Goal: Task Accomplishment & Management: Manage account settings

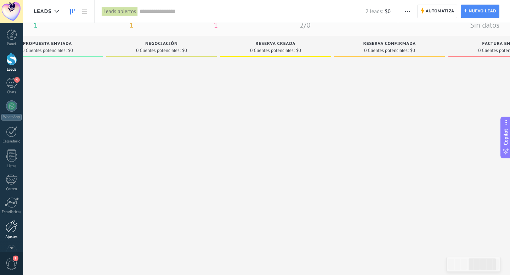
click at [14, 239] on div "Ajustes" at bounding box center [11, 237] width 21 height 5
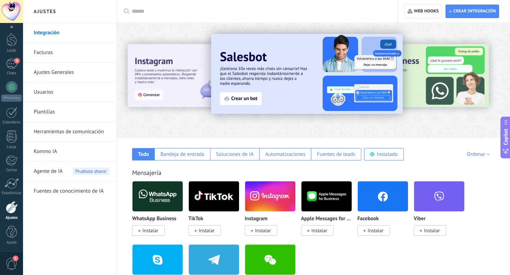
click at [56, 132] on link "Herramientas de comunicación" at bounding box center [72, 132] width 76 height 20
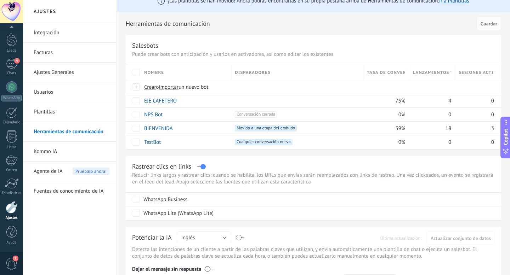
scroll to position [9, 0]
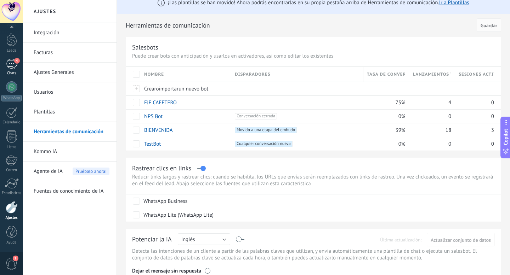
click at [12, 65] on div "4" at bounding box center [11, 64] width 11 height 10
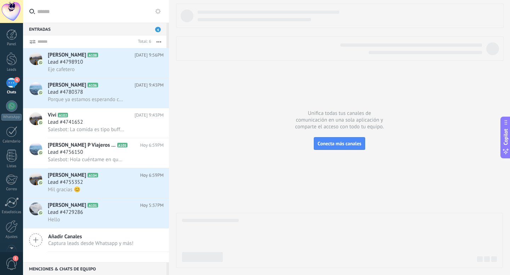
click at [13, 52] on div "Panel Leads 4 Chats WhatsApp Clientes" at bounding box center [11, 150] width 23 height 242
click at [11, 61] on div at bounding box center [11, 58] width 11 height 13
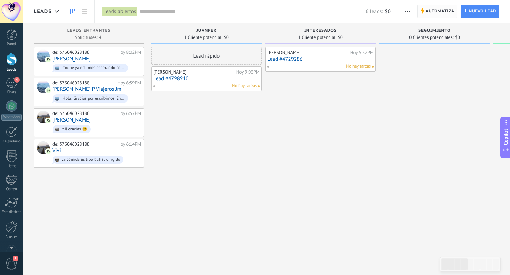
click at [423, 12] on icon at bounding box center [422, 10] width 4 height 6
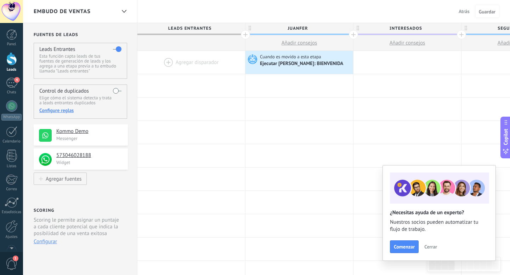
click at [431, 249] on span "Cerrar" at bounding box center [430, 247] width 13 height 5
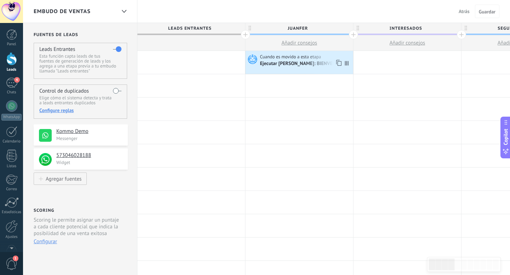
click at [304, 63] on div "Ejecutar Salesbot: BIENVENIDA" at bounding box center [302, 64] width 84 height 6
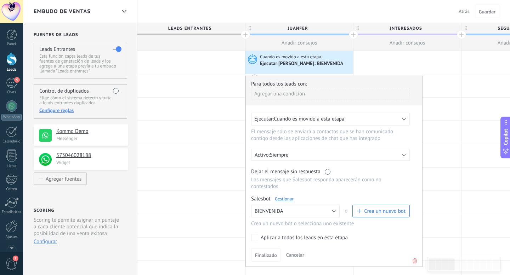
click at [364, 120] on div "Ejecutar: Cuando es movido a esta etapa" at bounding box center [327, 119] width 147 height 7
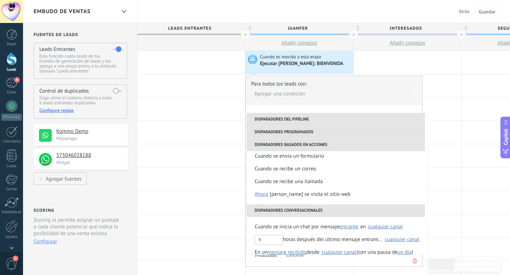
scroll to position [167, 0]
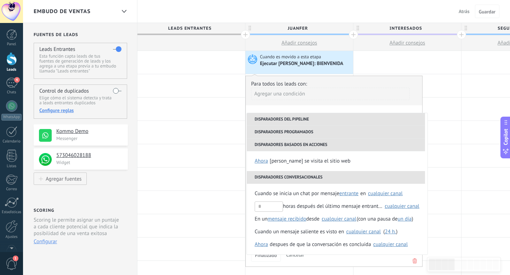
click at [340, 81] on div "Para todos los leads con: Agregar una condición" at bounding box center [334, 93] width 166 height 25
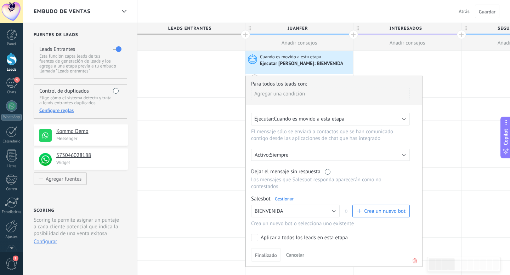
click at [316, 161] on div "Activo: Siempre" at bounding box center [330, 155] width 159 height 12
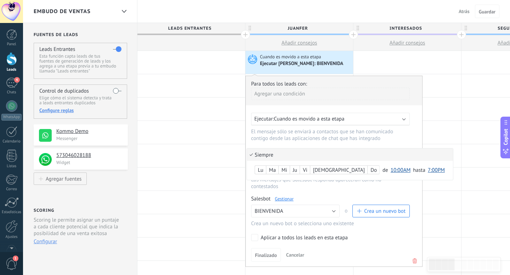
click at [304, 155] on li "Siempre" at bounding box center [350, 155] width 206 height 12
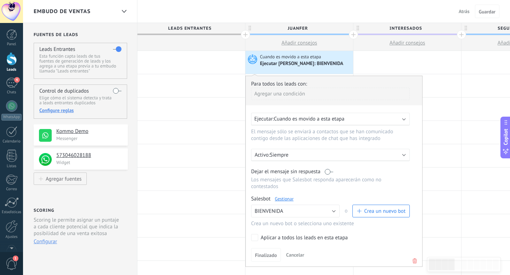
click at [329, 175] on label at bounding box center [329, 171] width 8 height 7
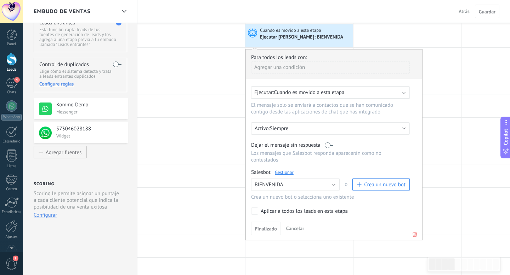
scroll to position [27, 0]
click at [319, 188] on button "BIENVENIDA" at bounding box center [295, 184] width 88 height 13
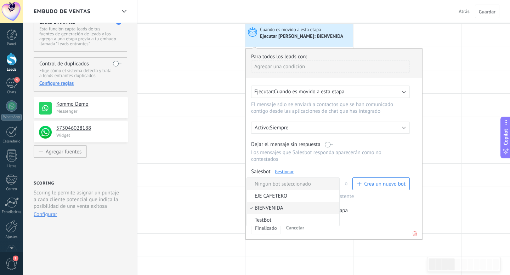
click at [324, 183] on span "Ningún bot seleccionado" at bounding box center [292, 184] width 90 height 7
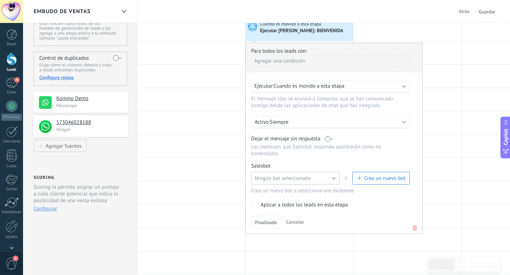
scroll to position [0, 0]
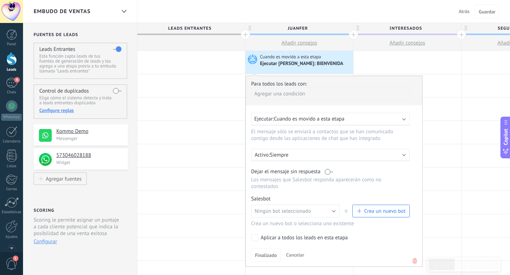
click at [305, 258] on button "Cancelar" at bounding box center [295, 255] width 24 height 11
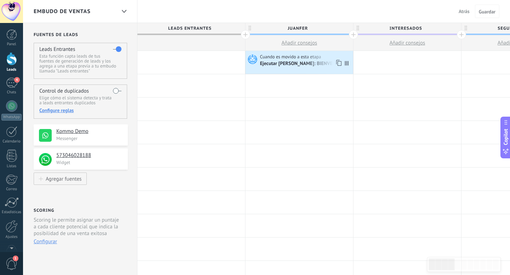
click at [275, 58] on span "Cuando es movido a esta etapa" at bounding box center [291, 57] width 62 height 6
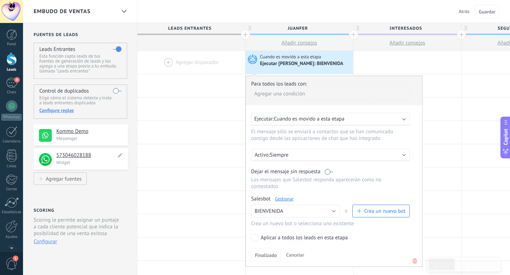
click at [98, 155] on h4 "573046028188" at bounding box center [86, 155] width 60 height 7
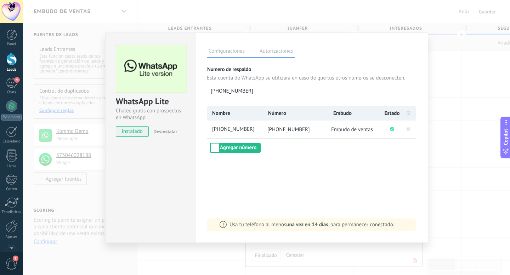
click at [100, 132] on div "WhatsApp Lite Chatee gratis con prospectos en WhatsApp instalado Desinstalar Co…" at bounding box center [266, 137] width 487 height 275
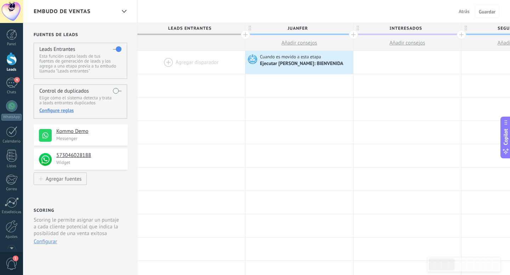
click at [92, 133] on h4 "Kommo Demo" at bounding box center [89, 131] width 66 height 7
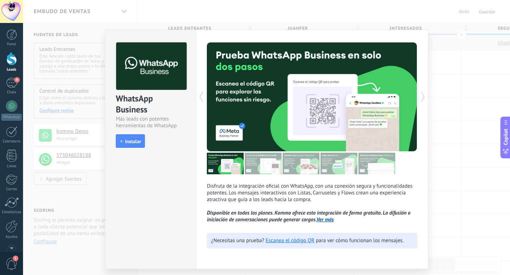
click at [96, 174] on div "WhatsApp Business Más leads con potentes herramientas de WhatsApp install Insta…" at bounding box center [266, 137] width 487 height 275
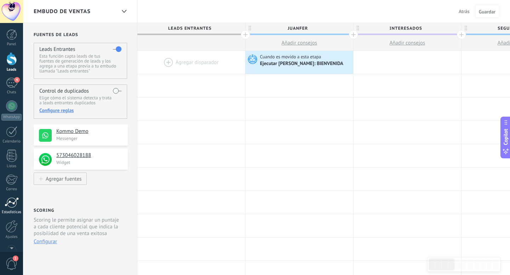
click at [13, 201] on div at bounding box center [12, 202] width 14 height 11
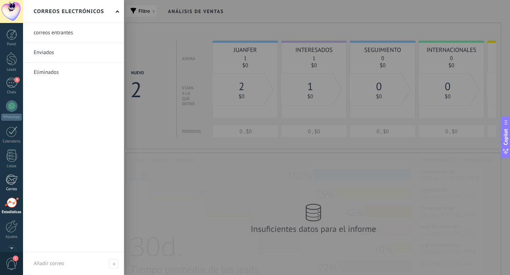
click at [11, 178] on div at bounding box center [12, 179] width 12 height 11
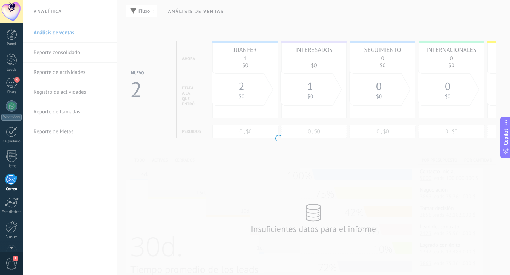
scroll to position [19, 0]
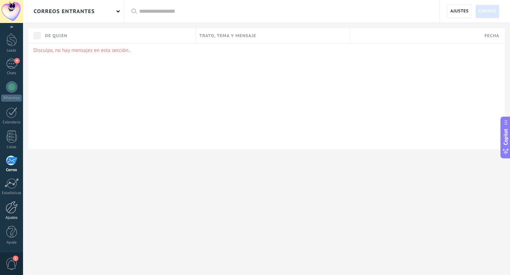
click at [11, 208] on div at bounding box center [12, 207] width 12 height 12
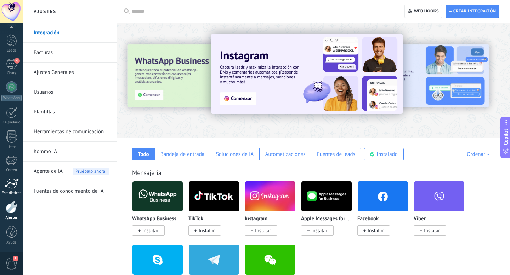
click at [7, 191] on link "Estadísticas" at bounding box center [11, 186] width 23 height 17
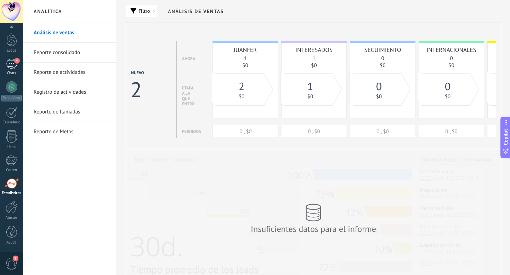
click at [13, 60] on div "4" at bounding box center [11, 64] width 11 height 10
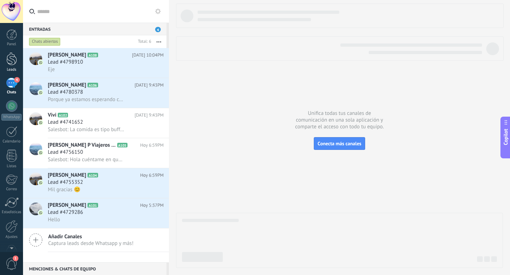
click at [12, 61] on div at bounding box center [11, 58] width 11 height 13
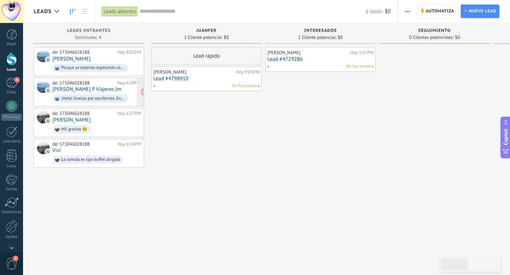
click at [81, 94] on div "¡Hola! Gracias por escribirnos. En este momento no estamos disponibles. Nuestro…" at bounding box center [90, 98] width 75 height 8
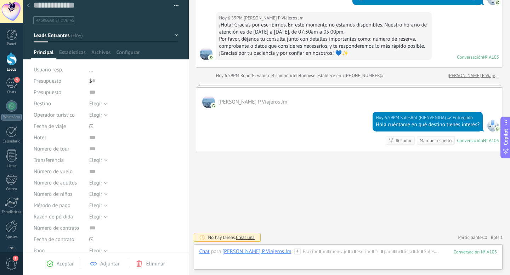
scroll to position [9, 0]
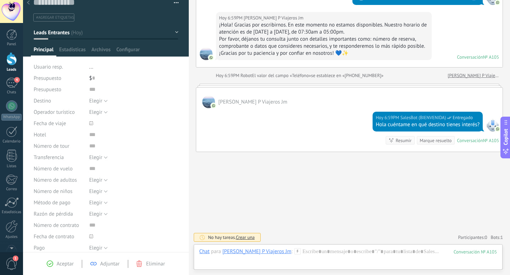
click at [91, 65] on span "..." at bounding box center [91, 67] width 4 height 7
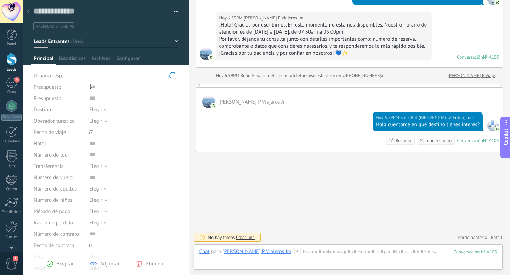
scroll to position [0, 0]
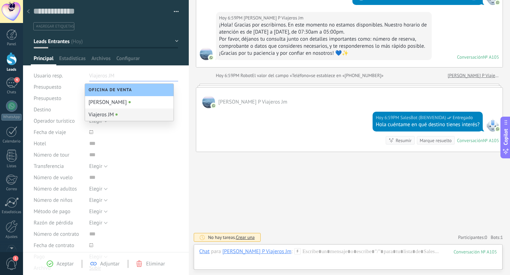
click at [180, 171] on div "Guardar y crear Imprimir Administrar etiquetas Exportar a excel" at bounding box center [106, 140] width 166 height 280
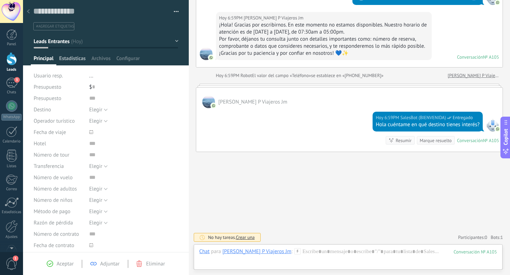
click at [80, 59] on span "Estadísticas" at bounding box center [72, 60] width 27 height 10
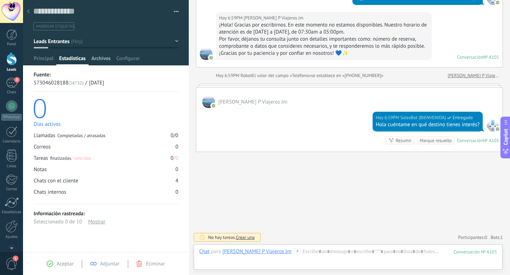
click at [97, 61] on span "Archivos" at bounding box center [100, 60] width 19 height 10
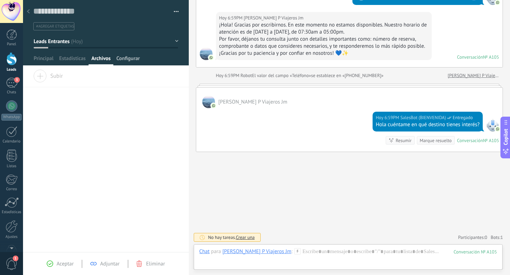
click at [123, 61] on span "Configurar" at bounding box center [127, 60] width 23 height 10
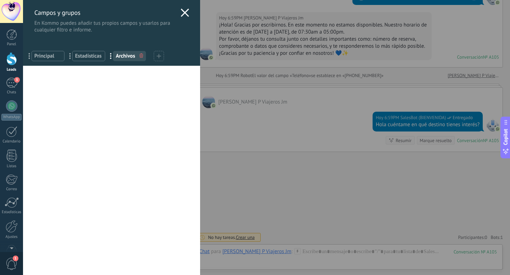
click at [45, 60] on div "... Principal" at bounding box center [47, 56] width 33 height 10
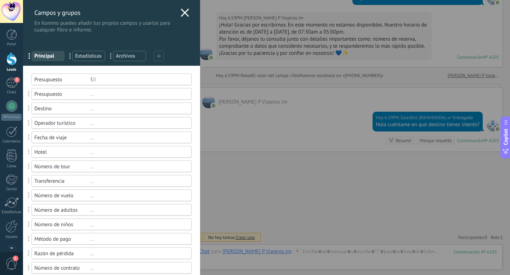
click at [183, 12] on use at bounding box center [184, 12] width 8 height 8
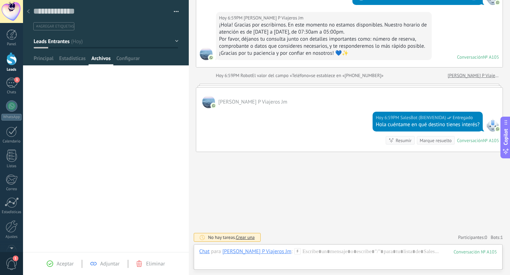
click at [11, 66] on link "Leads" at bounding box center [11, 62] width 23 height 20
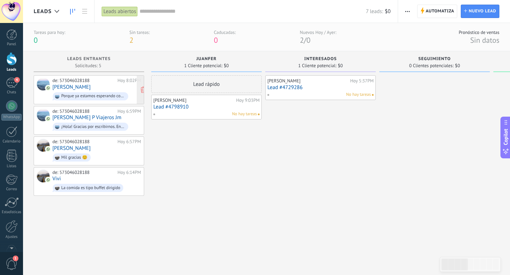
click at [98, 87] on div "de: 573046028188 Hoy 8:02PM Martha Porque ya estamos esperando confirmación y v…" at bounding box center [96, 90] width 88 height 24
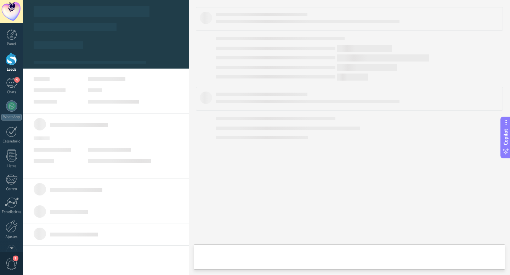
type textarea "**********"
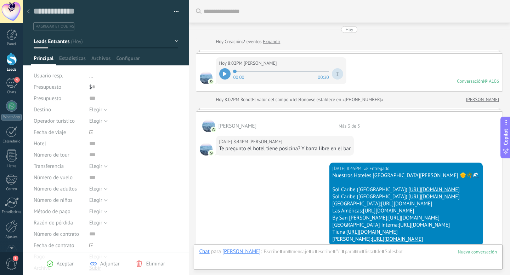
scroll to position [525, 0]
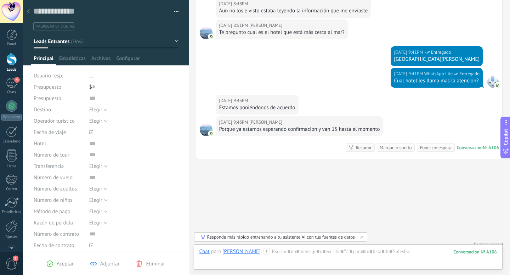
click at [92, 80] on li "..." at bounding box center [133, 75] width 89 height 11
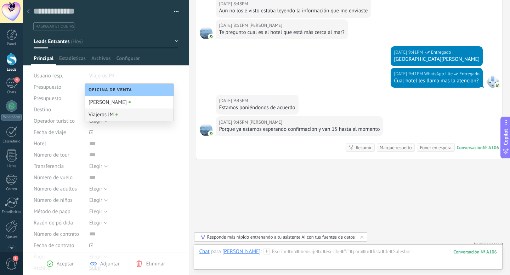
click at [150, 138] on input "text" at bounding box center [133, 143] width 89 height 11
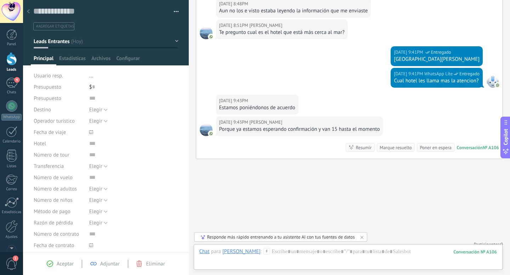
click at [173, 12] on button "button" at bounding box center [173, 11] width 10 height 11
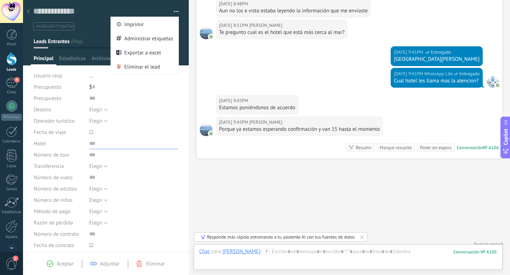
click at [148, 146] on input "text" at bounding box center [133, 143] width 89 height 11
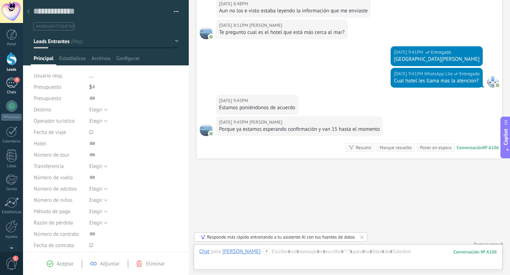
click at [10, 86] on div "4" at bounding box center [11, 83] width 11 height 10
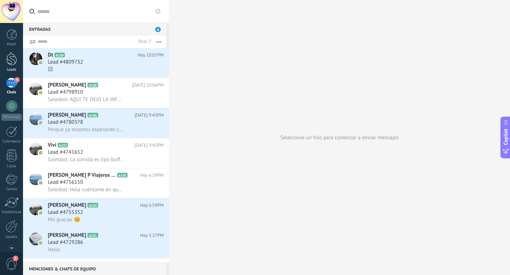
click at [12, 63] on div at bounding box center [11, 58] width 11 height 13
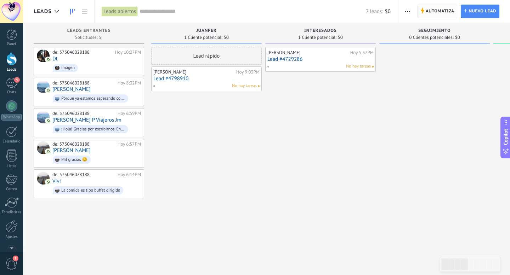
click at [428, 14] on span "Automatiza" at bounding box center [439, 11] width 29 height 13
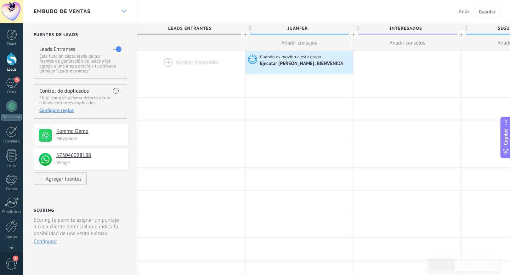
click at [118, 10] on div at bounding box center [124, 12] width 12 height 14
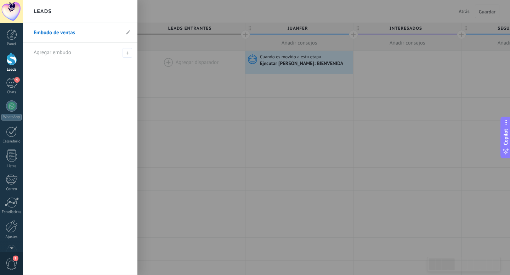
click at [118, 10] on div "Leads" at bounding box center [80, 11] width 114 height 23
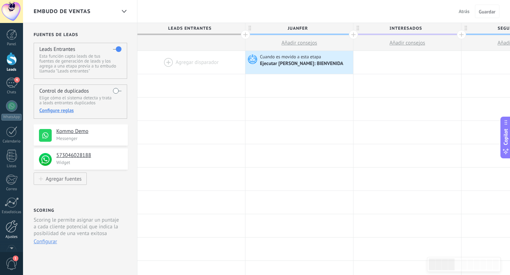
click at [12, 230] on div at bounding box center [12, 226] width 12 height 12
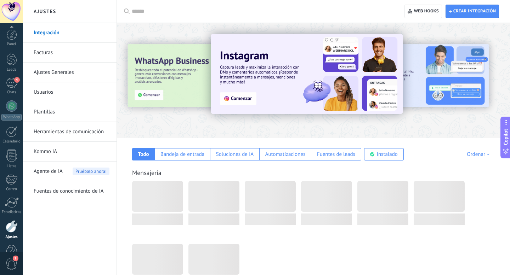
scroll to position [19, 0]
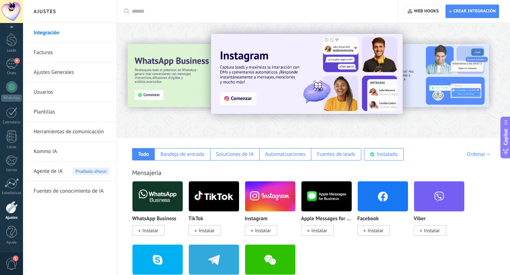
click at [71, 132] on link "Herramientas de comunicación" at bounding box center [72, 132] width 76 height 20
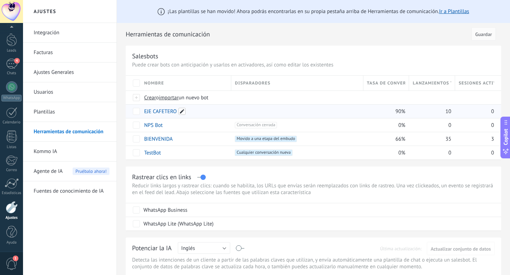
click at [184, 113] on span at bounding box center [181, 111] width 7 height 7
click at [191, 132] on button "Cancelar" at bounding box center [190, 127] width 24 height 13
click at [157, 111] on link "EJE CAFETERO" at bounding box center [160, 111] width 33 height 7
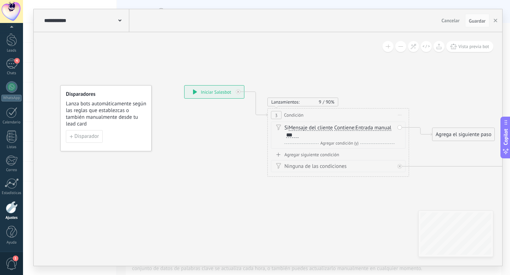
click at [281, 116] on div "3" at bounding box center [276, 115] width 11 height 8
click at [310, 114] on div "3 Condición ********* Iniciar vista previa aquí Cambiar nombre Duplicar Borrar" at bounding box center [338, 115] width 141 height 13
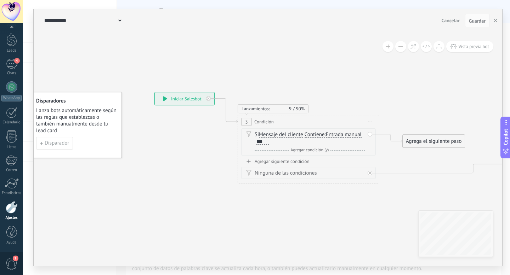
click at [308, 149] on span "Agregar condición (y)" at bounding box center [310, 150] width 42 height 5
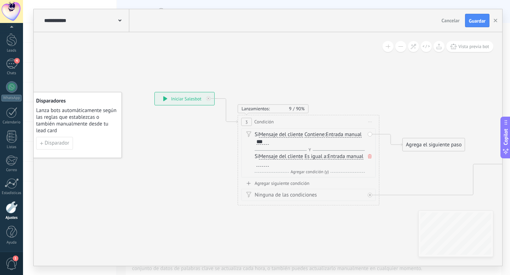
click at [370, 156] on icon at bounding box center [370, 156] width 4 height 4
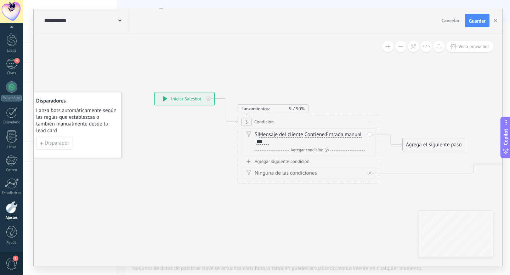
click at [248, 121] on div "3" at bounding box center [246, 122] width 11 height 8
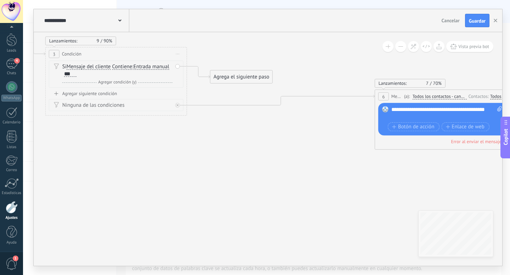
click at [121, 22] on span at bounding box center [119, 20] width 3 height 7
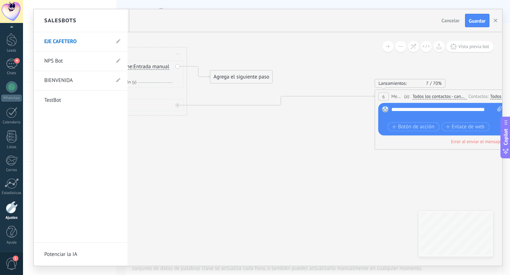
click at [79, 63] on link "NPS Bot" at bounding box center [76, 61] width 65 height 20
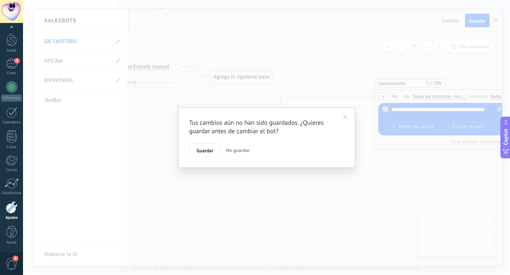
click at [235, 152] on span "No guardar" at bounding box center [238, 150] width 24 height 6
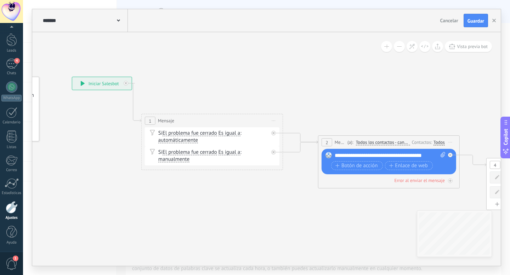
click at [118, 22] on use at bounding box center [118, 20] width 3 height 2
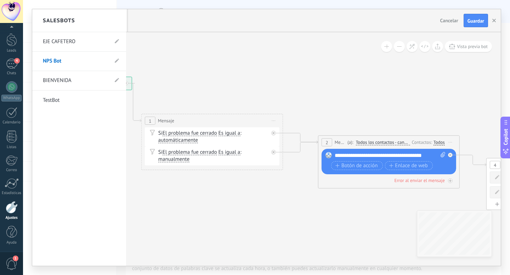
click at [78, 85] on link "BIENVENIDA" at bounding box center [75, 81] width 65 height 20
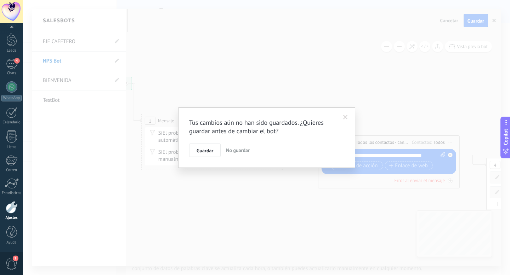
click at [240, 151] on span "No guardar" at bounding box center [238, 150] width 24 height 6
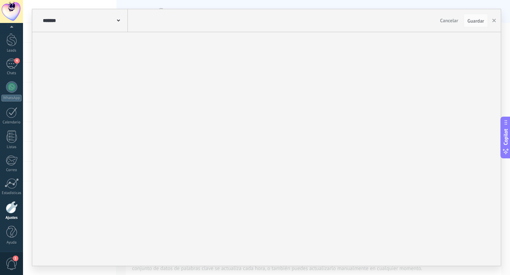
type input "**********"
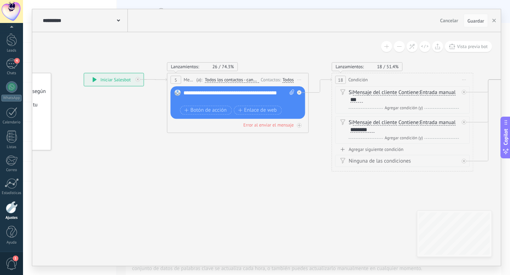
click at [117, 22] on icon at bounding box center [118, 20] width 3 height 2
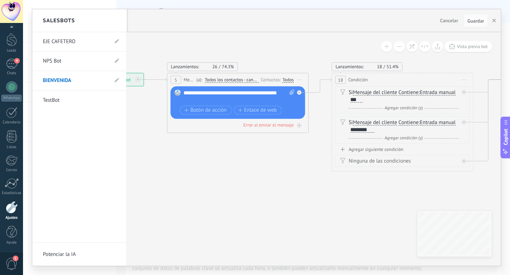
click at [167, 167] on div at bounding box center [266, 137] width 468 height 257
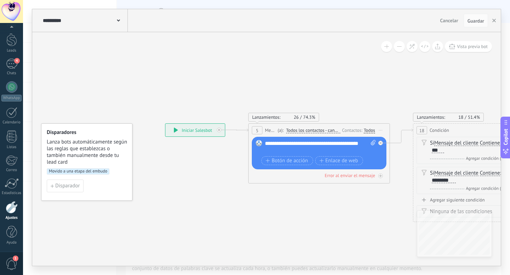
click at [276, 145] on div "**********" at bounding box center [320, 147] width 111 height 14
click at [320, 203] on icon at bounding box center [476, 173] width 976 height 453
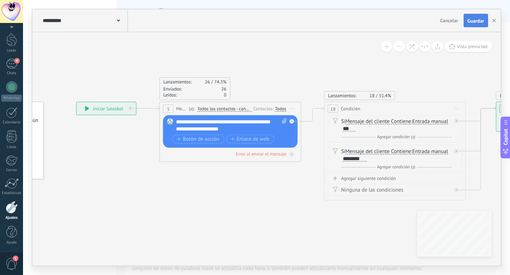
click at [482, 22] on span "Guardar" at bounding box center [475, 20] width 17 height 5
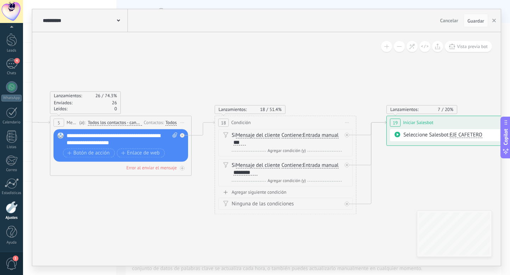
click at [126, 138] on div "**********" at bounding box center [122, 139] width 111 height 14
click at [153, 90] on icon at bounding box center [278, 165] width 976 height 453
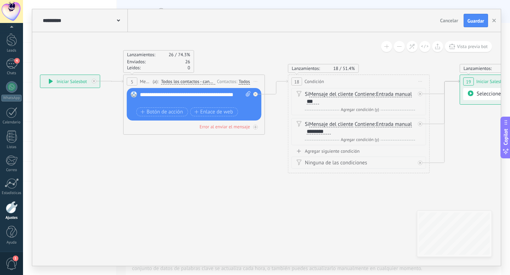
click at [327, 150] on div "Agregar siguiente condición" at bounding box center [358, 151] width 134 height 6
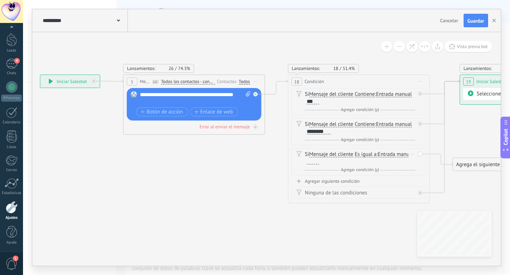
click at [363, 156] on span "Es igual a" at bounding box center [366, 155] width 22 height 6
click at [363, 156] on button "Es igual a" at bounding box center [395, 154] width 88 height 13
click at [366, 188] on div "Ninguna de las condiciones" at bounding box center [358, 193] width 134 height 12
click at [366, 150] on div "Si Mensaje del cliente Mensaje del cliente Comentario del cliente El cliente Có…" at bounding box center [358, 161] width 134 height 27
click at [367, 155] on span "Es igual a" at bounding box center [366, 155] width 22 height 6
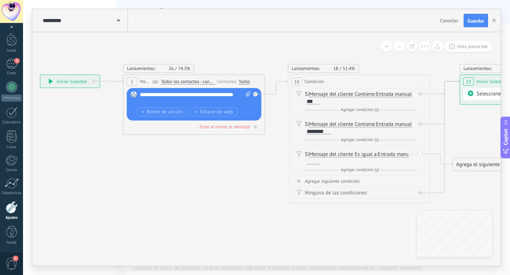
click at [367, 155] on button "Es igual a" at bounding box center [395, 154] width 88 height 13
click at [367, 177] on span "Contiene" at bounding box center [390, 179] width 86 height 7
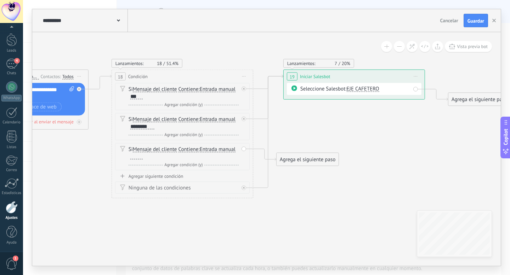
click at [326, 159] on div "Agrega el siguiente paso" at bounding box center [307, 160] width 62 height 12
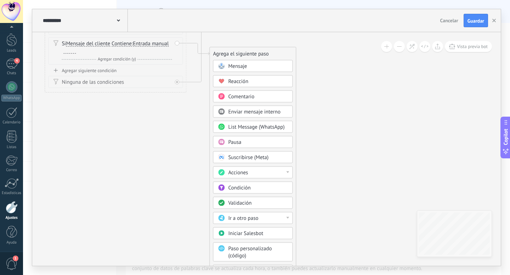
click at [346, 149] on icon at bounding box center [108, 28] width 976 height 483
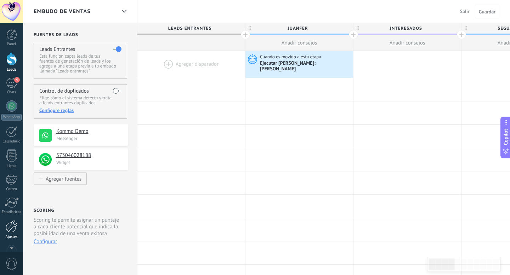
click at [11, 224] on div at bounding box center [12, 226] width 12 height 12
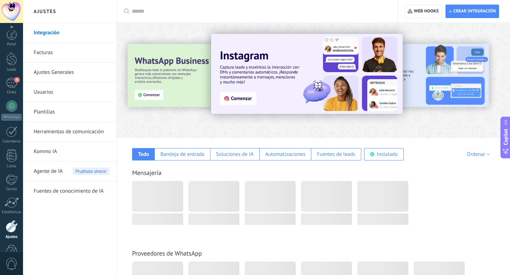
scroll to position [19, 0]
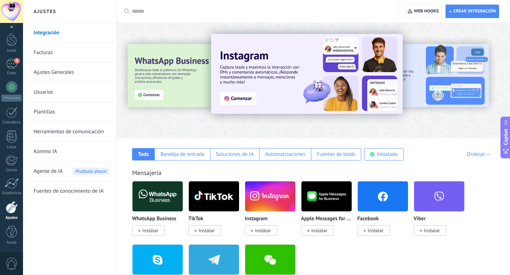
click at [50, 131] on link "Herramientas de comunicación" at bounding box center [72, 132] width 76 height 20
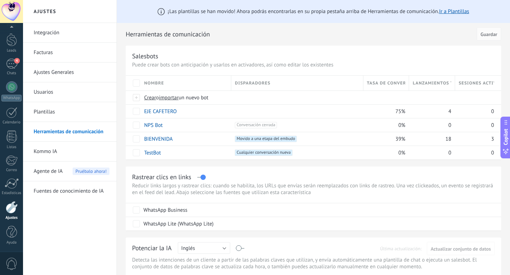
click at [51, 113] on link "Plantillas" at bounding box center [72, 112] width 76 height 20
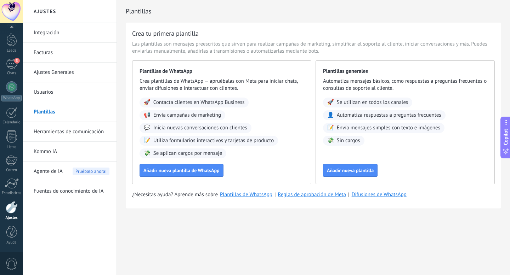
click at [61, 94] on link "Usuarios" at bounding box center [72, 92] width 76 height 20
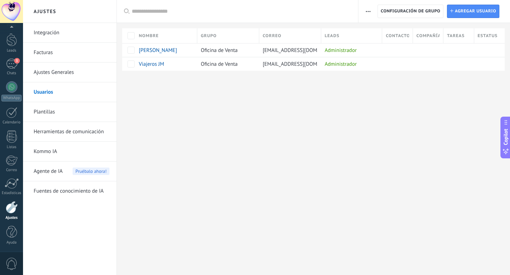
click at [59, 74] on link "Ajustes Generales" at bounding box center [72, 73] width 76 height 20
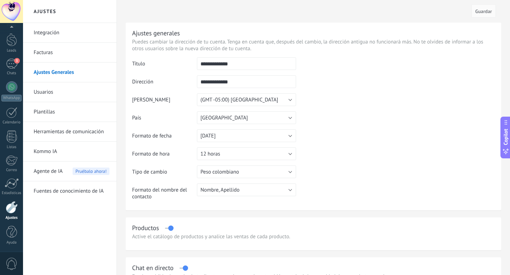
click at [52, 54] on link "Facturas" at bounding box center [72, 53] width 76 height 20
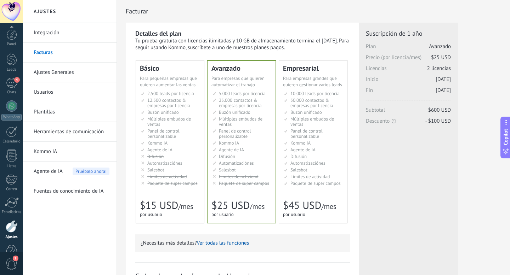
scroll to position [19, 0]
click at [69, 134] on link "Herramientas de comunicación" at bounding box center [72, 132] width 76 height 20
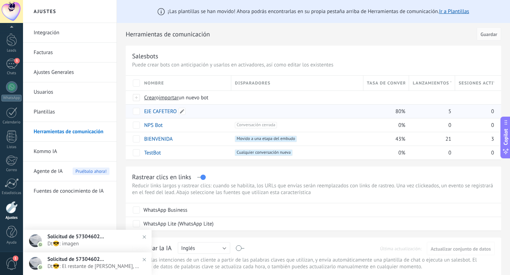
click at [164, 114] on link "EJE CAFETERO" at bounding box center [160, 111] width 33 height 7
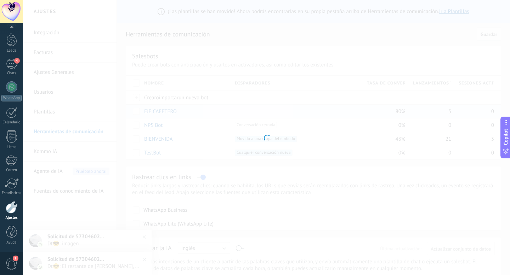
type input "**********"
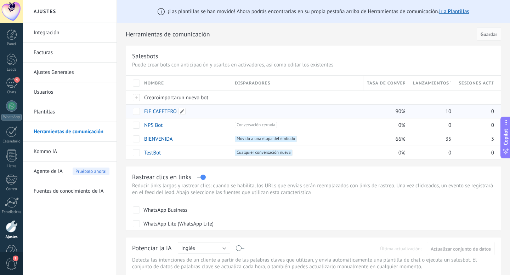
click at [167, 113] on link "EJE CAFETERO" at bounding box center [160, 111] width 33 height 7
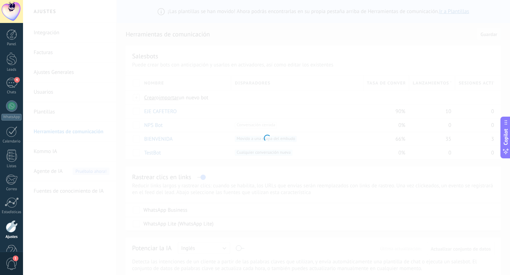
type input "**********"
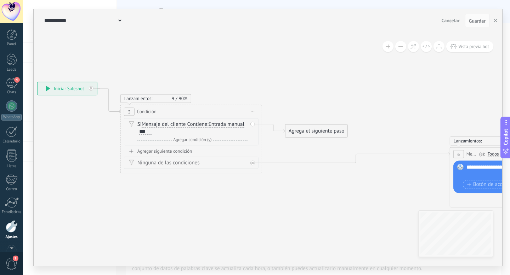
scroll to position [19, 0]
click at [9, 208] on div at bounding box center [12, 207] width 12 height 12
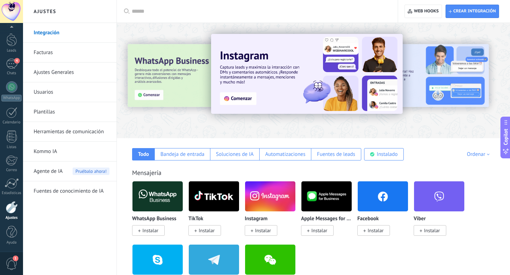
click at [13, 212] on div at bounding box center [12, 207] width 12 height 12
click at [51, 134] on link "Herramientas de comunicación" at bounding box center [72, 132] width 76 height 20
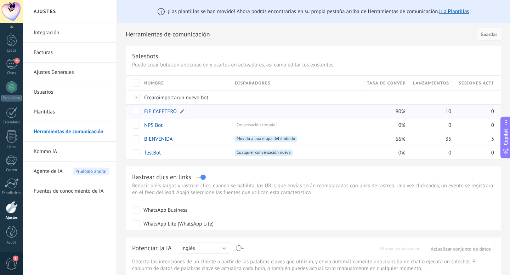
click at [166, 112] on link "EJE CAFETERO" at bounding box center [160, 111] width 33 height 7
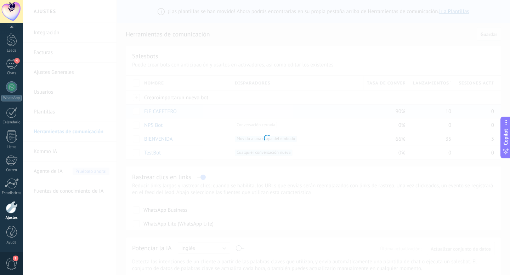
type input "**********"
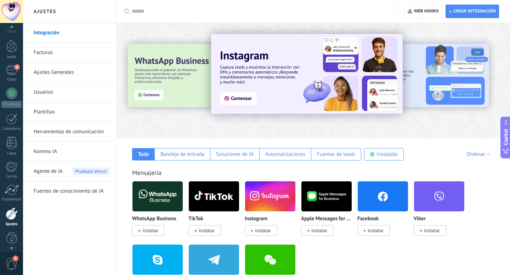
scroll to position [19, 0]
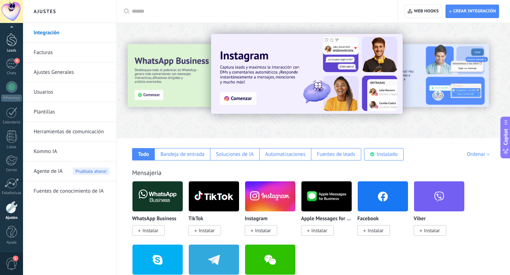
click at [13, 45] on div at bounding box center [11, 39] width 11 height 13
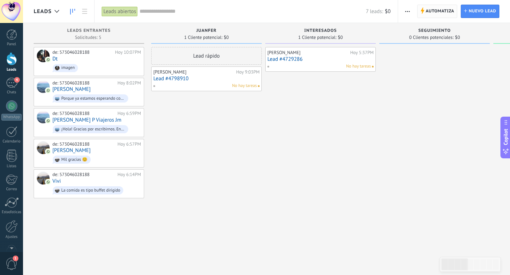
click at [445, 11] on span "Automatiza" at bounding box center [439, 11] width 29 height 13
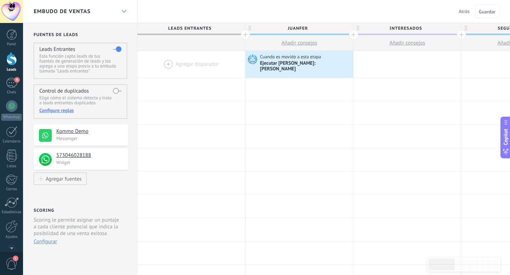
click at [124, 13] on div at bounding box center [124, 12] width 12 height 14
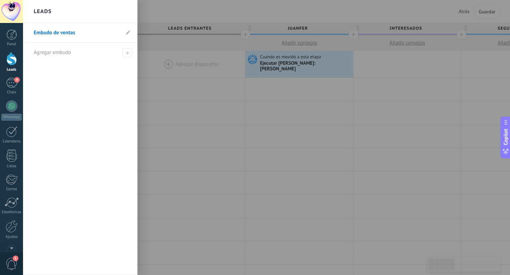
click at [124, 13] on div "Leads" at bounding box center [80, 11] width 114 height 23
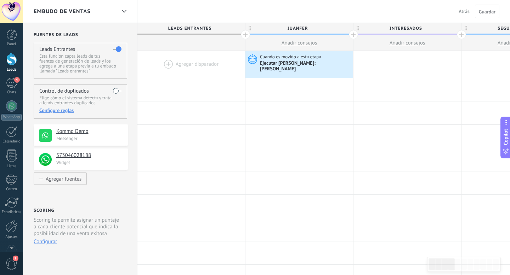
scroll to position [19, 0]
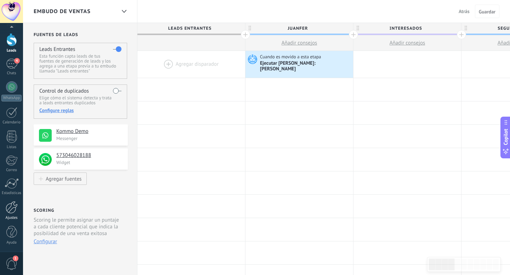
click at [14, 213] on div at bounding box center [12, 207] width 12 height 12
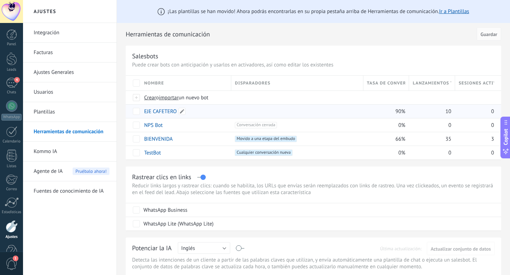
click at [166, 111] on link "EJE CAFETERO" at bounding box center [160, 111] width 33 height 7
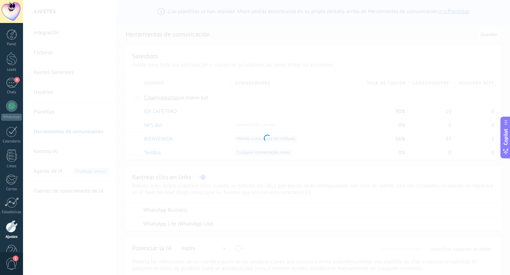
type input "**********"
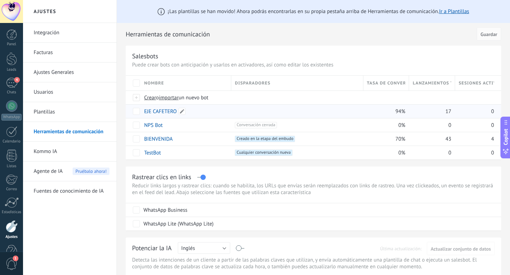
click at [162, 110] on link "EJE CAFETERO" at bounding box center [160, 111] width 33 height 7
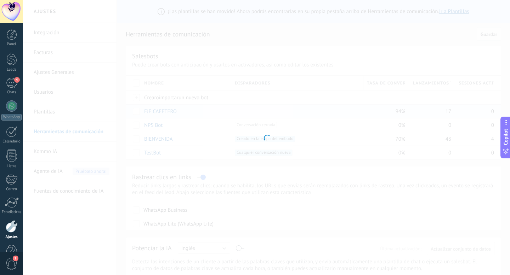
type input "**********"
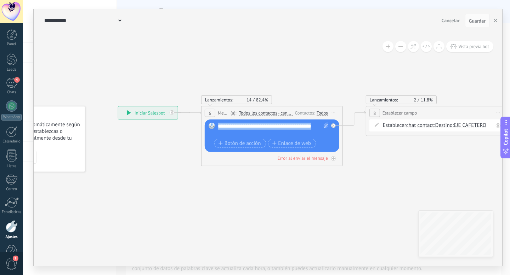
drag, startPoint x: 248, startPoint y: 134, endPoint x: 218, endPoint y: 127, distance: 30.8
click at [218, 127] on div "**********" at bounding box center [273, 130] width 111 height 14
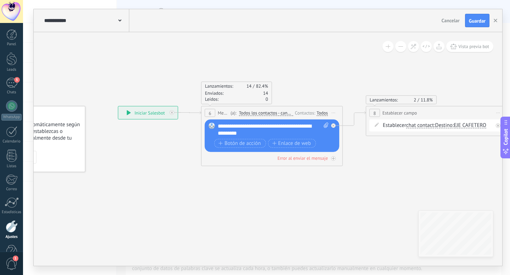
click at [325, 127] on icon at bounding box center [325, 125] width 5 height 5
click input "Subir" at bounding box center [0, 0] width 0 height 0
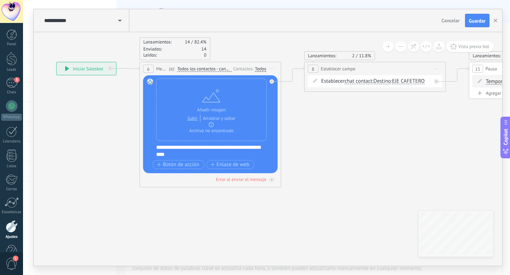
click at [272, 82] on icon at bounding box center [271, 81] width 2 height 2
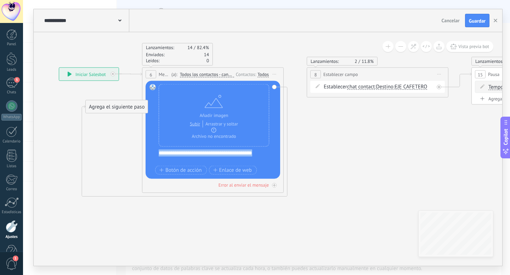
drag, startPoint x: 322, startPoint y: 109, endPoint x: 101, endPoint y: 109, distance: 221.2
click at [101, 109] on div "Agrega el siguiente paso" at bounding box center [117, 107] width 62 height 12
click at [125, 108] on div "Agrega el siguiente paso" at bounding box center [117, 108] width 62 height 12
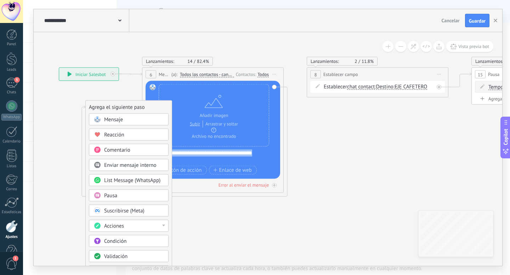
click at [118, 117] on span "Mensaje" at bounding box center [113, 119] width 19 height 7
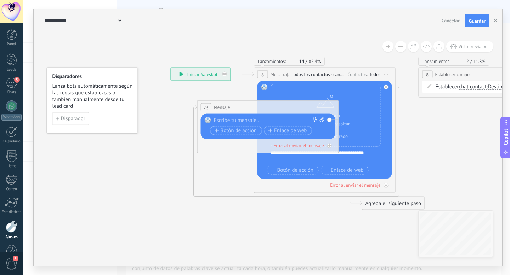
click at [230, 121] on div at bounding box center [266, 120] width 105 height 7
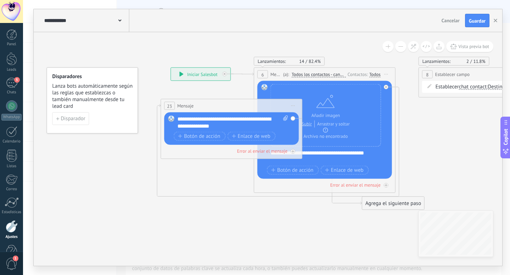
drag, startPoint x: 266, startPoint y: 107, endPoint x: 230, endPoint y: 105, distance: 36.5
click at [230, 105] on div "23 Mensaje ******* (a): Todos los contactos - canales seleccionados Todos los c…" at bounding box center [231, 105] width 141 height 13
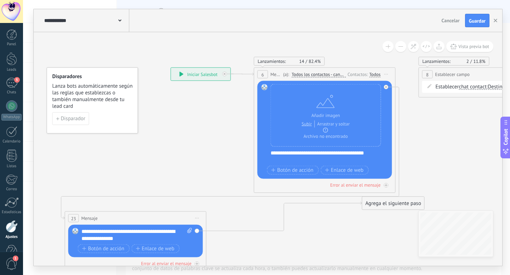
drag, startPoint x: 260, startPoint y: 104, endPoint x: 165, endPoint y: 217, distance: 147.6
click at [165, 217] on div "23 Mensaje ******* (a): Todos los contactos - canales seleccionados Todos los c…" at bounding box center [135, 218] width 141 height 13
click at [197, 232] on div "Reemplazar Quitar Convertir a mensaje de voz Arrastre la imagen aquí para adjun…" at bounding box center [135, 241] width 134 height 33
drag, startPoint x: 370, startPoint y: 204, endPoint x: 292, endPoint y: 100, distance: 130.5
drag, startPoint x: 174, startPoint y: 174, endPoint x: 155, endPoint y: 147, distance: 33.4
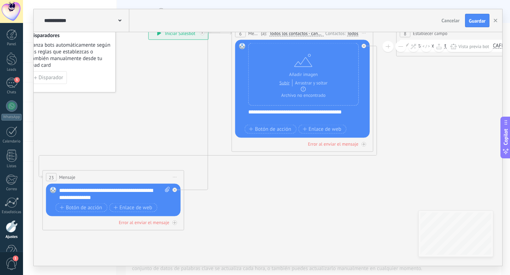
drag, startPoint x: 155, startPoint y: 147, endPoint x: 132, endPoint y: 106, distance: 46.7
click at [173, 178] on span "Iniciar vista previa aquí Cambiar nombre Duplicar Borrar" at bounding box center [174, 177] width 11 height 10
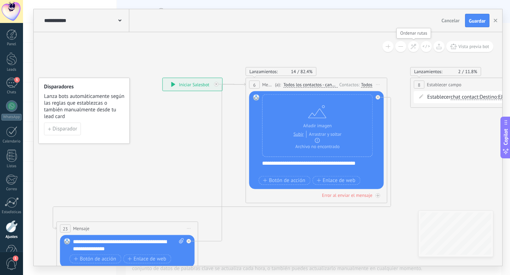
click at [414, 45] on use at bounding box center [413, 46] width 5 height 5
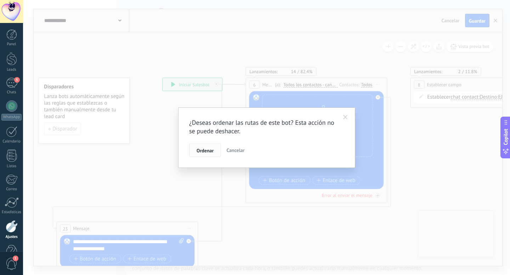
click at [213, 147] on button "Ordenar" at bounding box center [205, 150] width 32 height 13
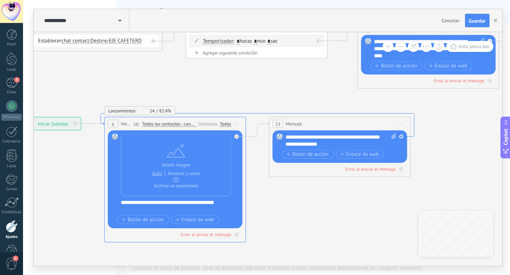
click at [101, 116] on icon at bounding box center [257, 125] width 313 height 23
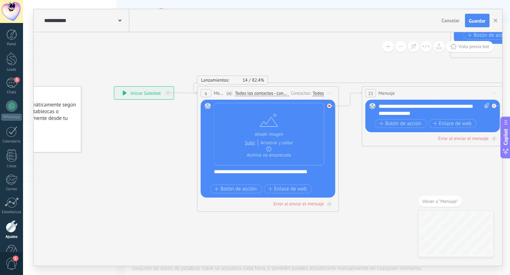
click at [329, 107] on icon at bounding box center [329, 106] width 2 height 2
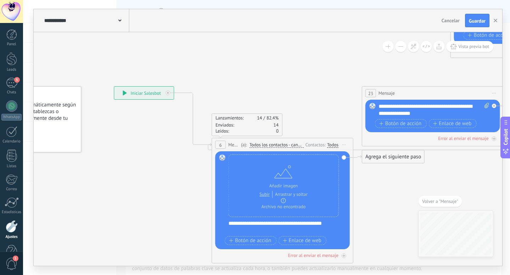
drag, startPoint x: 270, startPoint y: 93, endPoint x: 283, endPoint y: 147, distance: 55.5
click at [283, 147] on span "Todos los contactos - canales seleccionados" at bounding box center [276, 145] width 54 height 6
click at [283, 147] on button "Todos los contactos - canales seleccionados" at bounding box center [290, 145] width 88 height 13
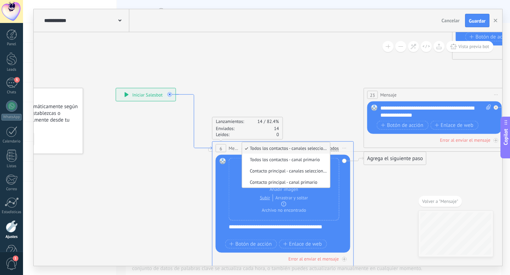
click at [200, 148] on icon at bounding box center [194, 121] width 36 height 55
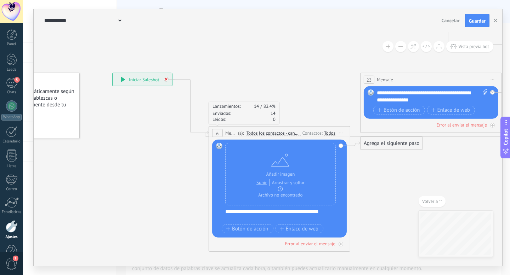
click at [167, 78] on div at bounding box center [166, 79] width 5 height 5
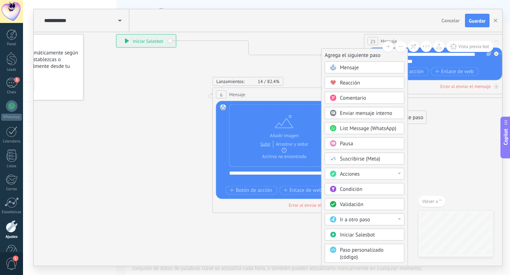
drag, startPoint x: 205, startPoint y: 221, endPoint x: 326, endPoint y: 53, distance: 207.4
click at [326, 53] on div "Agrega el siguiente paso" at bounding box center [364, 56] width 86 height 12
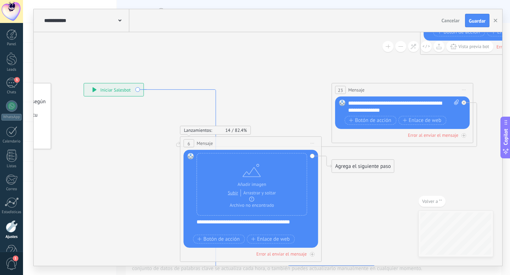
drag, startPoint x: 219, startPoint y: 111, endPoint x: 216, endPoint y: 96, distance: 15.1
click at [216, 96] on icon at bounding box center [216, 182] width 144 height 184
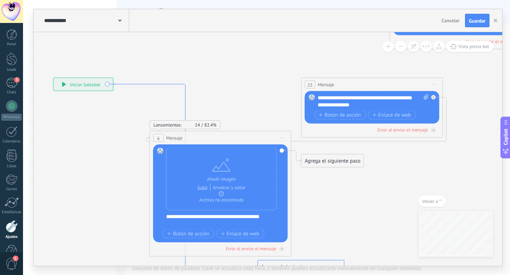
click at [146, 84] on icon at bounding box center [185, 176] width 144 height 184
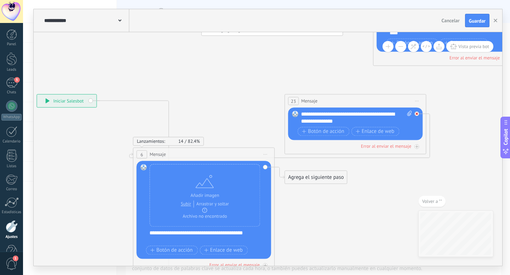
click at [417, 116] on div at bounding box center [416, 113] width 5 height 5
click at [90, 101] on div "**********" at bounding box center [66, 100] width 59 height 13
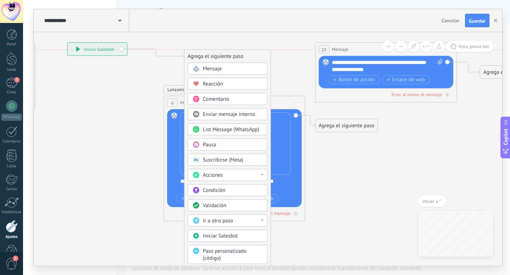
drag, startPoint x: 281, startPoint y: 229, endPoint x: 194, endPoint y: 51, distance: 198.5
click at [194, 51] on div "Agrega el siguiente paso" at bounding box center [227, 57] width 86 height 12
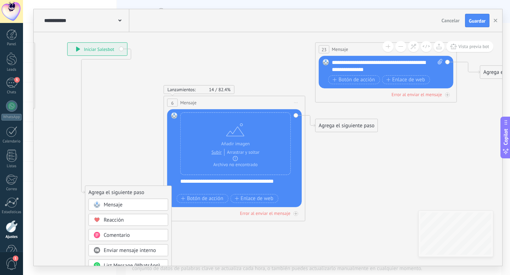
drag, startPoint x: 209, startPoint y: 231, endPoint x: 110, endPoint y: 191, distance: 106.6
click at [110, 191] on div "Agrega el siguiente paso" at bounding box center [128, 193] width 86 height 12
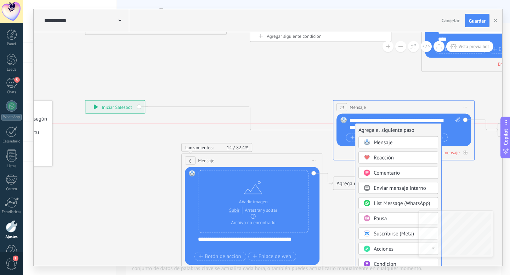
drag, startPoint x: 137, startPoint y: 250, endPoint x: 390, endPoint y: 126, distance: 280.9
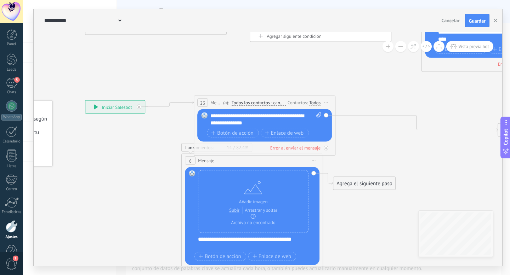
drag, startPoint x: 381, startPoint y: 106, endPoint x: 242, endPoint y: 101, distance: 138.8
click at [242, 101] on span "Todos los contactos - canales seleccionados" at bounding box center [258, 103] width 54 height 6
click at [242, 101] on button "Todos los contactos - canales seleccionados" at bounding box center [272, 103] width 88 height 13
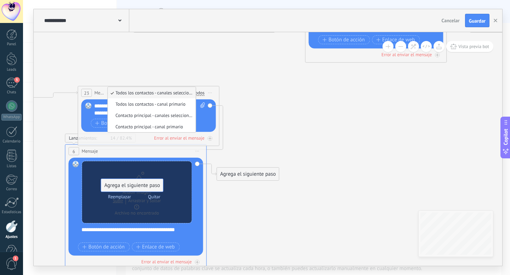
drag, startPoint x: 401, startPoint y: 123, endPoint x: 120, endPoint y: 187, distance: 287.9
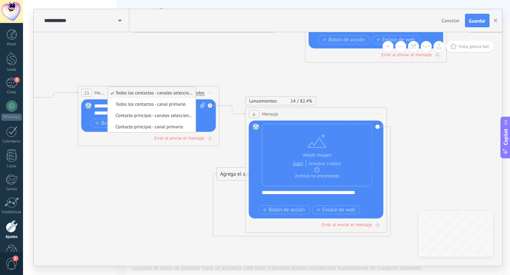
drag, startPoint x: 118, startPoint y: 150, endPoint x: 303, endPoint y: 115, distance: 187.8
click at [303, 115] on div "6 Mensaje ******* (a): Todos los contactos - canales seleccionados Todos los co…" at bounding box center [315, 114] width 141 height 13
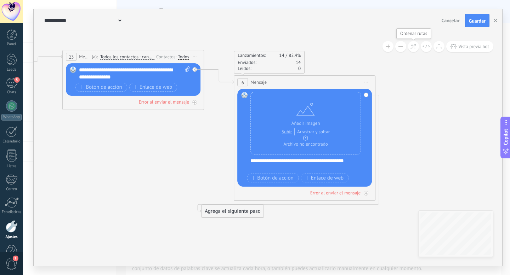
click at [413, 47] on icon at bounding box center [413, 47] width 6 height 6
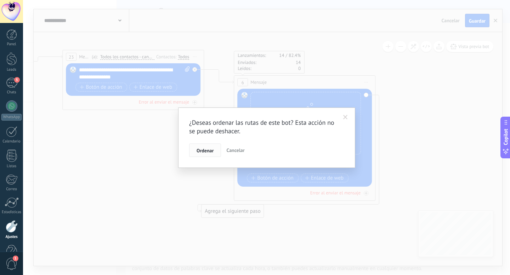
click at [203, 153] on span "Ordenar" at bounding box center [204, 150] width 17 height 5
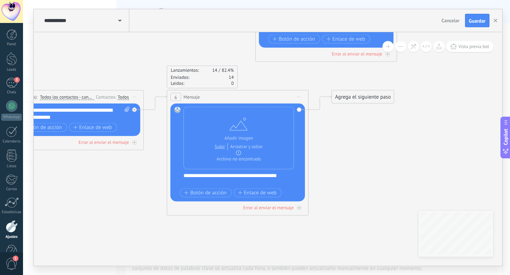
click at [298, 99] on span "Iniciar vista previa aquí Cambiar nombre Duplicar Borrar" at bounding box center [298, 97] width 11 height 10
click at [308, 129] on div "Duplicar" at bounding box center [331, 131] width 70 height 12
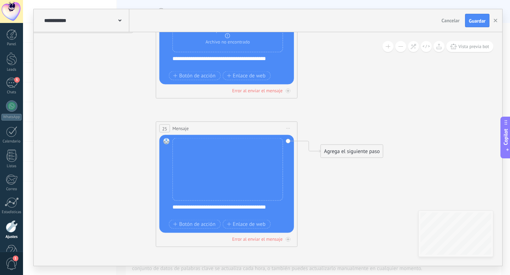
click at [287, 128] on icon at bounding box center [288, 128] width 4 height 1
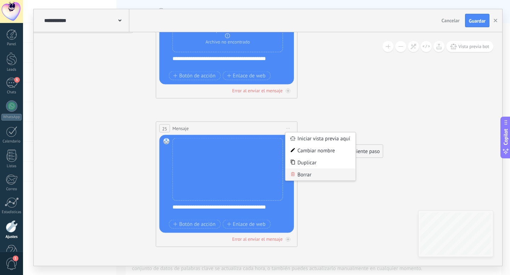
click at [306, 172] on div "Borrar" at bounding box center [320, 175] width 70 height 12
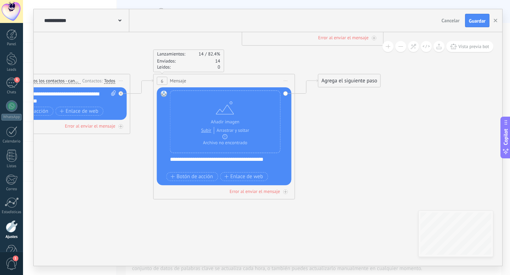
click at [354, 84] on div "Agrega el siguiente paso" at bounding box center [349, 81] width 62 height 12
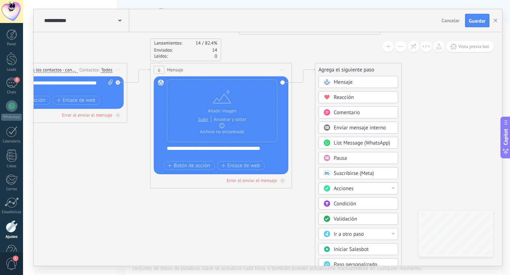
click at [338, 158] on span "Pausa" at bounding box center [339, 158] width 13 height 7
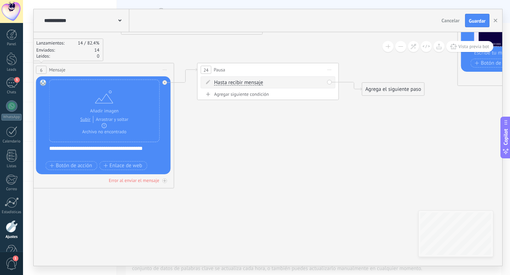
click at [245, 83] on span "Hasta recibir mensaje" at bounding box center [238, 83] width 49 height 6
click at [245, 83] on button "Hasta recibir mensaje" at bounding box center [255, 82] width 88 height 13
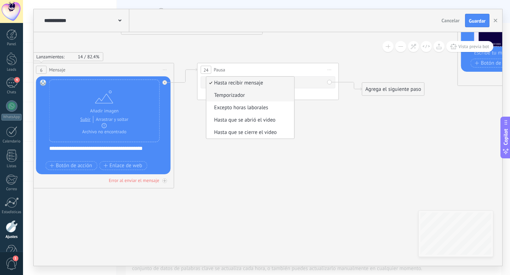
click at [241, 97] on span "Temporizador" at bounding box center [249, 95] width 86 height 7
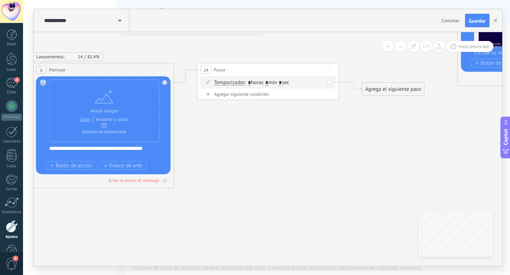
click at [268, 85] on input "*" at bounding box center [266, 83] width 3 height 6
click at [282, 84] on input "*" at bounding box center [280, 83] width 3 height 6
click at [288, 82] on span ": * horas min * sec" at bounding box center [267, 82] width 44 height 7
click at [289, 84] on span ": * horas min * sec" at bounding box center [267, 82] width 44 height 7
click at [282, 82] on input "*" at bounding box center [280, 83] width 3 height 6
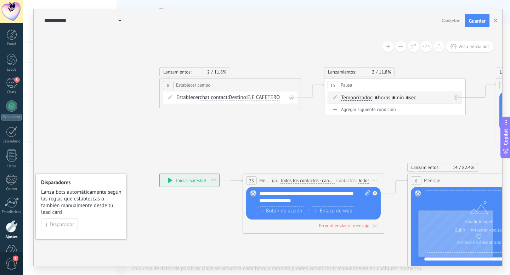
type input "**"
drag, startPoint x: 194, startPoint y: 183, endPoint x: 176, endPoint y: 186, distance: 18.2
click at [176, 186] on div "**********" at bounding box center [171, 180] width 59 height 13
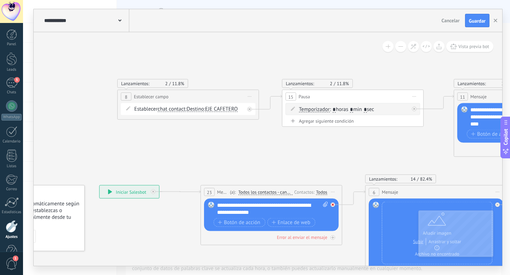
click at [334, 204] on div at bounding box center [332, 205] width 5 height 5
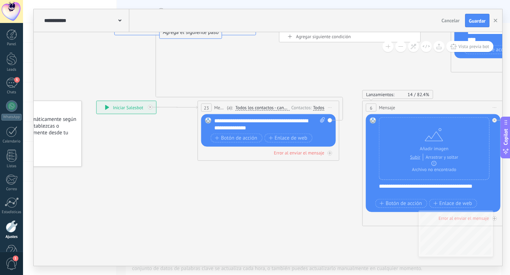
drag, startPoint x: 386, startPoint y: 239, endPoint x: 183, endPoint y: 34, distance: 288.0
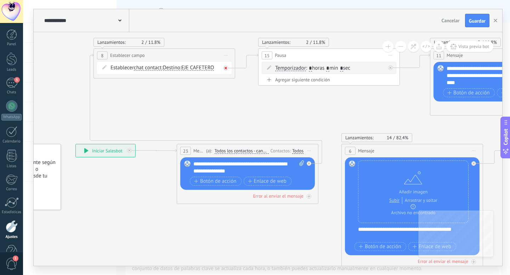
click at [227, 68] on div at bounding box center [225, 68] width 5 height 5
drag, startPoint x: 279, startPoint y: 96, endPoint x: 397, endPoint y: 190, distance: 151.8
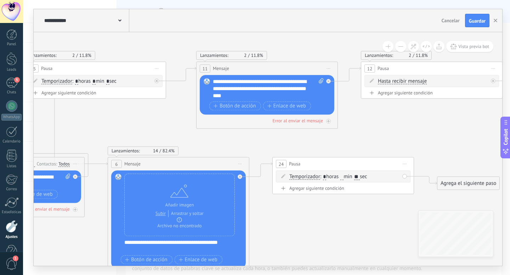
click at [405, 161] on span "Iniciar vista previa aquí Cambiar nombre Duplicar Borrar" at bounding box center [404, 164] width 11 height 10
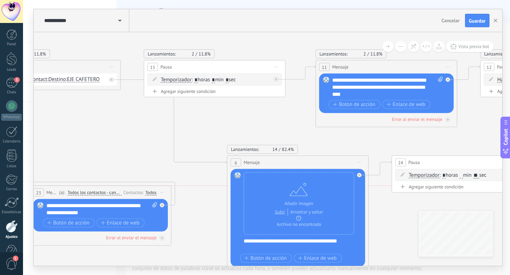
drag, startPoint x: 133, startPoint y: 167, endPoint x: 103, endPoint y: 199, distance: 44.1
click at [103, 199] on div "23 Mensaje ******* (a): Todos los contactos - canales seleccionados Todos los c…" at bounding box center [101, 216] width 142 height 60
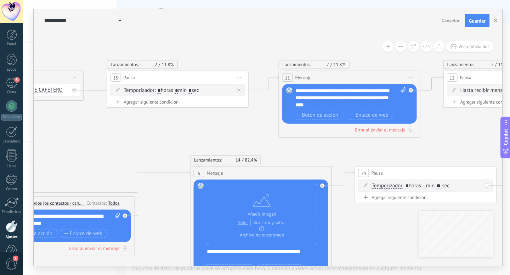
click at [489, 173] on span "Iniciar vista previa aquí Cambiar nombre Duplicar Borrar" at bounding box center [486, 173] width 11 height 10
click at [495, 221] on div "Borrar" at bounding box center [519, 219] width 70 height 12
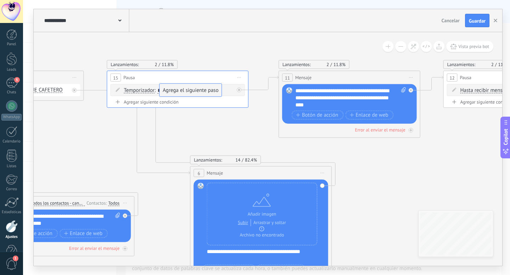
drag, startPoint x: 373, startPoint y: 199, endPoint x: 178, endPoint y: 93, distance: 221.7
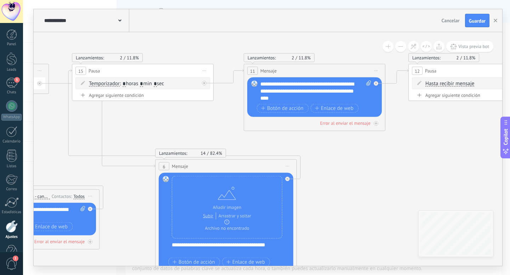
click at [315, 85] on div "**********" at bounding box center [315, 91] width 111 height 21
click at [334, 86] on div "**********" at bounding box center [315, 91] width 111 height 21
click at [300, 96] on div "**********" at bounding box center [315, 91] width 111 height 21
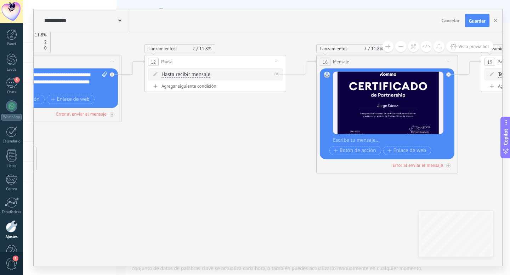
click at [187, 88] on div "Agregar siguiente condición" at bounding box center [215, 86] width 134 height 6
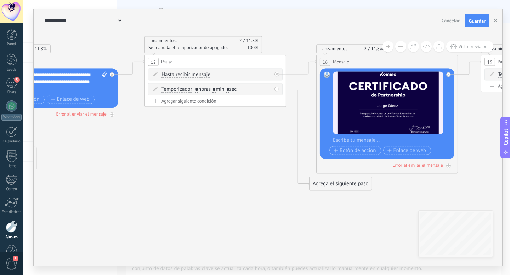
click at [277, 91] on div "Temporizador Temporizador Excepto horas laborales Hasta que se abrió el video H…" at bounding box center [215, 89] width 134 height 12
click at [270, 88] on div "Borrar" at bounding box center [269, 89] width 8 height 10
click at [279, 98] on div "Borrar" at bounding box center [279, 99] width 31 height 12
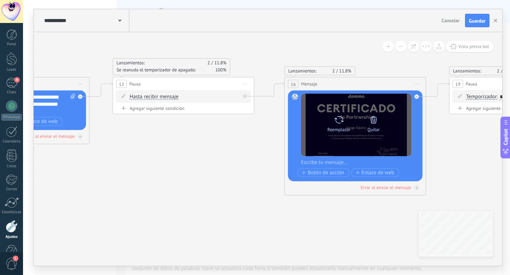
click at [391, 118] on div "Reemplazar Quitar Convertir a mensaje de voz" at bounding box center [356, 125] width 110 height 63
click at [340, 119] on icon at bounding box center [338, 120] width 10 height 10
click input "Subir" at bounding box center [0, 0] width 0 height 0
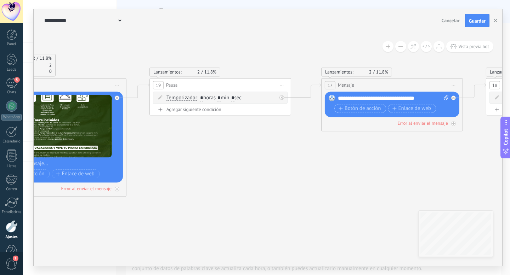
click at [422, 100] on div "**********" at bounding box center [393, 98] width 111 height 7
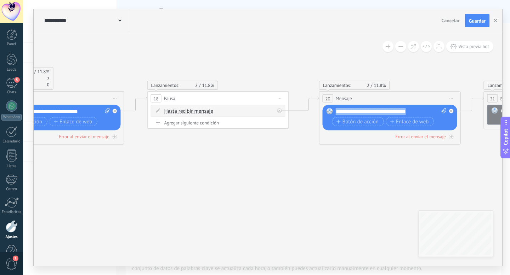
drag, startPoint x: 416, startPoint y: 112, endPoint x: 330, endPoint y: 109, distance: 86.4
click at [330, 109] on div "Reemplazar Quitar Convertir a mensaje de voz Arrastre la imagen aquí para adjun…" at bounding box center [389, 117] width 134 height 25
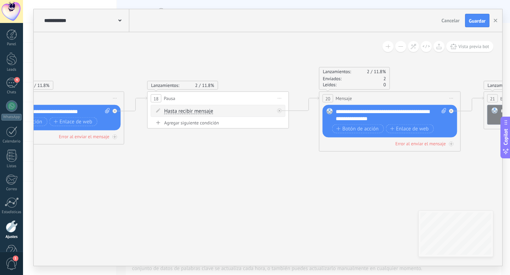
click at [417, 115] on div "**********" at bounding box center [391, 115] width 111 height 14
click at [418, 111] on div "**********" at bounding box center [391, 115] width 111 height 14
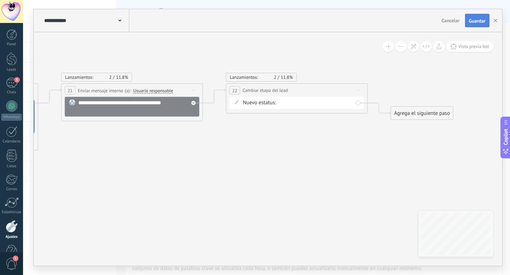
click at [481, 22] on span "Guardar" at bounding box center [477, 20] width 17 height 5
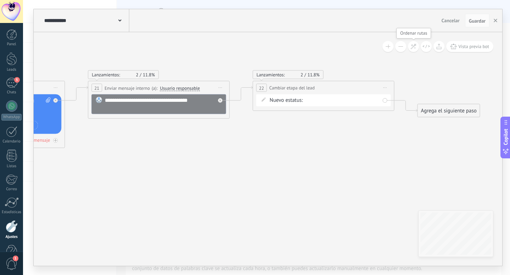
click at [411, 49] on icon at bounding box center [413, 47] width 6 height 6
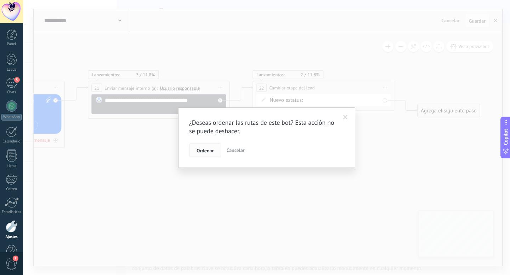
click at [198, 152] on span "Ordenar" at bounding box center [204, 150] width 17 height 5
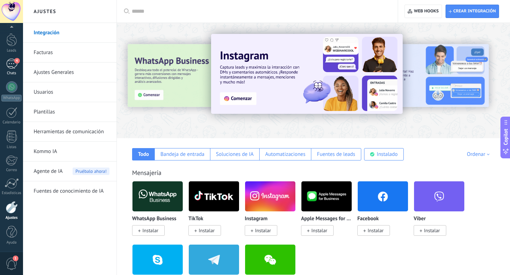
click at [10, 62] on div "4" at bounding box center [11, 64] width 11 height 10
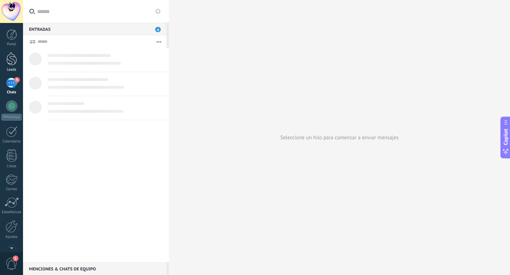
click at [9, 59] on div at bounding box center [11, 58] width 11 height 13
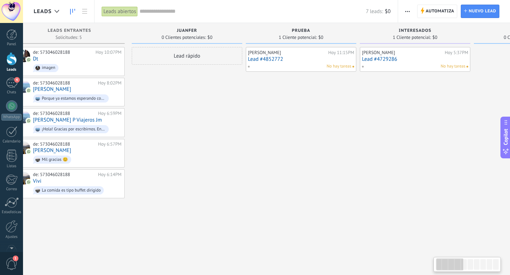
scroll to position [0, 21]
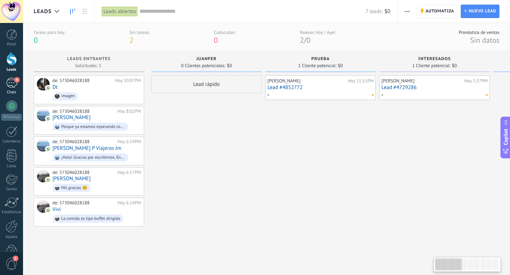
click at [11, 84] on div "4" at bounding box center [11, 83] width 11 height 10
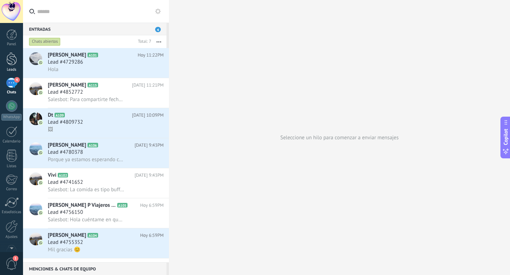
click at [12, 58] on div at bounding box center [11, 58] width 11 height 13
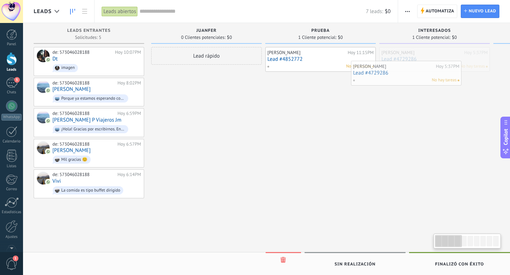
scroll to position [0, 5]
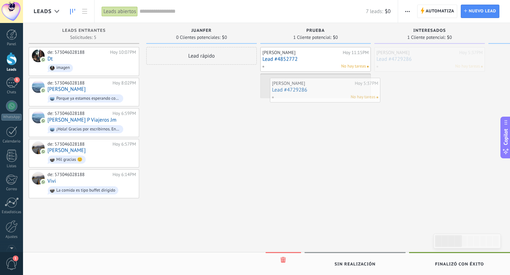
drag, startPoint x: 430, startPoint y: 55, endPoint x: 320, endPoint y: 85, distance: 113.9
drag, startPoint x: 286, startPoint y: 86, endPoint x: 233, endPoint y: 96, distance: 54.4
drag, startPoint x: 210, startPoint y: 73, endPoint x: 338, endPoint y: 90, distance: 129.6
drag, startPoint x: 307, startPoint y: 84, endPoint x: 423, endPoint y: 67, distance: 117.0
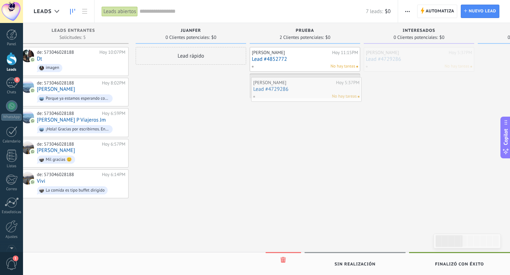
drag, startPoint x: 415, startPoint y: 57, endPoint x: 303, endPoint y: 87, distance: 116.8
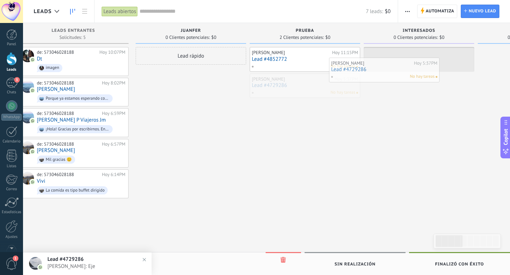
drag, startPoint x: 307, startPoint y: 79, endPoint x: 386, endPoint y: 63, distance: 80.9
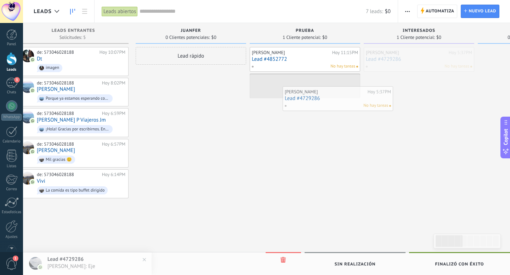
drag, startPoint x: 392, startPoint y: 58, endPoint x: 304, endPoint y: 98, distance: 97.1
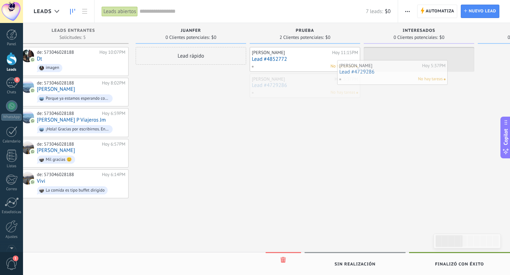
drag, startPoint x: 297, startPoint y: 80, endPoint x: 407, endPoint y: 57, distance: 112.0
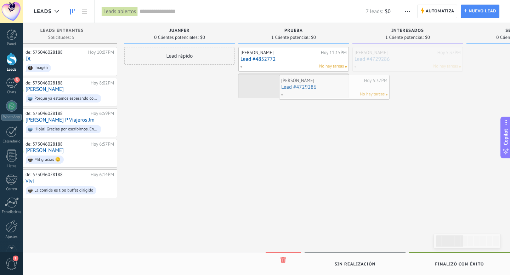
drag, startPoint x: 405, startPoint y: 54, endPoint x: 321, endPoint y: 82, distance: 87.7
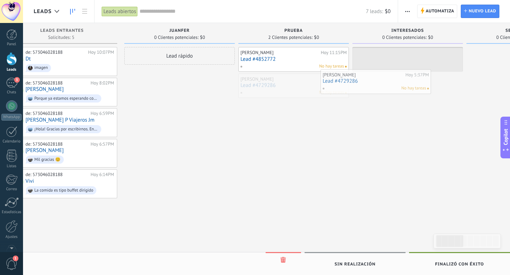
drag, startPoint x: 311, startPoint y: 83, endPoint x: 408, endPoint y: 66, distance: 98.9
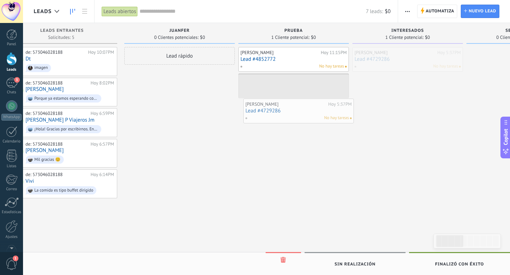
drag, startPoint x: 410, startPoint y: 58, endPoint x: 301, endPoint y: 109, distance: 120.6
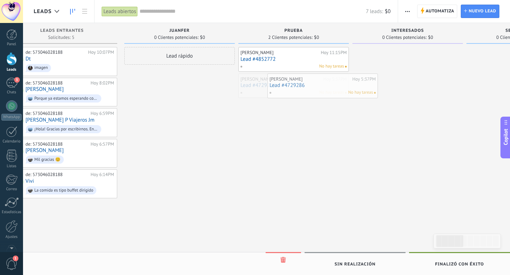
drag, startPoint x: 299, startPoint y: 86, endPoint x: 406, endPoint y: 52, distance: 112.2
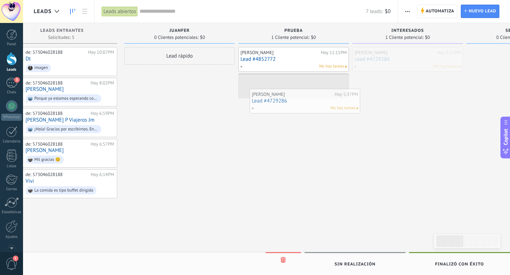
drag, startPoint x: 406, startPoint y: 52, endPoint x: 286, endPoint y: 96, distance: 127.9
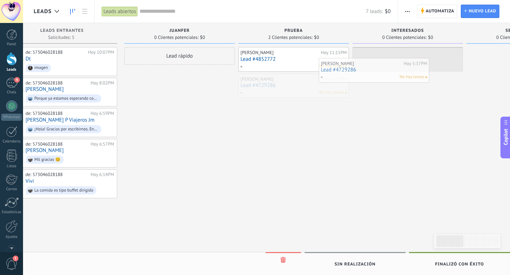
drag, startPoint x: 308, startPoint y: 89, endPoint x: 395, endPoint y: 68, distance: 89.2
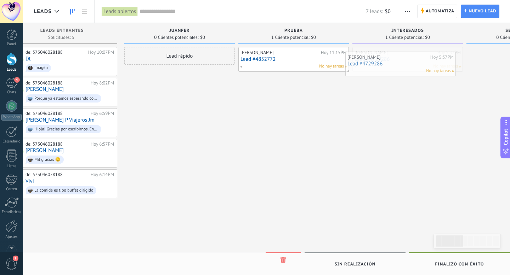
drag, startPoint x: 396, startPoint y: 58, endPoint x: 284, endPoint y: 88, distance: 115.7
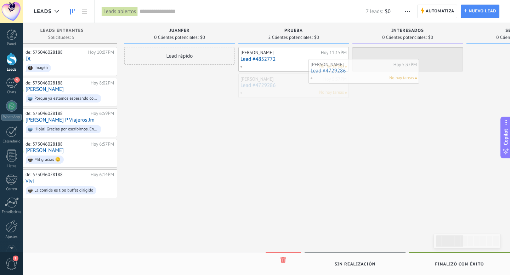
drag, startPoint x: 314, startPoint y: 89, endPoint x: 389, endPoint y: 70, distance: 77.8
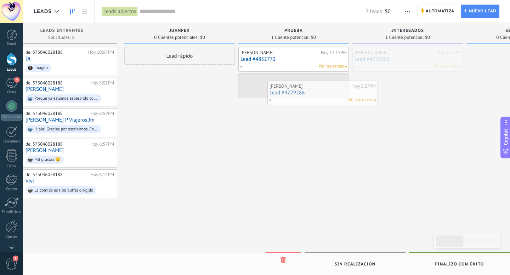
drag, startPoint x: 398, startPoint y: 62, endPoint x: 308, endPoint y: 96, distance: 96.1
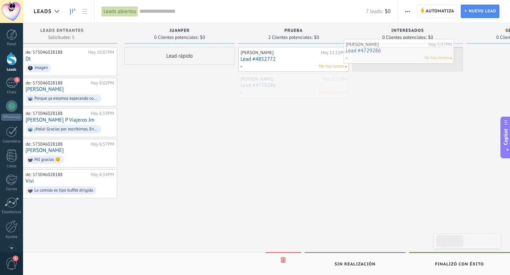
drag, startPoint x: 301, startPoint y: 89, endPoint x: 407, endPoint y: 55, distance: 111.0
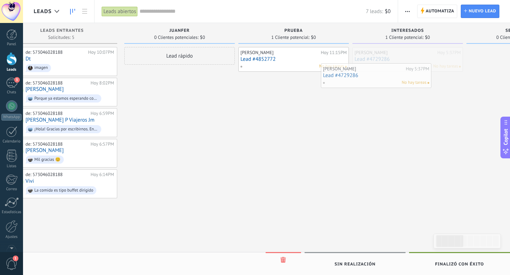
drag, startPoint x: 415, startPoint y: 51, endPoint x: 304, endPoint y: 87, distance: 117.2
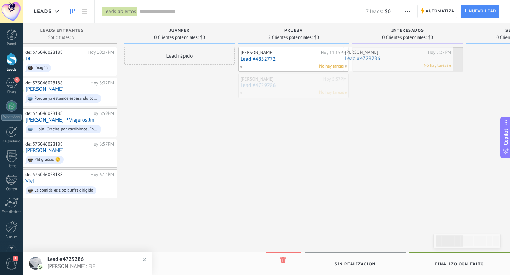
drag, startPoint x: 304, startPoint y: 87, endPoint x: 414, endPoint y: 61, distance: 114.0
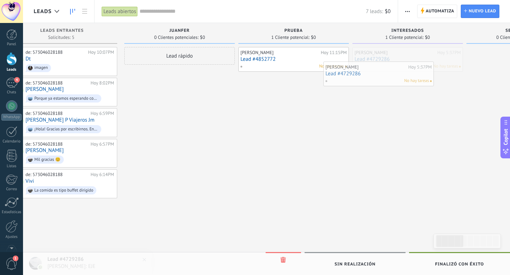
drag, startPoint x: 414, startPoint y: 58, endPoint x: 289, endPoint y: 92, distance: 130.3
drag, startPoint x: 276, startPoint y: 79, endPoint x: 383, endPoint y: 47, distance: 111.2
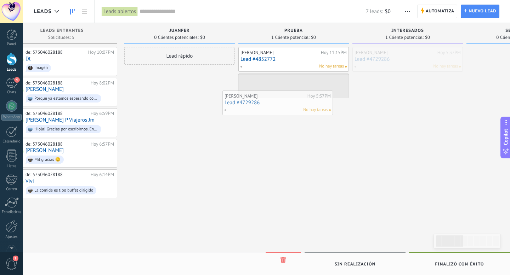
drag, startPoint x: 391, startPoint y: 51, endPoint x: 263, endPoint y: 93, distance: 135.6
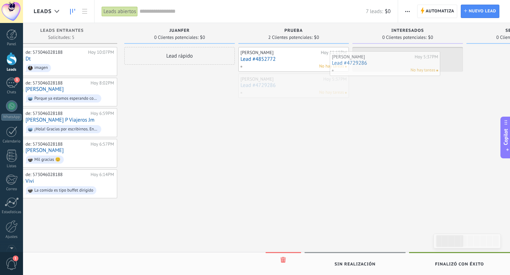
drag, startPoint x: 309, startPoint y: 89, endPoint x: 412, endPoint y: 58, distance: 108.0
drag, startPoint x: 412, startPoint y: 58, endPoint x: 327, endPoint y: 84, distance: 89.1
drag, startPoint x: 291, startPoint y: 84, endPoint x: 386, endPoint y: 57, distance: 99.3
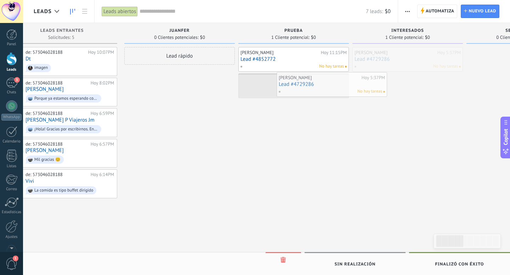
drag, startPoint x: 398, startPoint y: 53, endPoint x: 292, endPoint y: 87, distance: 110.7
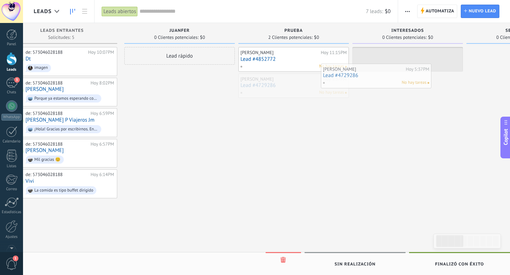
drag, startPoint x: 298, startPoint y: 86, endPoint x: 394, endPoint y: 63, distance: 99.3
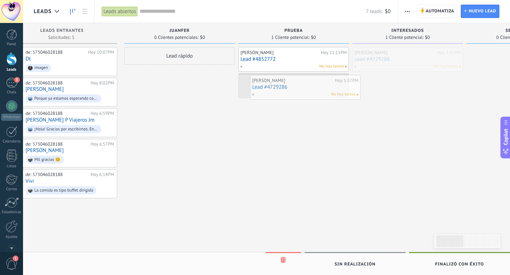
drag, startPoint x: 409, startPoint y: 50, endPoint x: 302, endPoint y: 79, distance: 110.7
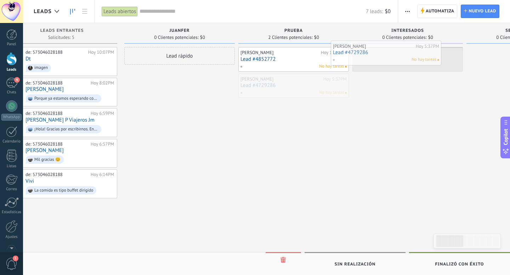
drag, startPoint x: 317, startPoint y: 91, endPoint x: 411, endPoint y: 57, distance: 100.1
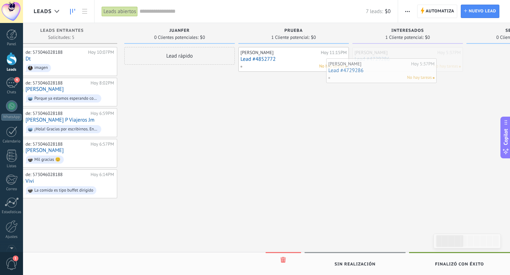
drag, startPoint x: 411, startPoint y: 57, endPoint x: 321, endPoint y: 85, distance: 94.8
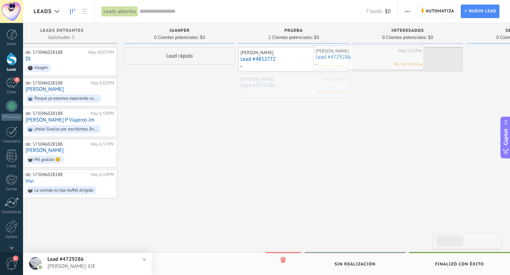
drag, startPoint x: 321, startPoint y: 85, endPoint x: 396, endPoint y: 57, distance: 80.2
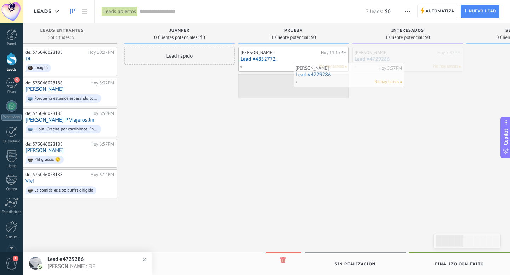
drag, startPoint x: 396, startPoint y: 57, endPoint x: 307, endPoint y: 79, distance: 91.2
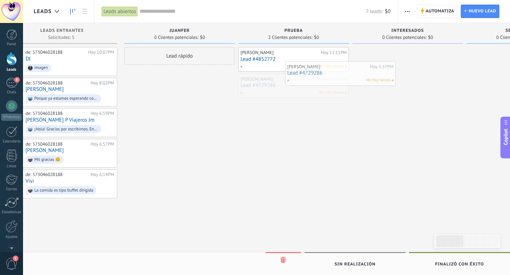
drag, startPoint x: 291, startPoint y: 91, endPoint x: 400, endPoint y: 61, distance: 112.7
drag, startPoint x: 407, startPoint y: 59, endPoint x: 300, endPoint y: 78, distance: 108.5
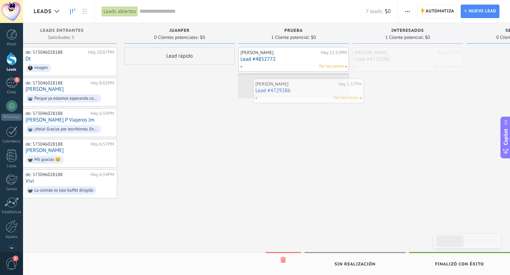
drag, startPoint x: 408, startPoint y: 55, endPoint x: 305, endPoint y: 87, distance: 107.9
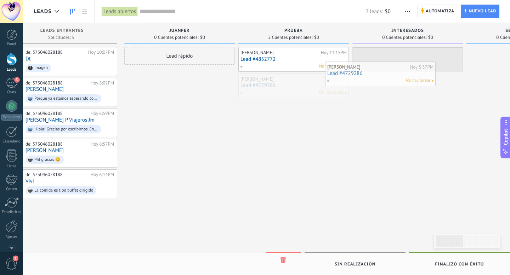
drag, startPoint x: 317, startPoint y: 85, endPoint x: 411, endPoint y: 67, distance: 95.1
drag, startPoint x: 406, startPoint y: 61, endPoint x: 295, endPoint y: 117, distance: 124.6
drag, startPoint x: 313, startPoint y: 91, endPoint x: 401, endPoint y: 70, distance: 90.6
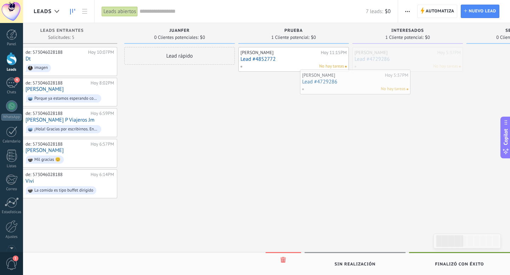
drag, startPoint x: 405, startPoint y: 61, endPoint x: 345, endPoint y: 88, distance: 65.6
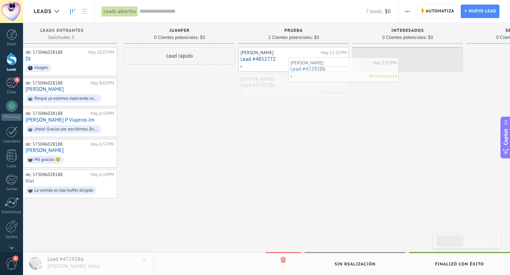
drag, startPoint x: 345, startPoint y: 88, endPoint x: 394, endPoint y: 71, distance: 51.8
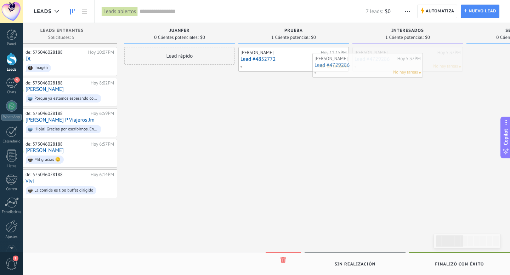
drag, startPoint x: 392, startPoint y: 64, endPoint x: 303, endPoint y: 85, distance: 92.3
drag, startPoint x: 316, startPoint y: 86, endPoint x: 406, endPoint y: 58, distance: 93.7
drag, startPoint x: 406, startPoint y: 58, endPoint x: 323, endPoint y: 85, distance: 86.7
drag, startPoint x: 326, startPoint y: 79, endPoint x: 419, endPoint y: 53, distance: 96.7
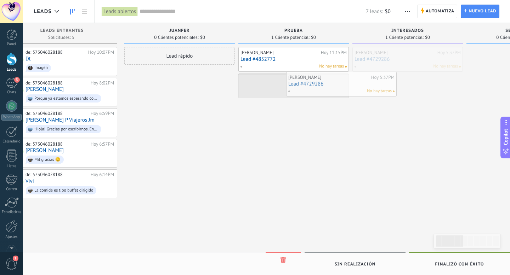
drag, startPoint x: 412, startPoint y: 57, endPoint x: 299, endPoint y: 97, distance: 119.4
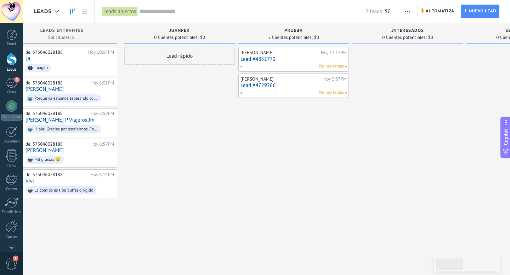
click at [287, 83] on link "Lead #4729286" at bounding box center [293, 85] width 106 height 6
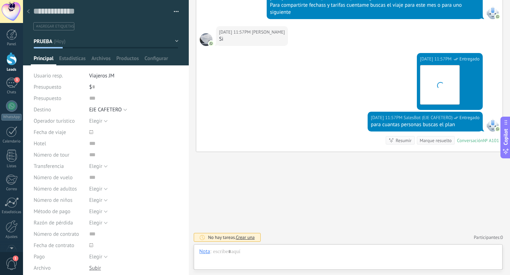
scroll to position [11, 0]
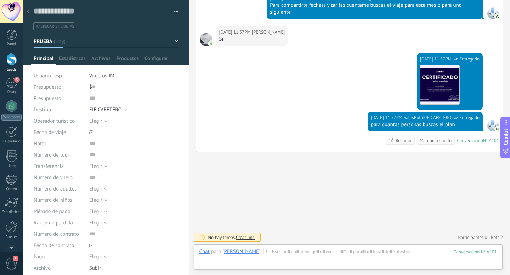
click at [264, 253] on use at bounding box center [266, 251] width 6 height 6
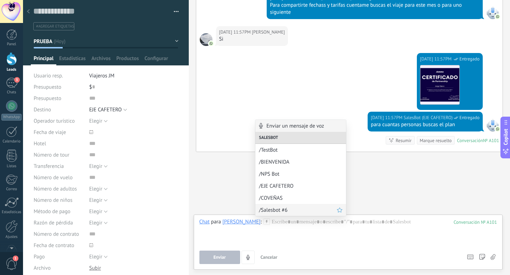
click at [283, 210] on span "/Salesbot #6" at bounding box center [298, 210] width 78 height 7
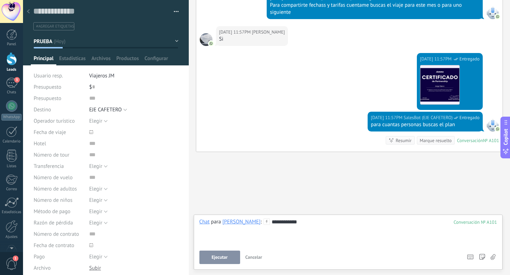
click at [216, 257] on span "Ejecutar" at bounding box center [220, 257] width 16 height 5
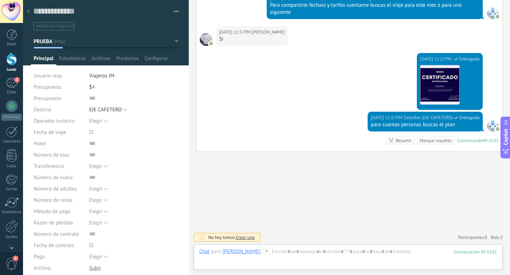
click at [263, 252] on icon at bounding box center [266, 251] width 6 height 6
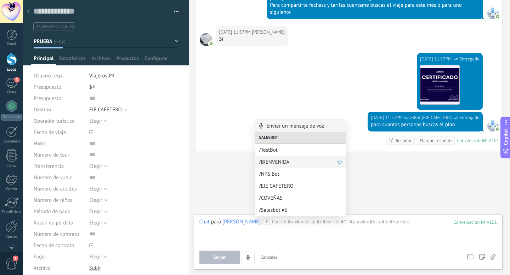
click at [285, 163] on span "/BIENVENIDA" at bounding box center [298, 162] width 78 height 7
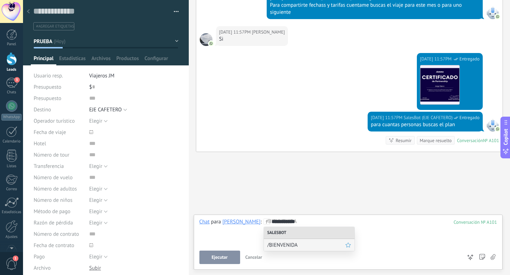
click at [291, 242] on span "/BIENVENIDA" at bounding box center [306, 245] width 78 height 7
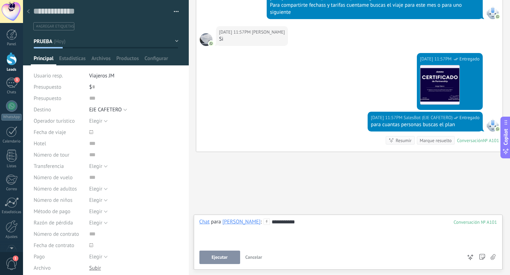
click at [214, 258] on span "Ejecutar" at bounding box center [220, 257] width 16 height 5
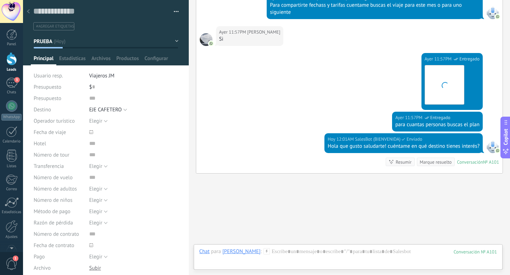
scroll to position [3078, 0]
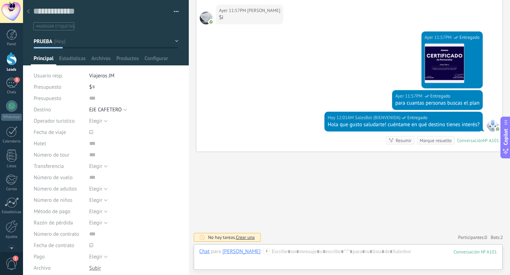
click at [263, 252] on icon at bounding box center [266, 251] width 6 height 6
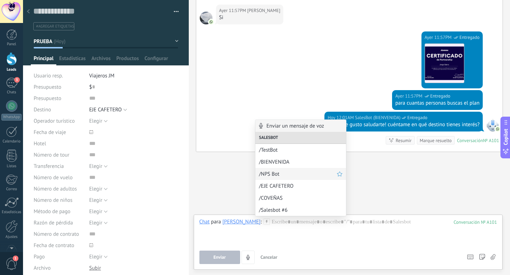
click at [281, 175] on span "/NPS Bot" at bounding box center [298, 174] width 78 height 7
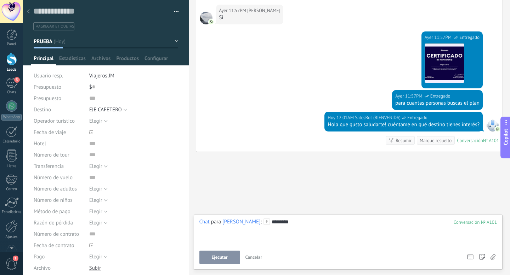
click at [227, 255] on button "Ejecutar" at bounding box center [219, 257] width 41 height 13
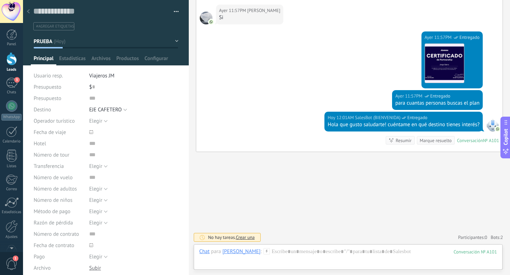
click at [263, 251] on icon at bounding box center [266, 251] width 6 height 6
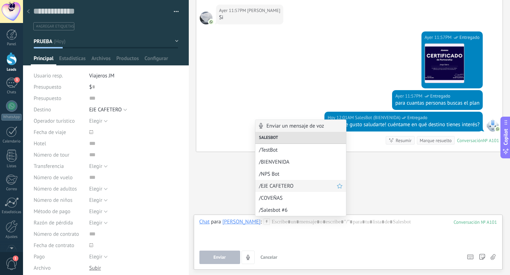
click at [285, 187] on span "/EJE CAFETERO" at bounding box center [298, 186] width 78 height 7
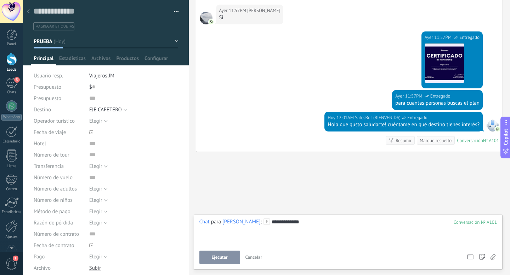
click at [228, 257] on button "Ejecutar" at bounding box center [219, 257] width 41 height 13
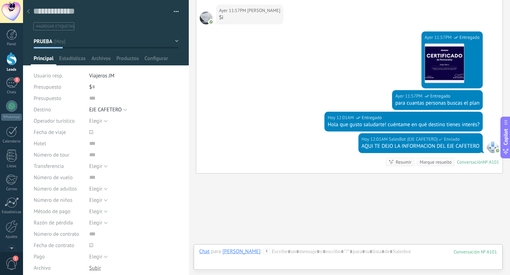
scroll to position [3100, 0]
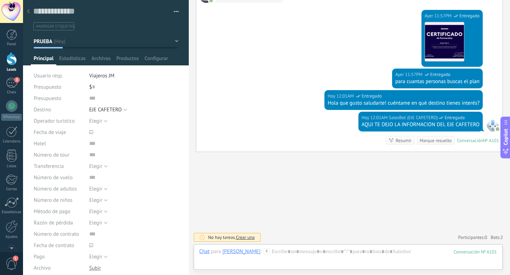
click at [263, 252] on icon at bounding box center [266, 251] width 6 height 6
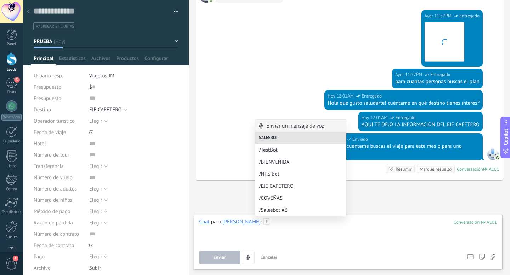
scroll to position [3129, 0]
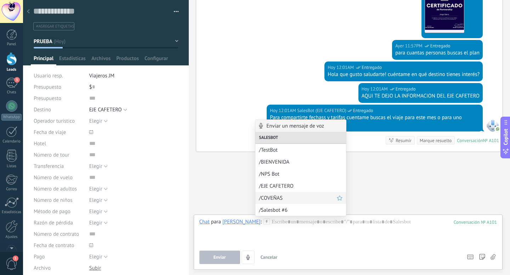
click at [277, 195] on span "/COVEÑAS" at bounding box center [298, 198] width 78 height 7
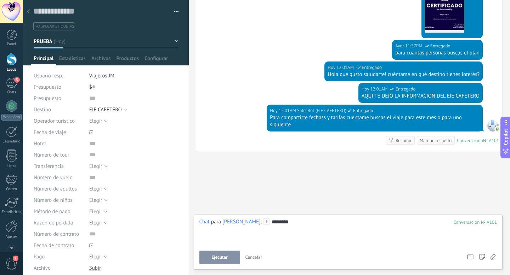
click at [225, 255] on span "Ejecutar" at bounding box center [220, 257] width 16 height 5
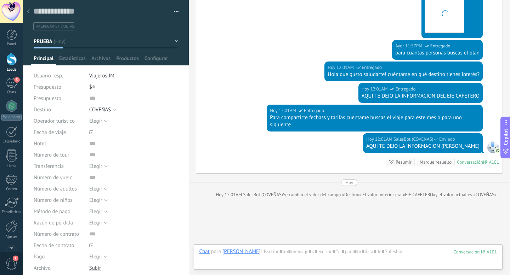
scroll to position [3170, 0]
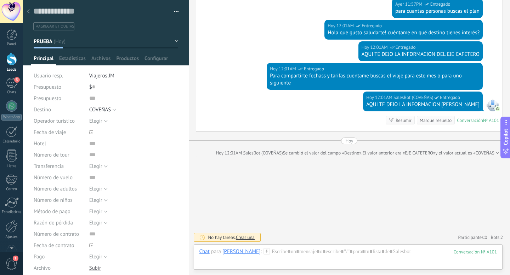
click at [263, 254] on use at bounding box center [266, 251] width 6 height 6
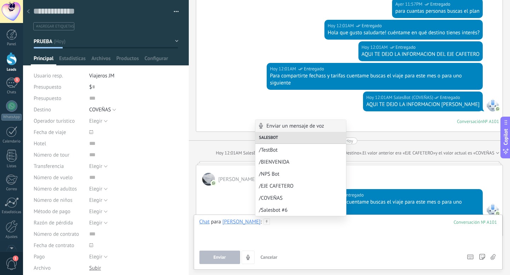
scroll to position [3255, 0]
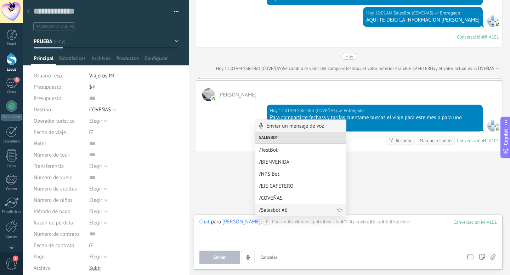
click at [288, 208] on span "/Salesbot #6" at bounding box center [298, 210] width 78 height 7
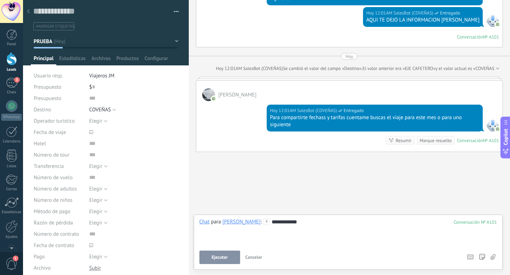
click at [230, 250] on div "**********" at bounding box center [348, 242] width 298 height 46
click at [223, 259] on span "Ejecutar" at bounding box center [220, 257] width 16 height 5
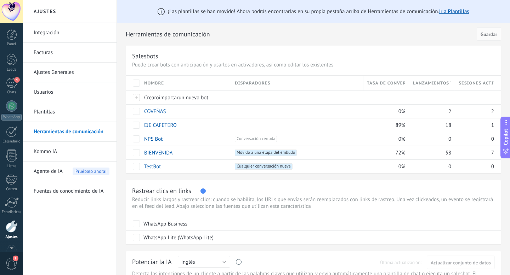
scroll to position [19, 0]
click at [13, 215] on link "Ajustes" at bounding box center [11, 210] width 23 height 19
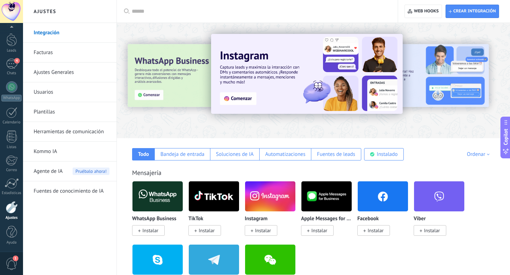
click at [67, 132] on link "Herramientas de comunicación" at bounding box center [72, 132] width 76 height 20
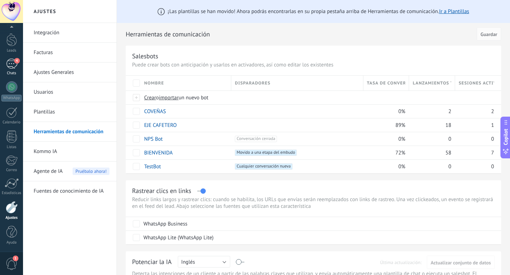
click at [13, 65] on div "4" at bounding box center [11, 64] width 11 height 10
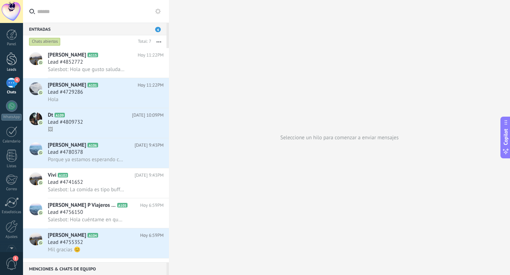
click at [13, 59] on div at bounding box center [11, 58] width 11 height 13
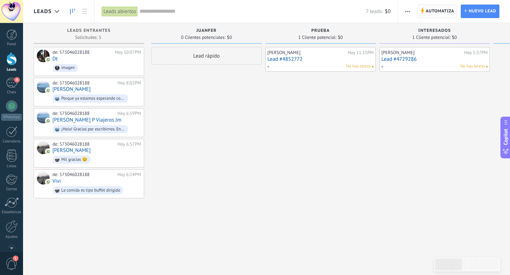
click at [435, 13] on span "Automatiza" at bounding box center [439, 11] width 29 height 13
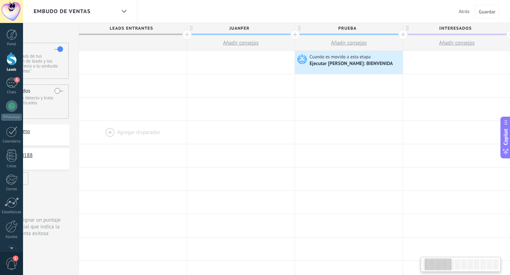
scroll to position [0, 59]
click at [352, 62] on div "Ejecutar Salesbot: BIENVENIDA" at bounding box center [351, 64] width 84 height 6
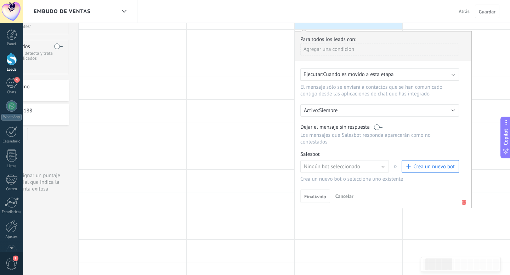
scroll to position [45, 0]
click at [334, 157] on link "Gestionar" at bounding box center [333, 154] width 19 height 6
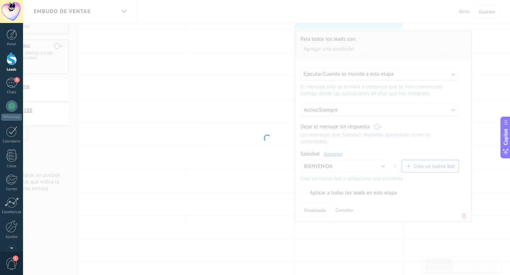
type input "**********"
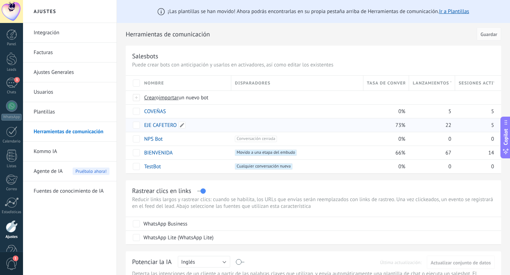
click at [165, 124] on link "EJE CAFETERO" at bounding box center [160, 125] width 33 height 7
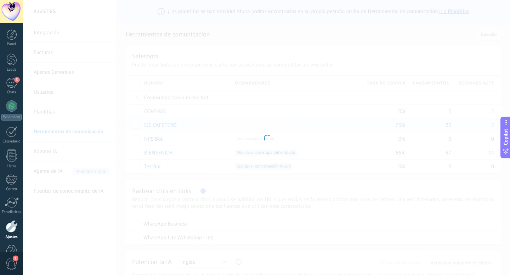
type input "**********"
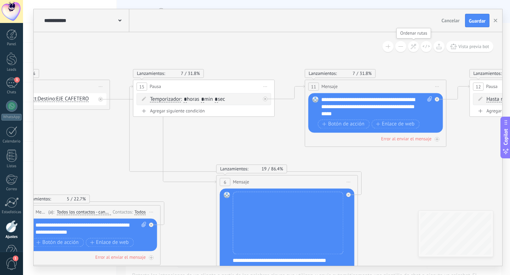
click at [411, 47] on icon at bounding box center [413, 47] width 6 height 6
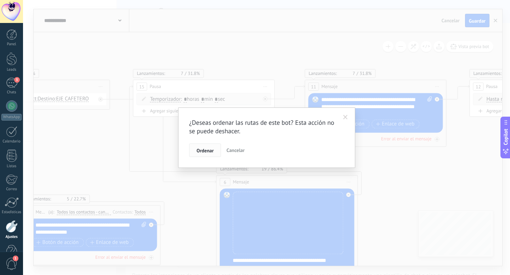
click at [207, 151] on span "Ordenar" at bounding box center [204, 150] width 17 height 5
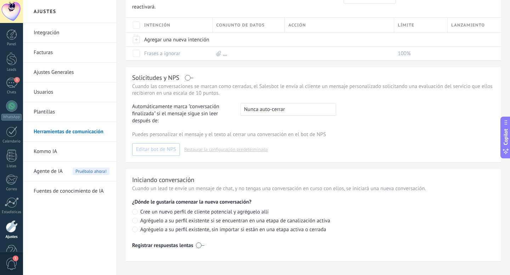
scroll to position [314, 0]
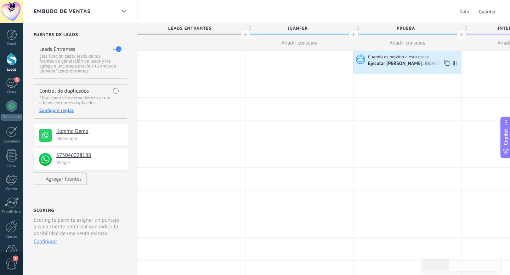
click at [415, 64] on div "Ejecutar [PERSON_NAME]: BIENVENIDA" at bounding box center [410, 64] width 84 height 6
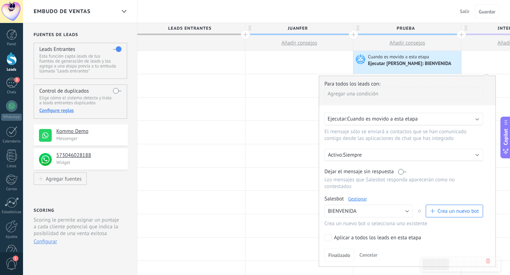
click at [359, 200] on link "Gestionar" at bounding box center [357, 199] width 19 height 6
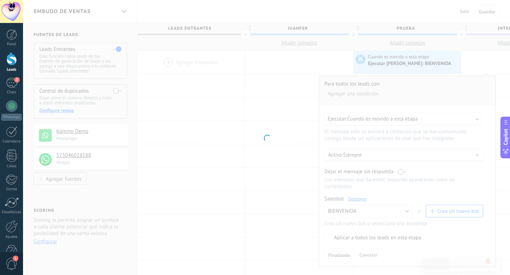
type input "**********"
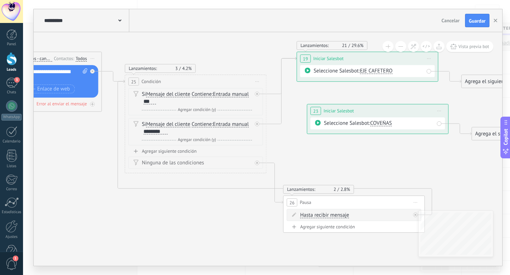
drag, startPoint x: 328, startPoint y: 179, endPoint x: 327, endPoint y: 201, distance: 22.0
click at [327, 201] on div "26 Pausa ***** Iniciar vista previa aquí Cambiar nombre Duplicar [GEOGRAPHIC_DA…" at bounding box center [353, 202] width 141 height 13
drag, startPoint x: 322, startPoint y: 202, endPoint x: 319, endPoint y: 207, distance: 6.3
click at [319, 207] on div "26 Pausa ***** Iniciar vista previa aquí Cambiar nombre Duplicar [GEOGRAPHIC_DA…" at bounding box center [349, 207] width 141 height 13
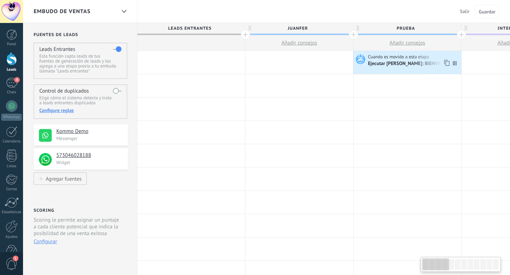
click at [389, 62] on div "Ejecutar [PERSON_NAME]: BIENVENIDA" at bounding box center [410, 64] width 84 height 6
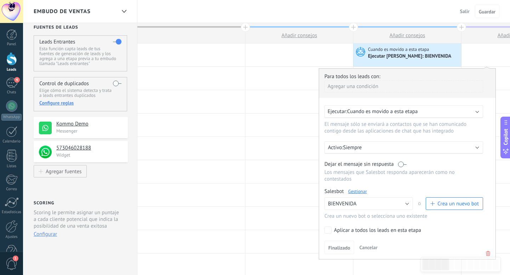
scroll to position [10, 0]
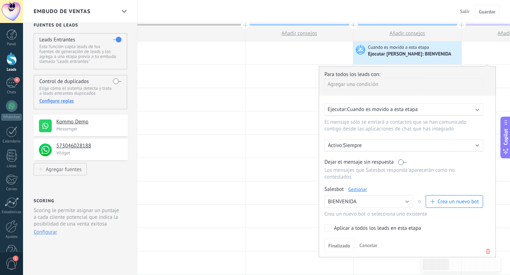
click at [354, 192] on link "Gestionar" at bounding box center [357, 190] width 19 height 6
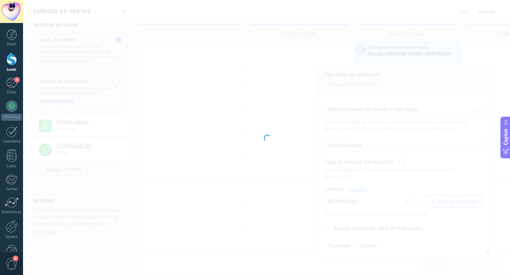
type input "**********"
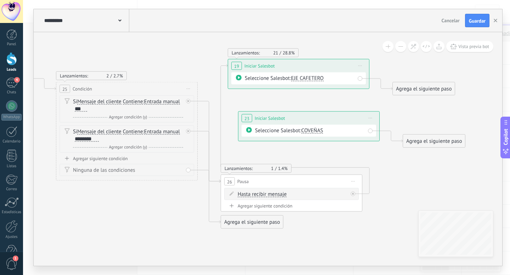
click at [287, 191] on div "Hasta recibir mensaje Hasta recibir mensaje Temporizador Excepto horas laborale…" at bounding box center [292, 194] width 110 height 7
click at [287, 192] on div "Hasta recibir mensaje Hasta recibir mensaje Temporizador Excepto horas laborale…" at bounding box center [292, 194] width 110 height 7
click at [274, 194] on span "Hasta recibir mensaje" at bounding box center [261, 195] width 49 height 6
click at [274, 194] on button "Hasta recibir mensaje" at bounding box center [278, 194] width 88 height 13
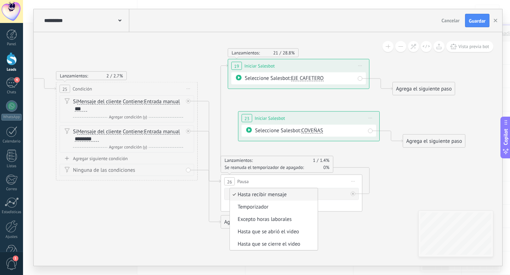
click at [351, 223] on icon at bounding box center [124, 144] width 987 height 524
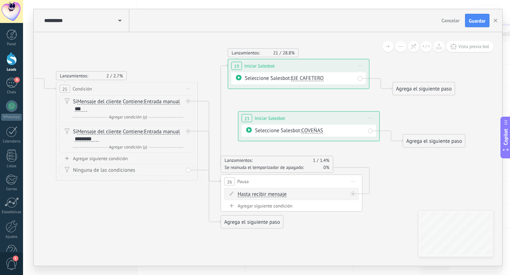
click at [278, 204] on div "Agregar siguiente condición" at bounding box center [291, 206] width 134 height 6
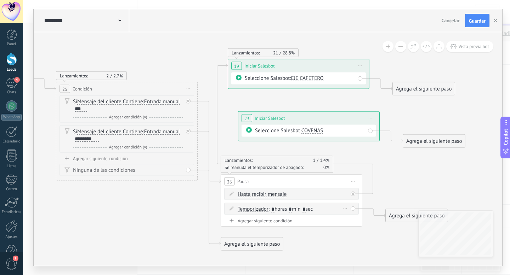
click at [263, 209] on span "Temporizador" at bounding box center [252, 210] width 31 height 6
click at [263, 209] on button "Temporizador" at bounding box center [278, 209] width 88 height 13
click at [446, 24] on button "Cancelar" at bounding box center [450, 20] width 24 height 11
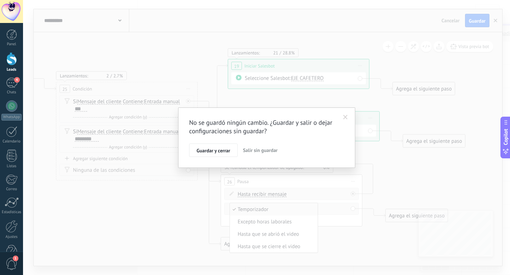
click at [253, 153] on button "Salir sin guardar" at bounding box center [260, 150] width 40 height 13
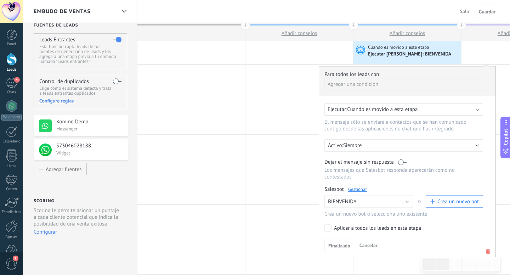
click at [413, 55] on div "Ejecutar Salesbot: BIENVENIDA" at bounding box center [410, 54] width 84 height 6
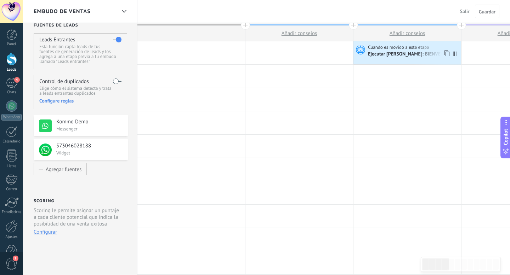
click at [379, 51] on div "Ejecutar Salesbot: BIENVENIDA" at bounding box center [410, 54] width 84 height 6
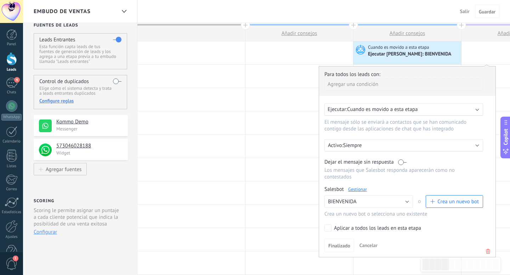
click at [361, 193] on link "Gestionar" at bounding box center [357, 190] width 19 height 6
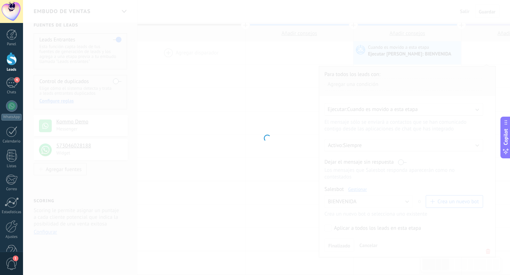
type input "**********"
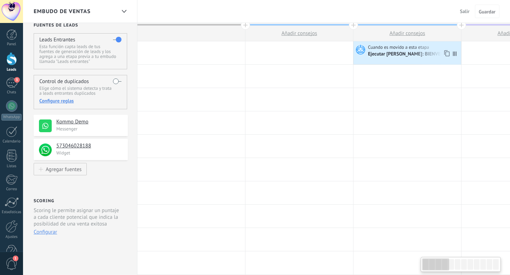
click at [398, 51] on div "Ejecutar [PERSON_NAME]: BIENVENIDA" at bounding box center [410, 54] width 84 height 6
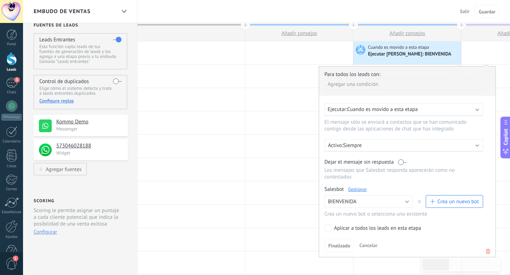
click at [356, 191] on link "Gestionar" at bounding box center [357, 190] width 19 height 6
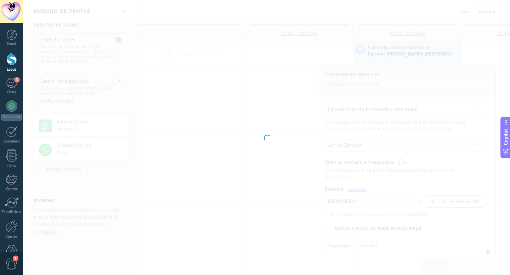
type input "**********"
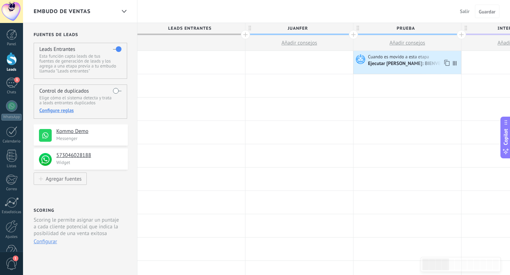
click at [389, 63] on div "Ejecutar [PERSON_NAME]: BIENVENIDA" at bounding box center [410, 64] width 84 height 6
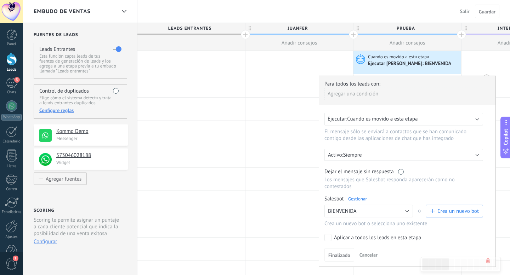
click at [360, 200] on link "Gestionar" at bounding box center [357, 199] width 19 height 6
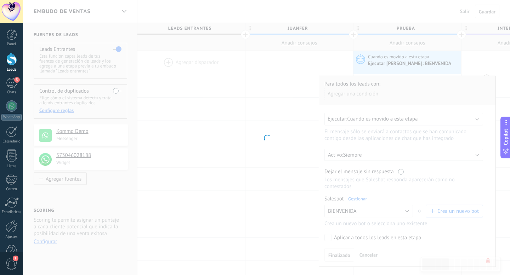
type input "**********"
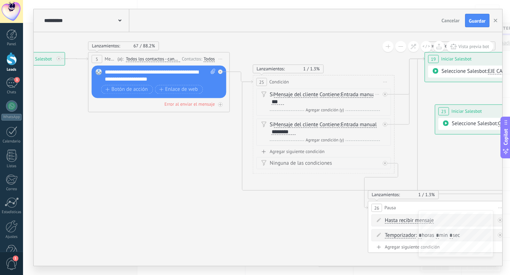
click at [285, 103] on div "Si Mensaje del cliente Mensaje del cliente Comentario del cliente El cliente Có…" at bounding box center [325, 98] width 110 height 14
click at [352, 94] on span "Entrada manual" at bounding box center [358, 95] width 36 height 6
click at [352, 94] on button "Entrada manual" at bounding box center [381, 94] width 88 height 13
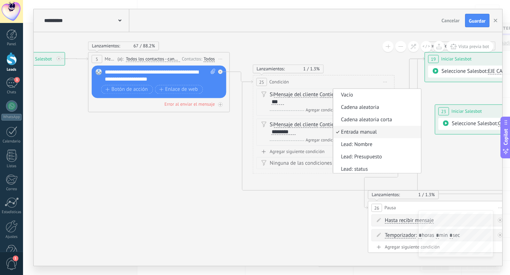
scroll to position [2, 0]
click at [359, 130] on span "Entrada manual" at bounding box center [376, 130] width 86 height 7
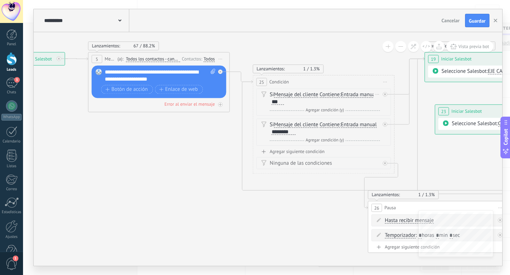
click at [297, 96] on span "Mensaje del cliente" at bounding box center [296, 95] width 44 height 6
click at [297, 96] on button "Mensaje del cliente" at bounding box center [314, 94] width 88 height 13
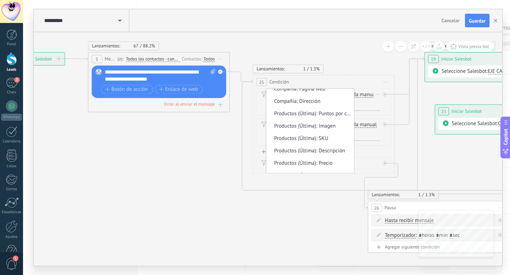
scroll to position [733, 0]
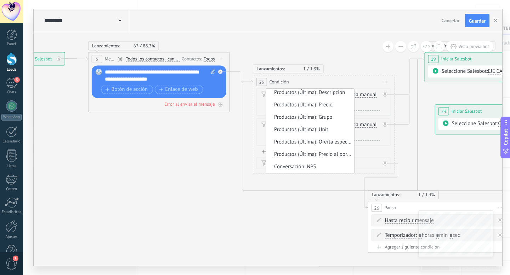
click at [318, 205] on icon at bounding box center [321, 152] width 987 height 555
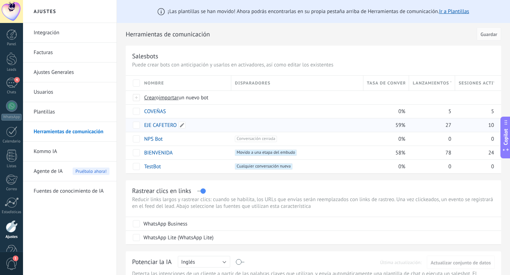
click at [172, 128] on link "EJE CAFETERO" at bounding box center [160, 125] width 33 height 7
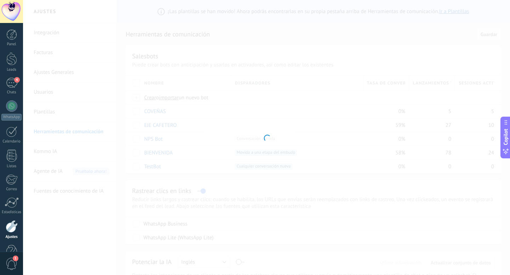
type input "**********"
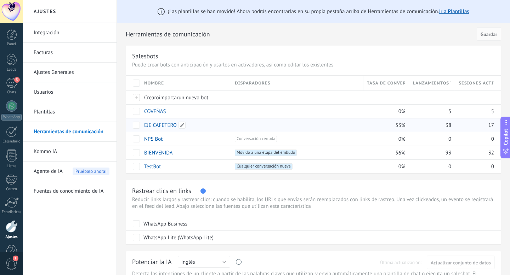
click at [162, 126] on link "EJE CAFETERO" at bounding box center [160, 125] width 33 height 7
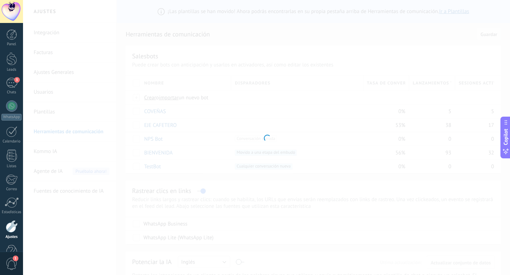
type input "**********"
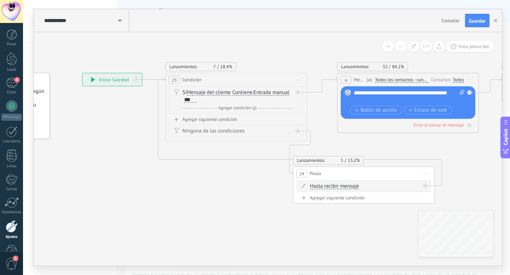
drag, startPoint x: 356, startPoint y: 150, endPoint x: 321, endPoint y: 174, distance: 43.2
click at [321, 174] on span "Pausa" at bounding box center [314, 173] width 11 height 7
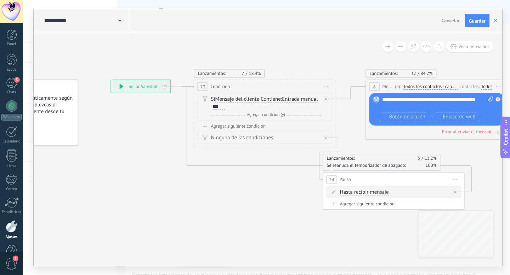
click at [325, 85] on span "Iniciar vista previa aquí Cambiar nombre Duplicar Borrar" at bounding box center [325, 86] width 11 height 10
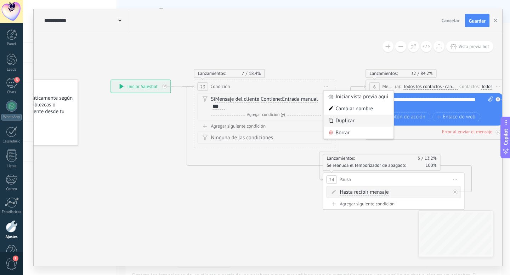
click at [333, 119] on div "Duplicar" at bounding box center [358, 121] width 70 height 12
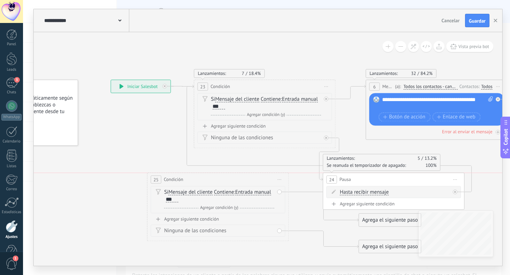
drag, startPoint x: 297, startPoint y: 180, endPoint x: 240, endPoint y: 186, distance: 57.6
click at [240, 186] on div "25 Condición ********* Iniciar vista previa aquí Cambiar nombre Duplicar Borrar" at bounding box center [217, 179] width 141 height 13
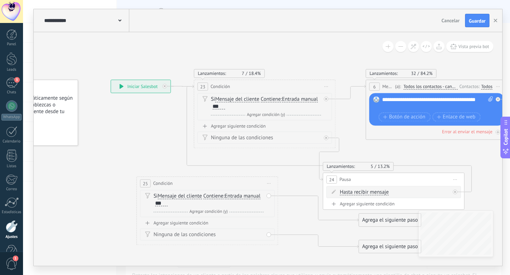
click at [269, 185] on span "Iniciar vista previa aquí Cambiar nombre Duplicar Borrar" at bounding box center [268, 183] width 11 height 10
click at [286, 228] on div "Borrar" at bounding box center [301, 230] width 70 height 12
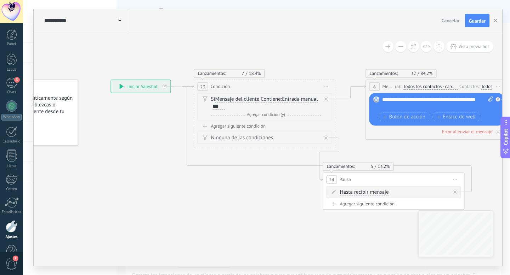
click at [252, 128] on div "Agregar siguiente condición" at bounding box center [264, 126] width 134 height 6
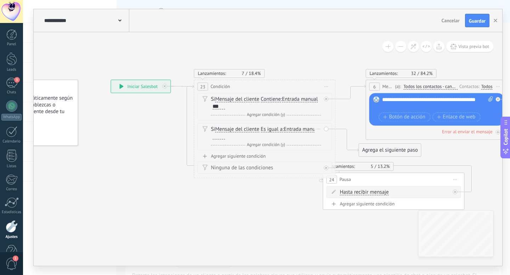
click at [281, 129] on span "Es igual a" at bounding box center [271, 130] width 22 height 6
click at [281, 129] on button "Es igual a" at bounding box center [301, 129] width 88 height 13
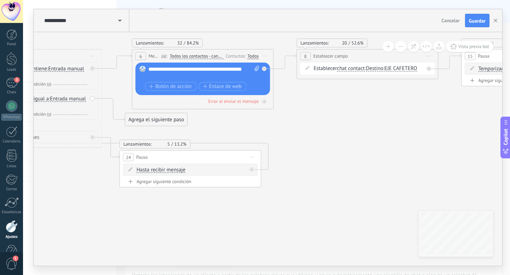
drag, startPoint x: 179, startPoint y: 144, endPoint x: 217, endPoint y: 154, distance: 39.2
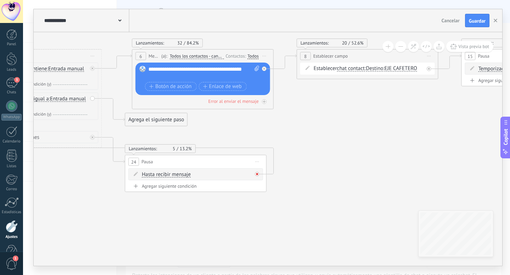
click at [258, 175] on icon at bounding box center [257, 174] width 2 height 2
click at [322, 184] on div "Agrega el siguiente paso" at bounding box center [320, 182] width 62 height 12
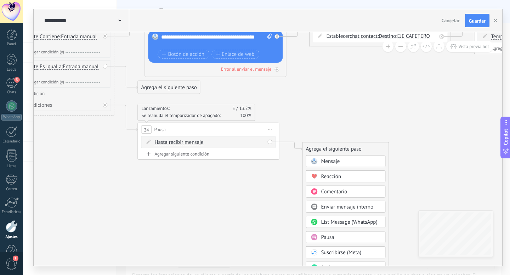
click at [345, 160] on div "Mensaje" at bounding box center [350, 161] width 59 height 7
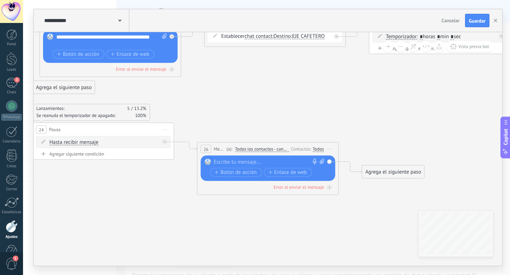
click at [329, 162] on div "Reemplazar Quitar Convertir a mensaje de voz Arrastre la imagen aquí para adjun…" at bounding box center [268, 168] width 134 height 25
click at [207, 149] on span "26" at bounding box center [205, 149] width 5 height 6
click at [260, 150] on span "Todos los contactos - canales seleccionados" at bounding box center [262, 150] width 54 height 6
click at [260, 150] on button "Todos los contactos - canales seleccionados" at bounding box center [275, 149] width 88 height 13
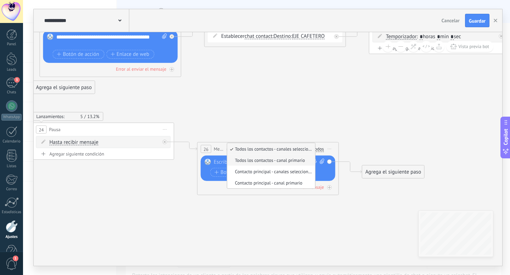
click at [279, 160] on span "Todos los contactos - canal primario" at bounding box center [270, 160] width 86 height 6
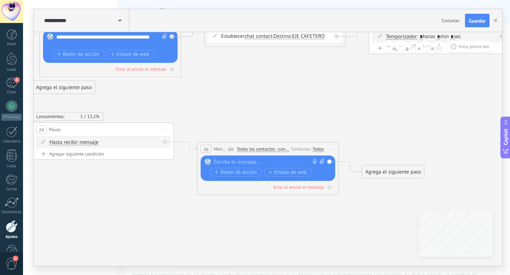
click at [261, 148] on span "Todos los contactos - canal primario" at bounding box center [262, 150] width 52 height 6
click at [261, 148] on button "Todos los contactos - canal primario" at bounding box center [277, 149] width 88 height 13
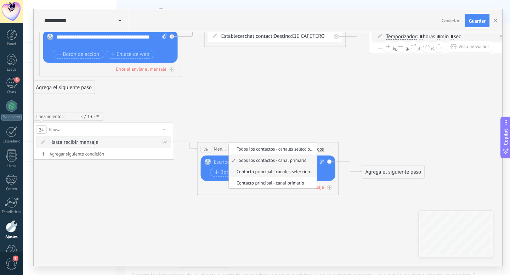
click at [262, 172] on span "Contacto principal - canales seleccionados" at bounding box center [272, 172] width 86 height 6
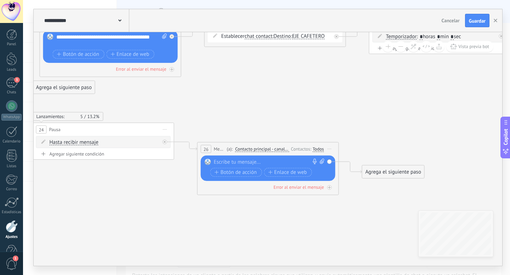
click at [262, 149] on span "Contacto principal - canales seleccionados" at bounding box center [262, 150] width 54 height 6
click at [262, 149] on button "Contacto principal - canales seleccionados" at bounding box center [275, 149] width 88 height 13
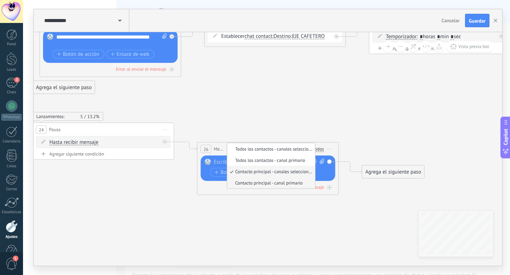
click at [264, 182] on span "Contacto principal - canal primario" at bounding box center [270, 183] width 86 height 6
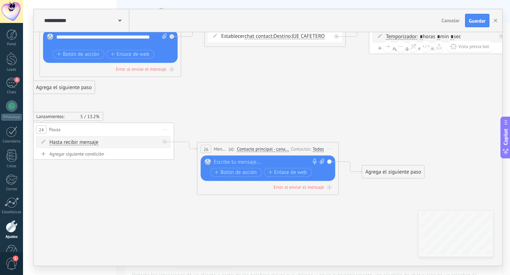
click at [260, 149] on span "Contacto principal - canal primario" at bounding box center [263, 150] width 52 height 6
click at [260, 149] on button "Contacto principal - canal primario" at bounding box center [277, 149] width 88 height 13
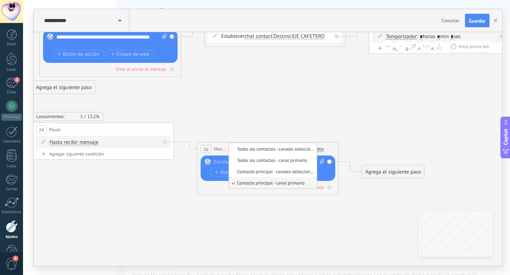
click at [325, 148] on span "Iniciar vista previa aquí Cambiar nombre Duplicar Borrar" at bounding box center [329, 149] width 11 height 10
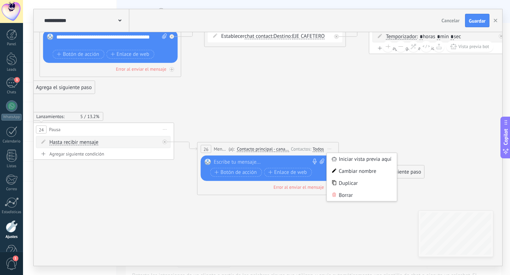
click at [318, 149] on div "Todos" at bounding box center [318, 149] width 11 height 6
click at [355, 145] on div "Si nunca ha escrito en un canal: Intente enviar un mensaje" at bounding box center [357, 154] width 91 height 24
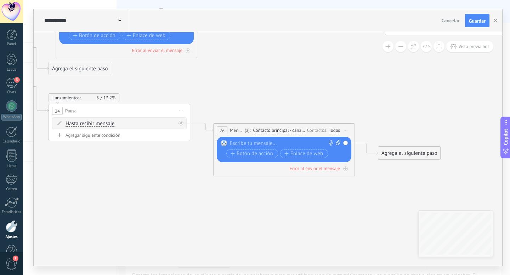
click at [347, 144] on div "Reemplazar Quitar Convertir a mensaje de voz Arrastre la imagen aquí para adjun…" at bounding box center [284, 149] width 134 height 25
click at [344, 170] on div at bounding box center [345, 169] width 5 height 5
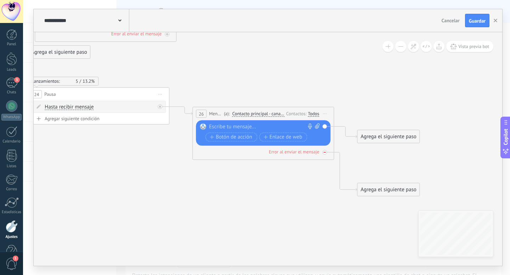
click at [324, 152] on icon at bounding box center [324, 152] width 2 height 1
click at [161, 106] on div at bounding box center [159, 106] width 5 height 5
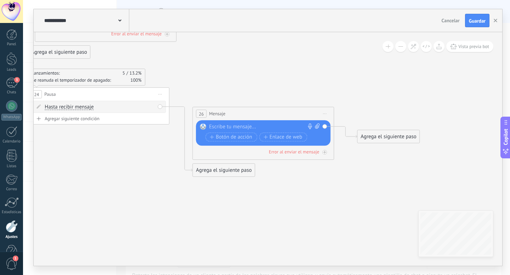
click at [324, 113] on span "Iniciar vista previa aquí Cambiar nombre Duplicar Borrar" at bounding box center [324, 114] width 11 height 10
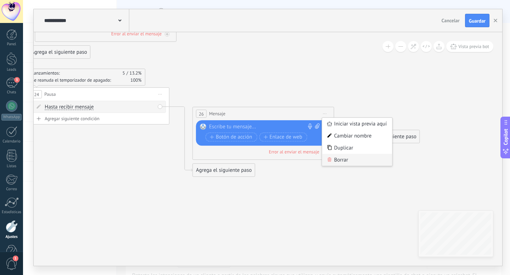
click at [343, 158] on div "Borrar" at bounding box center [357, 160] width 70 height 12
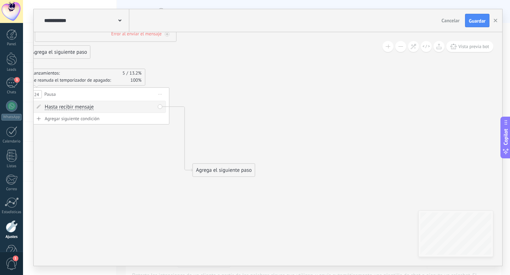
click at [216, 167] on div "Agrega el siguiente paso" at bounding box center [224, 171] width 62 height 12
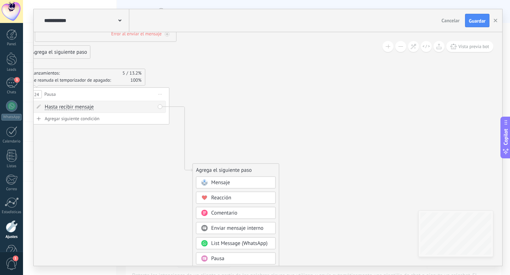
click at [232, 202] on div "Reacción" at bounding box center [236, 198] width 80 height 12
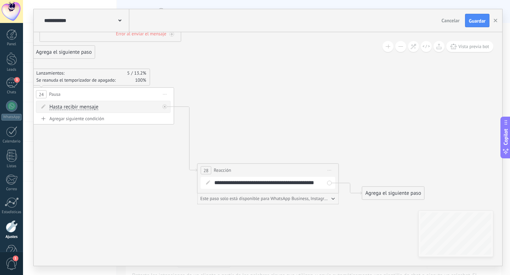
click at [258, 184] on div "**********" at bounding box center [272, 182] width 117 height 7
click at [239, 185] on div "**********" at bounding box center [272, 182] width 117 height 7
click at [326, 182] on div "**********" at bounding box center [268, 183] width 134 height 12
click at [329, 184] on div "**********" at bounding box center [268, 183] width 134 height 12
click at [329, 199] on div "Este paso solo está disponible para WhatsApp Business, Instagram y Telegram" at bounding box center [267, 198] width 135 height 5
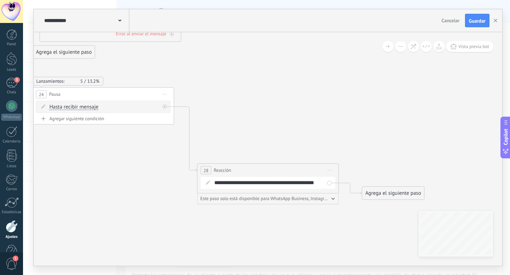
click at [334, 199] on div "Este paso solo está disponible para WhatsApp Business, Instagram y Telegram" at bounding box center [267, 198] width 135 height 5
click at [332, 198] on icon "button" at bounding box center [333, 198] width 3 height 1
click at [205, 171] on span "28" at bounding box center [205, 171] width 5 height 6
click at [164, 108] on icon at bounding box center [165, 106] width 2 height 2
click at [329, 172] on span "Iniciar vista previa aquí Cambiar nombre Duplicar Borrar" at bounding box center [329, 170] width 11 height 10
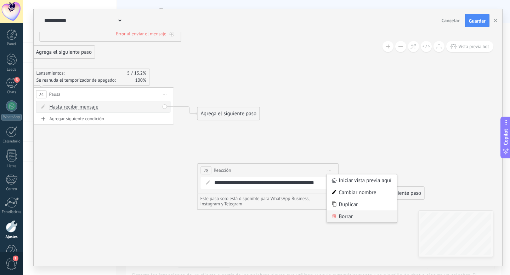
click at [341, 216] on div "Borrar" at bounding box center [362, 217] width 70 height 12
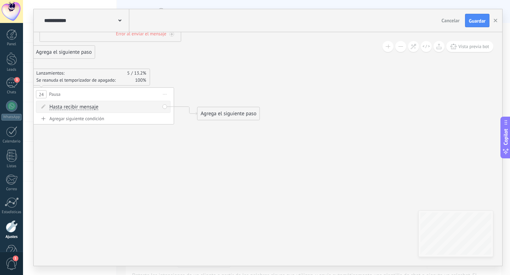
click at [224, 114] on div "Agrega el siguiente paso" at bounding box center [228, 114] width 62 height 12
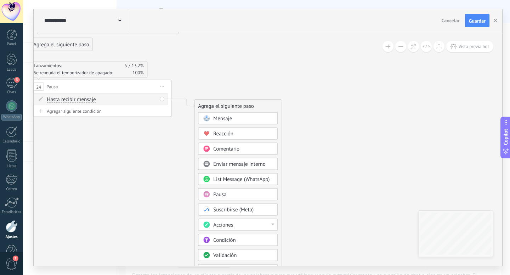
click at [232, 150] on span "Comentario" at bounding box center [226, 149] width 26 height 7
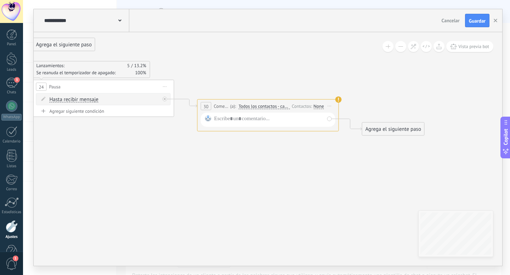
click at [271, 108] on span "Todos los contactos - canales seleccionados" at bounding box center [263, 107] width 51 height 6
click at [271, 108] on button "Todos los contactos - canales seleccionados" at bounding box center [279, 106] width 88 height 13
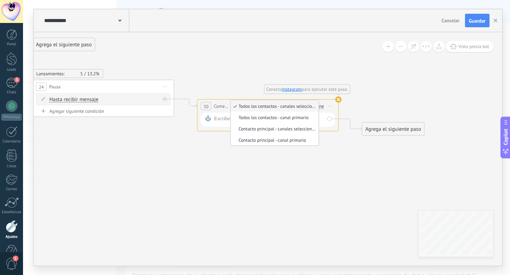
click at [335, 102] on icon at bounding box center [338, 100] width 6 height 6
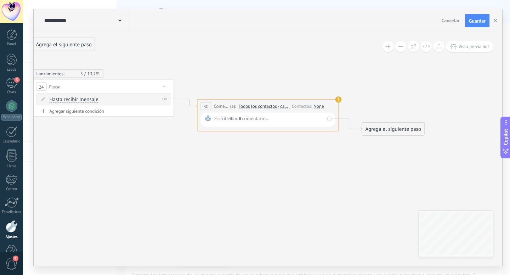
click at [338, 101] on use at bounding box center [338, 100] width 6 height 6
click at [337, 100] on use at bounding box center [338, 100] width 6 height 6
click at [162, 99] on div at bounding box center [166, 97] width 8 height 8
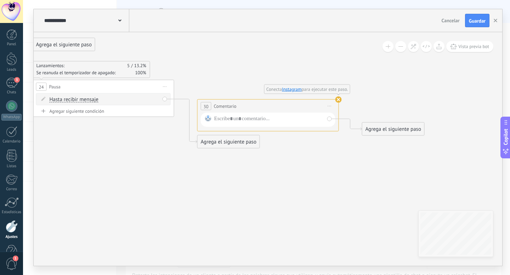
click at [338, 100] on use at bounding box center [338, 100] width 6 height 6
click at [331, 107] on span "Iniciar vista previa aquí Cambiar nombre Duplicar Borrar" at bounding box center [329, 106] width 11 height 10
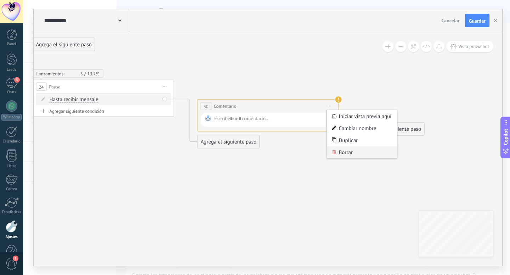
click at [342, 149] on div "Borrar" at bounding box center [362, 153] width 70 height 12
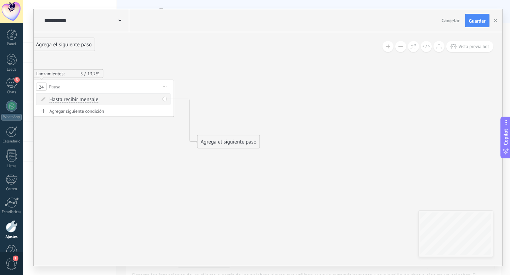
click at [242, 140] on div "Agrega el siguiente paso" at bounding box center [228, 142] width 62 height 12
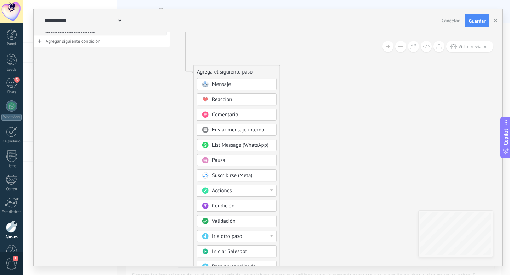
click at [239, 150] on div "List Message (WhatsApp)" at bounding box center [237, 145] width 80 height 12
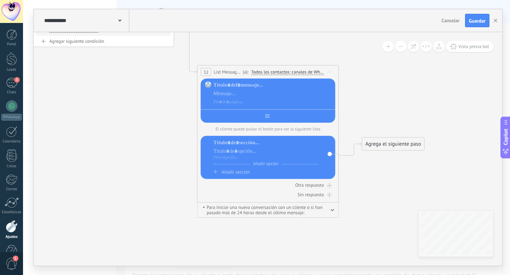
drag, startPoint x: 254, startPoint y: 117, endPoint x: 253, endPoint y: 110, distance: 6.5
click at [254, 110] on div at bounding box center [268, 114] width 134 height 11
click at [288, 118] on div at bounding box center [268, 114] width 134 height 11
click at [245, 174] on span "Añadir sección" at bounding box center [236, 172] width 28 height 6
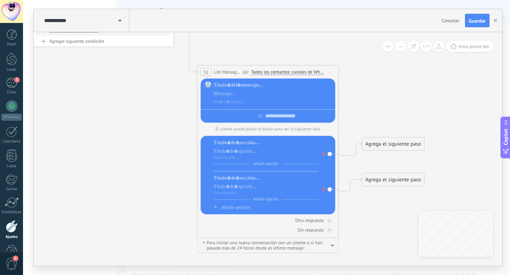
click at [242, 210] on span "Añadir sección" at bounding box center [236, 208] width 28 height 6
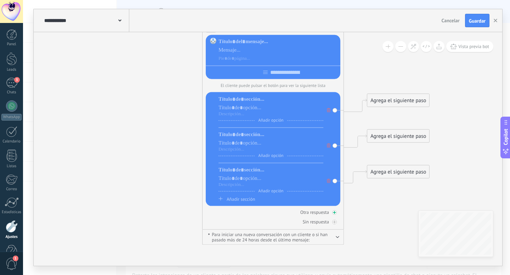
click at [335, 214] on icon at bounding box center [334, 213] width 4 height 4
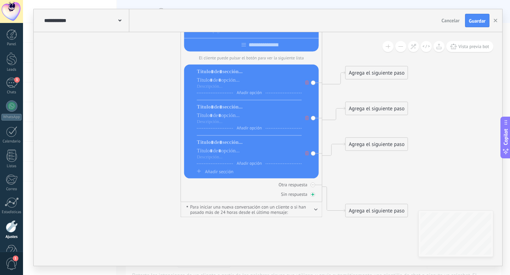
click at [311, 197] on div at bounding box center [312, 195] width 5 height 5
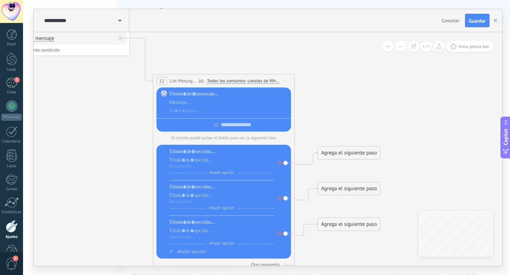
click at [284, 81] on span "Iniciar vista previa aquí Cambiar nombre Duplicar Borrar" at bounding box center [285, 81] width 11 height 10
click at [305, 127] on div "Borrar" at bounding box center [317, 127] width 70 height 12
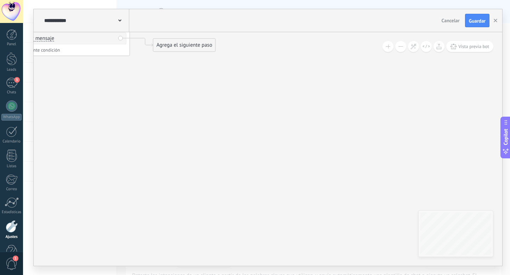
click at [177, 42] on div "Agrega el siguiente paso" at bounding box center [184, 45] width 62 height 12
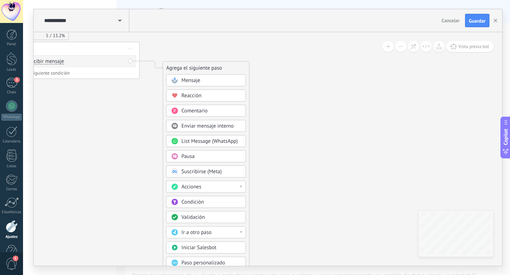
click at [447, 22] on span "Cancelar" at bounding box center [450, 20] width 18 height 6
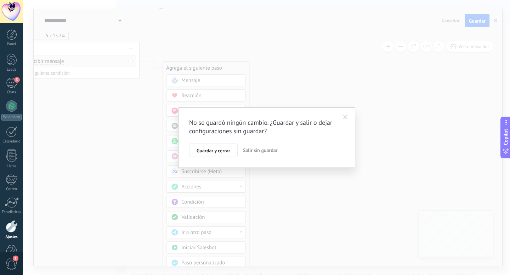
click at [252, 153] on span "Salir sin guardar" at bounding box center [260, 150] width 35 height 6
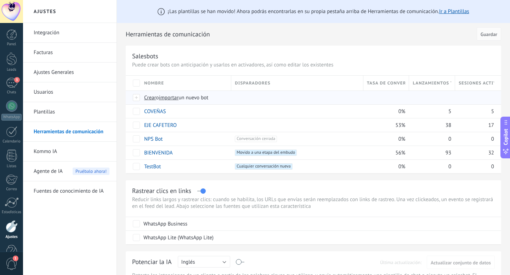
click at [152, 99] on span "Crear" at bounding box center [150, 97] width 12 height 7
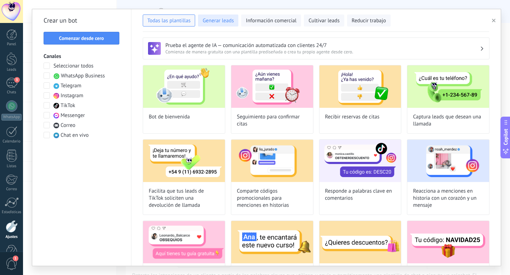
click at [224, 23] on span "Generar leads" at bounding box center [217, 20] width 31 height 7
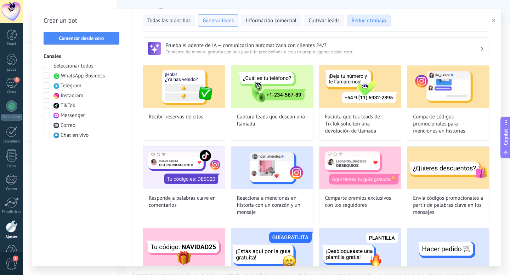
click at [369, 25] on button "Reducir trabajo" at bounding box center [369, 21] width 44 height 12
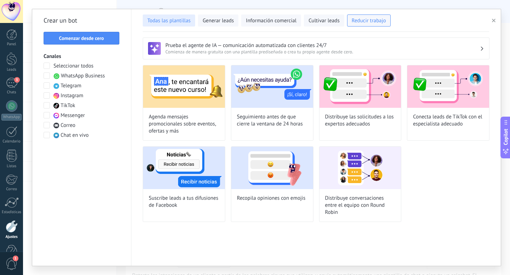
click at [166, 20] on span "Todas las plantillas" at bounding box center [168, 20] width 43 height 7
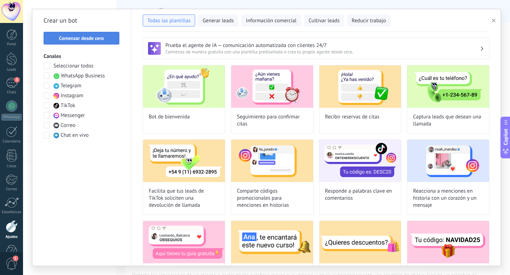
click at [92, 40] on span "Comenzar desde cero" at bounding box center [81, 38] width 45 height 5
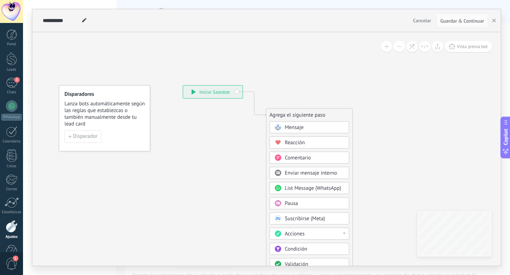
click at [85, 22] on icon at bounding box center [84, 20] width 4 height 4
click at [250, 57] on icon at bounding box center [244, 213] width 476 height 611
drag, startPoint x: 305, startPoint y: 118, endPoint x: 305, endPoint y: 106, distance: 12.4
click at [305, 108] on div "Agrega el siguiente paso Mensaje Mensaje Mensaje Reacción Comentario Enviar men…" at bounding box center [309, 225] width 87 height 234
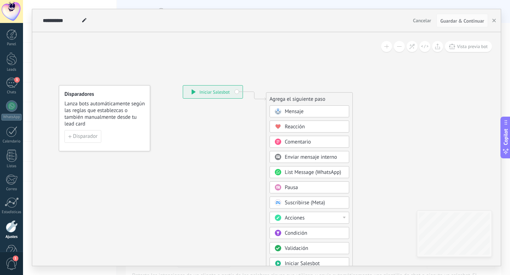
click at [307, 172] on span "List Message (WhatsApp)" at bounding box center [313, 172] width 56 height 7
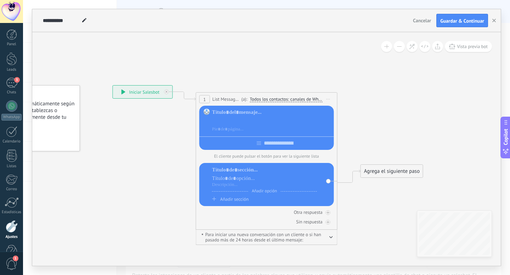
click at [235, 120] on div at bounding box center [271, 120] width 119 height 7
click at [235, 112] on div at bounding box center [271, 112] width 119 height 7
click at [371, 118] on icon at bounding box center [256, 158] width 640 height 500
click at [260, 116] on div at bounding box center [271, 112] width 119 height 7
click at [248, 123] on div at bounding box center [271, 120] width 119 height 7
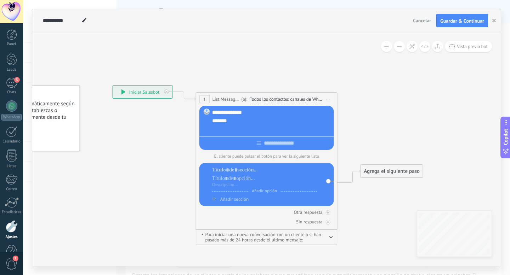
click at [255, 133] on div at bounding box center [271, 129] width 119 height 7
click at [277, 146] on div at bounding box center [266, 142] width 134 height 11
type input "********"
click at [288, 99] on span "Todos los contactos: canales de WhatsApp seleccionados" at bounding box center [286, 100] width 73 height 6
click at [288, 99] on button "Todos los contactos: canales de WhatsApp seleccionados" at bounding box center [300, 99] width 108 height 13
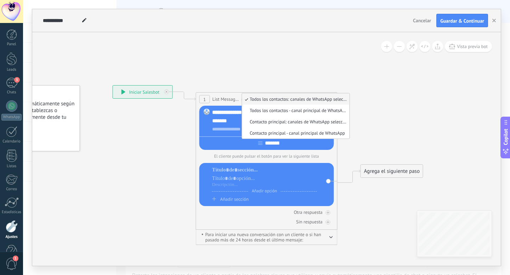
click at [288, 98] on span "Todos los contactos: canales de WhatsApp seleccionados" at bounding box center [294, 99] width 105 height 6
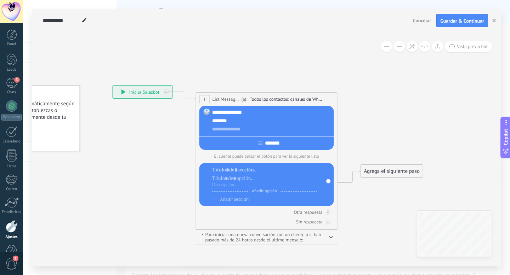
click at [234, 96] on span "List Message (WhatsApp)" at bounding box center [225, 99] width 27 height 7
click at [222, 101] on span "List Message (WhatsApp)" at bounding box center [225, 99] width 27 height 7
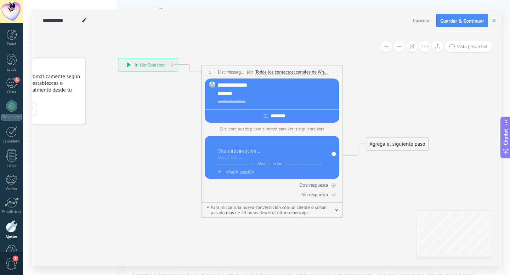
click at [250, 147] on div at bounding box center [269, 142] width 105 height 7
click at [240, 154] on div at bounding box center [269, 151] width 105 height 7
click at [228, 160] on div at bounding box center [269, 158] width 105 height 6
click at [264, 165] on span "Añadir opción" at bounding box center [270, 163] width 32 height 5
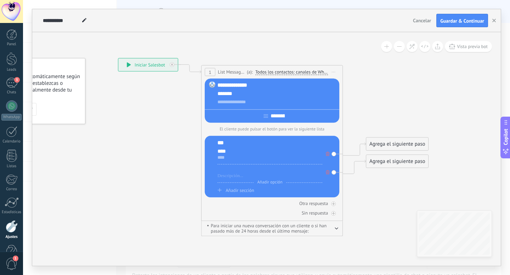
click at [243, 172] on div at bounding box center [269, 169] width 105 height 7
click at [229, 177] on div at bounding box center [269, 176] width 105 height 6
click at [266, 185] on span "Añadir opción" at bounding box center [270, 182] width 32 height 5
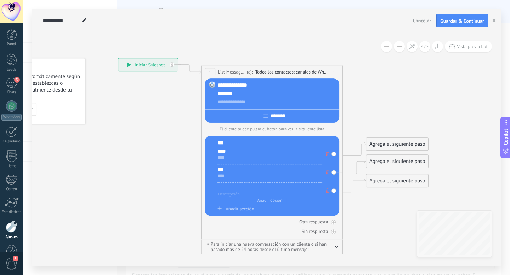
click at [239, 191] on div at bounding box center [269, 188] width 105 height 7
click at [228, 197] on div at bounding box center [269, 195] width 105 height 6
click at [249, 211] on span "Añadir sección" at bounding box center [239, 209] width 28 height 6
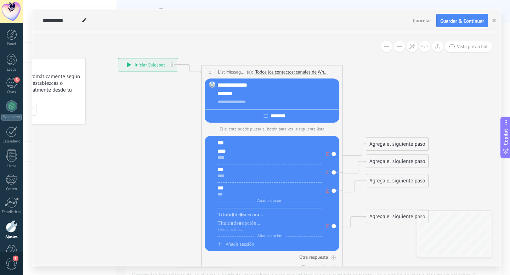
click at [327, 230] on span at bounding box center [327, 226] width 7 height 8
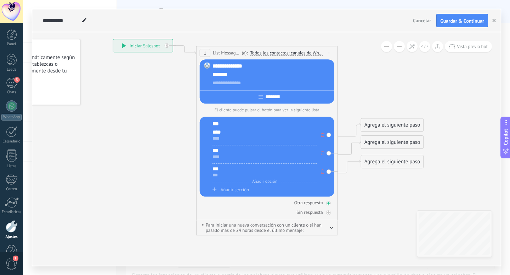
click at [330, 205] on div at bounding box center [328, 203] width 5 height 5
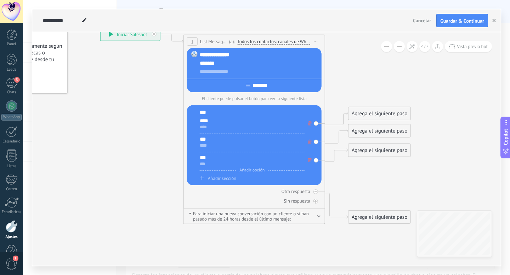
click at [365, 219] on div "Agrega el siguiente paso" at bounding box center [379, 218] width 62 height 12
click at [367, 228] on span "Mensaje" at bounding box center [376, 230] width 19 height 7
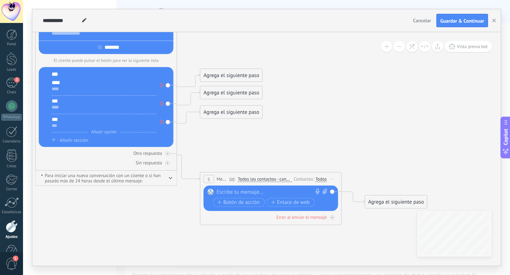
click at [277, 191] on div at bounding box center [269, 192] width 105 height 7
click at [169, 166] on div at bounding box center [167, 163] width 5 height 5
click at [233, 238] on div "Agrega el siguiente paso" at bounding box center [231, 236] width 62 height 12
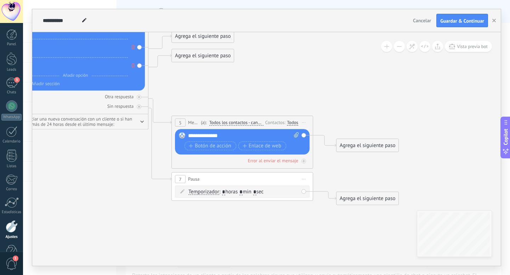
click at [353, 202] on div "Agrega el siguiente paso" at bounding box center [367, 199] width 62 height 12
click at [356, 211] on span "Mensaje" at bounding box center [364, 211] width 19 height 7
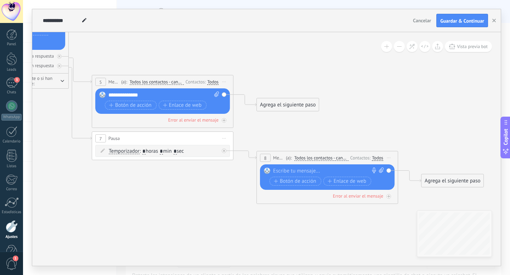
click at [391, 160] on span "Iniciar vista previa aquí Cambiar nombre Duplicar Borrar" at bounding box center [388, 158] width 11 height 10
click at [404, 203] on div "Borrar" at bounding box center [421, 204] width 70 height 12
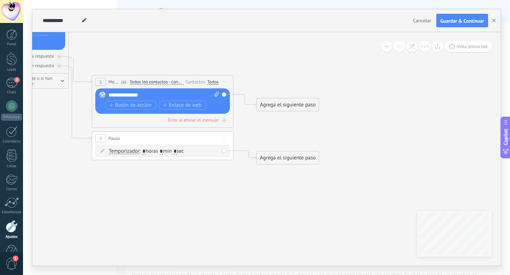
click at [224, 137] on span "Iniciar vista previa aquí Cambiar nombre Duplicar Borrar" at bounding box center [223, 138] width 11 height 10
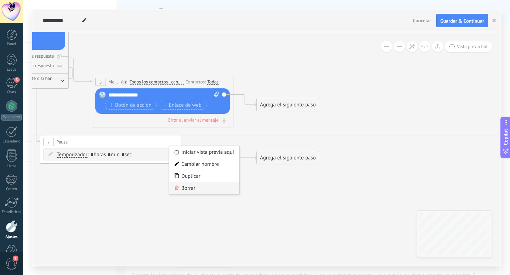
click at [189, 188] on div "Borrar" at bounding box center [204, 188] width 70 height 12
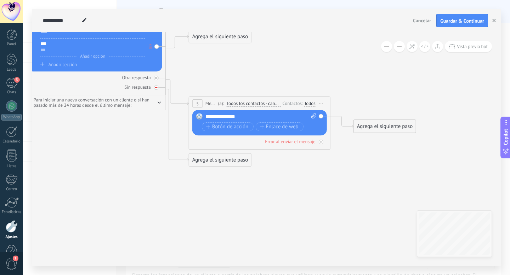
click at [155, 88] on div at bounding box center [156, 87] width 5 height 5
click at [209, 163] on div "Agrega el siguiente paso" at bounding box center [220, 160] width 62 height 12
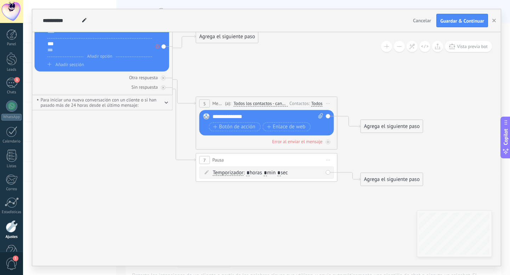
click at [308, 175] on div "Temporizador Temporizador Temporizador Temporizador : * horas * min * sec : Lu …" at bounding box center [268, 173] width 110 height 7
click at [267, 176] on input "*" at bounding box center [265, 174] width 3 height 6
click at [326, 160] on icon at bounding box center [328, 160] width 4 height 1
click at [234, 172] on span "Temporizador" at bounding box center [228, 173] width 31 height 6
click at [234, 172] on button "Temporizador" at bounding box center [253, 173] width 88 height 13
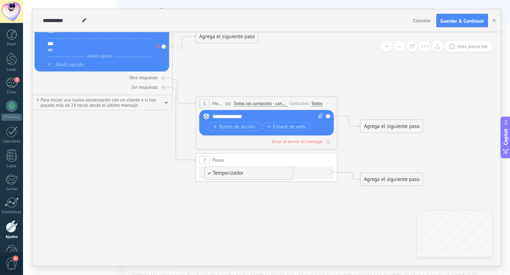
click at [231, 173] on span "Temporizador" at bounding box center [248, 173] width 86 height 7
click at [231, 173] on span "Temporizador" at bounding box center [228, 173] width 31 height 6
click at [231, 173] on button "Temporizador" at bounding box center [253, 173] width 88 height 13
click at [283, 159] on div "7 Pausa ***** Iniciar vista previa aquí Cambiar nombre Duplicar Borrar" at bounding box center [266, 160] width 141 height 13
click at [380, 182] on div "Agrega el siguiente paso" at bounding box center [392, 180] width 62 height 12
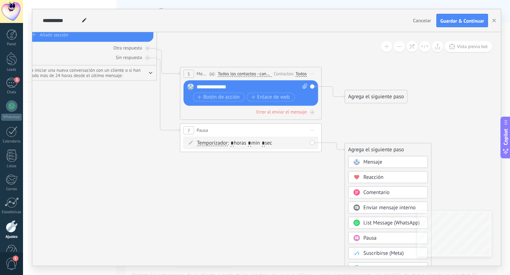
click at [373, 162] on span "Mensaje" at bounding box center [372, 162] width 19 height 7
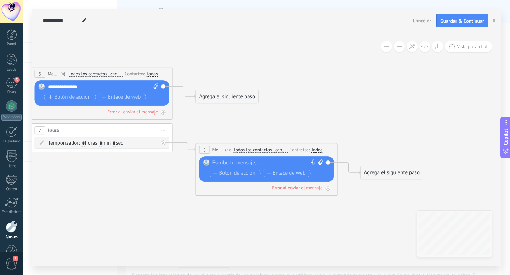
click at [252, 162] on div at bounding box center [264, 163] width 105 height 7
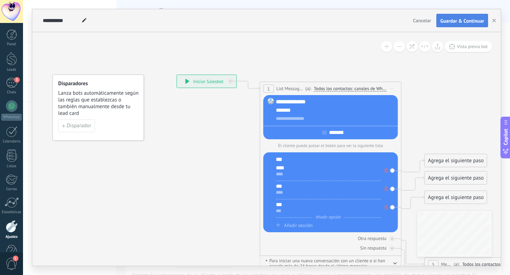
click at [447, 20] on span "Guardar & Continuar" at bounding box center [462, 20] width 44 height 5
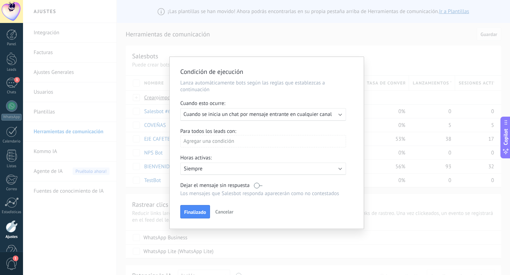
click at [234, 119] on div "Ejecutar: Cuando se inicia un chat por mensaje entrante en cualquier canal" at bounding box center [263, 114] width 166 height 13
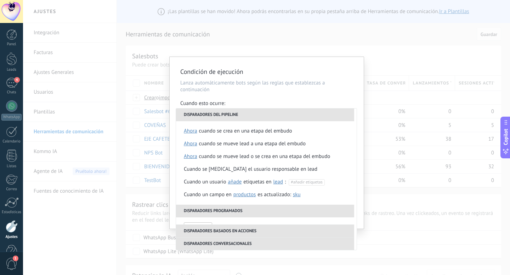
click at [246, 116] on li "Disparadores del pipeline" at bounding box center [265, 115] width 178 height 13
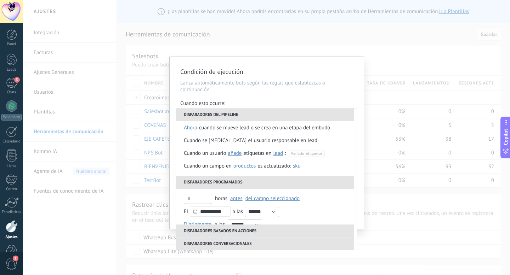
scroll to position [13, 0]
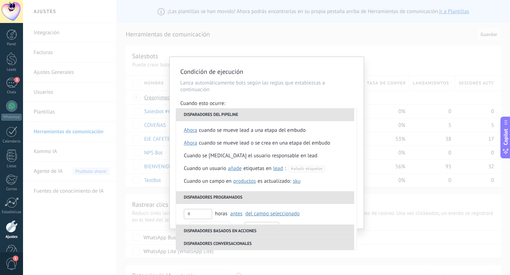
drag, startPoint x: 218, startPoint y: 65, endPoint x: 244, endPoint y: 65, distance: 26.2
click at [244, 65] on div "Condición de ejecución Lanza automáticamente bots según las reglas que establez…" at bounding box center [267, 143] width 194 height 172
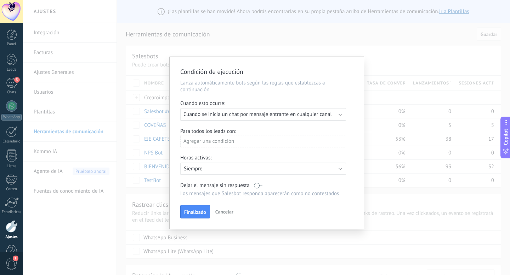
click at [325, 118] on span "Cuando se inicia un chat por mensaje entrante en cualquier canal" at bounding box center [257, 114] width 148 height 7
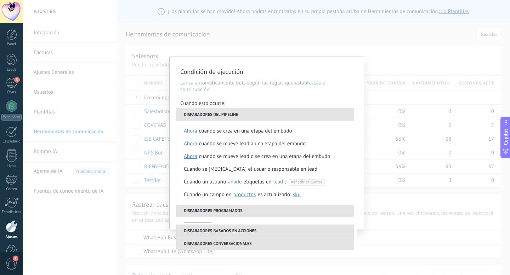
click at [325, 118] on li "Disparadores del pipeline" at bounding box center [265, 115] width 178 height 13
click at [323, 89] on p "Lanza automáticamente bots según las reglas que establezcas a continuación" at bounding box center [266, 86] width 173 height 13
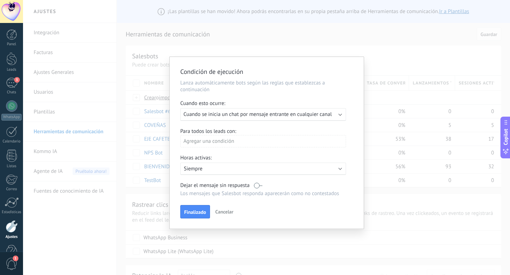
click at [314, 72] on h2 "Condición de ejecución" at bounding box center [263, 72] width 166 height 8
click at [225, 214] on span "Cancelar" at bounding box center [224, 212] width 18 height 6
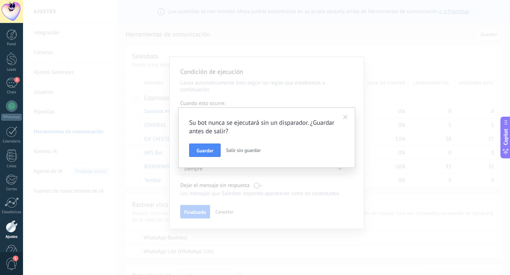
click at [239, 151] on span "Salir sin guardar" at bounding box center [243, 150] width 35 height 6
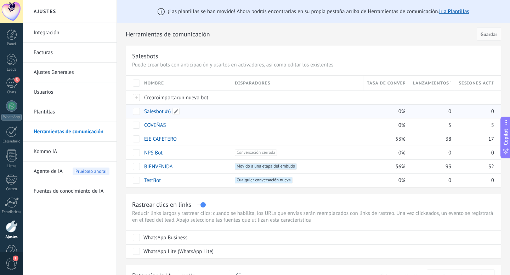
click at [163, 112] on link "Salesbot #6" at bounding box center [157, 111] width 27 height 7
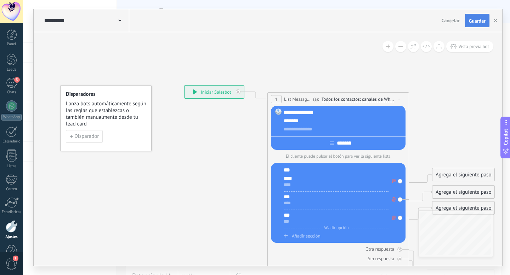
click at [471, 22] on span "Guardar" at bounding box center [477, 20] width 17 height 5
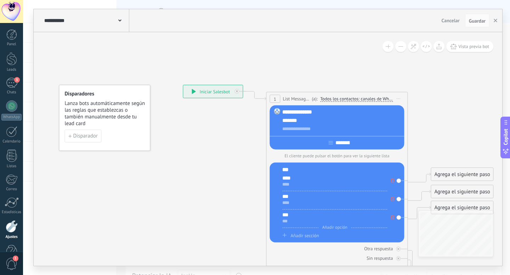
click at [193, 93] on icon at bounding box center [193, 91] width 4 height 5
click at [88, 137] on span "Disparador" at bounding box center [85, 136] width 24 height 5
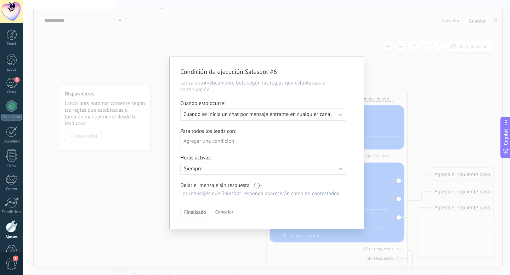
click at [237, 143] on div "Agregar una condición" at bounding box center [263, 141] width 166 height 12
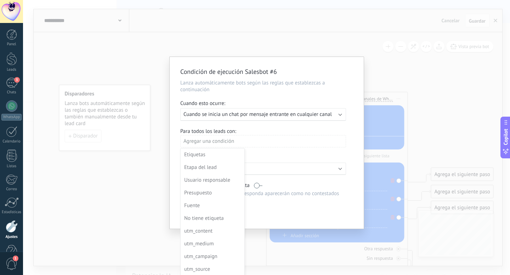
click at [237, 143] on div at bounding box center [267, 144] width 194 height 174
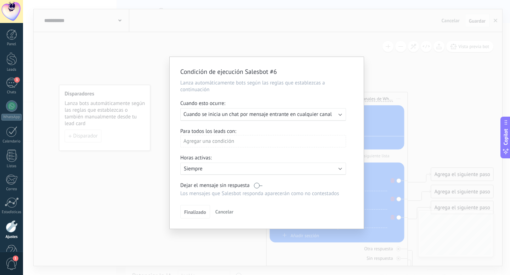
click at [232, 141] on div "Agregar una condición" at bounding box center [263, 141] width 166 height 12
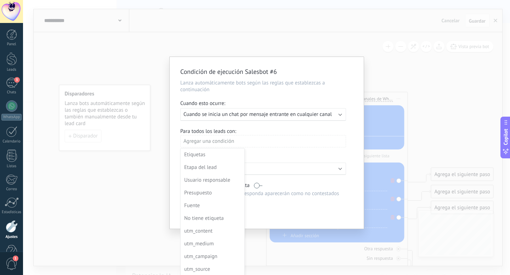
click at [232, 141] on div at bounding box center [267, 144] width 194 height 174
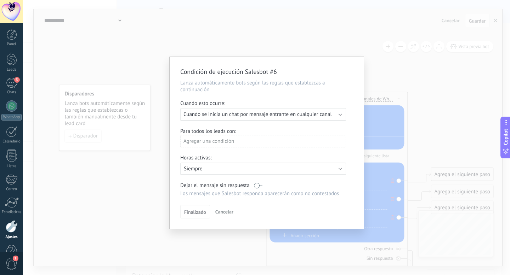
click at [282, 115] on span "Cuando se inicia un chat por mensaje entrante en cualquier canal" at bounding box center [257, 114] width 148 height 7
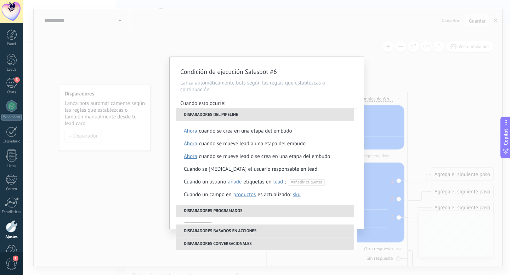
click at [266, 117] on li "Disparadores del pipeline" at bounding box center [265, 115] width 178 height 13
click at [255, 103] on div "Cuando esto ocurre:" at bounding box center [266, 104] width 173 height 8
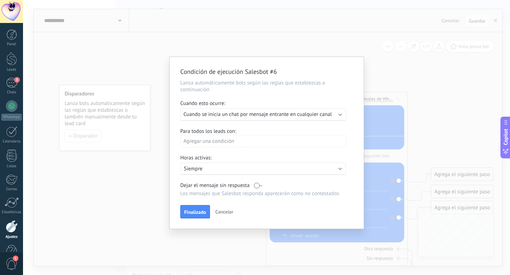
click at [314, 118] on span "Cuando se inicia un chat por mensaje entrante en cualquier canal" at bounding box center [257, 114] width 148 height 7
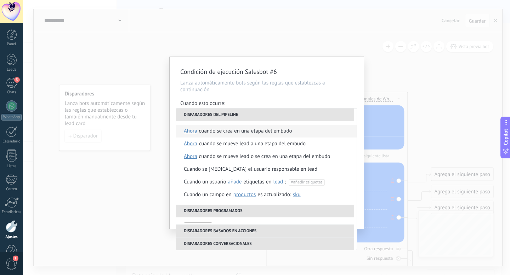
click at [246, 134] on div "Cuando se crea en una etapa del embudo" at bounding box center [245, 131] width 93 height 13
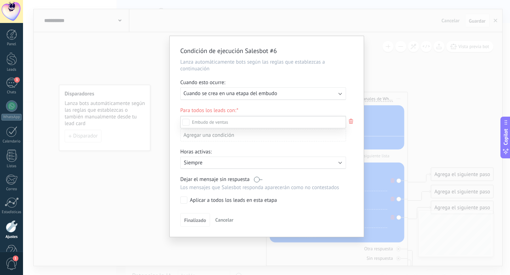
scroll to position [0, 0]
click at [252, 97] on div at bounding box center [266, 137] width 487 height 275
click at [255, 97] on span "Cuando se crea en una etapa del embudo" at bounding box center [229, 93] width 93 height 7
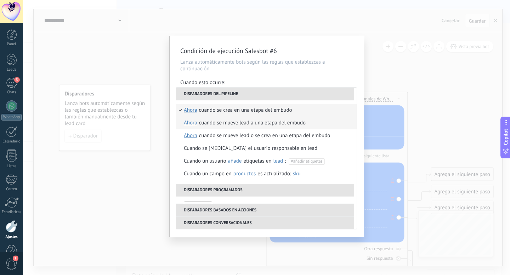
click at [234, 125] on div "Cuando se mueve lead a una etapa del embudo" at bounding box center [252, 123] width 107 height 13
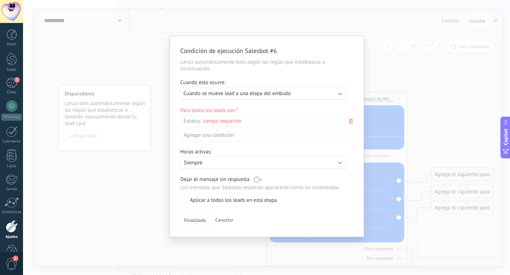
click at [0, 0] on div "Leads Entrantes JUANFER PRUEBA INTERESADOS SEGUIMIENTO INTERNACIONALES Reserva …" at bounding box center [0, 0] width 0 height 0
click at [241, 121] on label at bounding box center [263, 122] width 166 height 12
click at [262, 97] on div at bounding box center [266, 137] width 487 height 275
click at [262, 97] on span "Cuando se mueve lead a una etapa del embudo" at bounding box center [236, 93] width 107 height 7
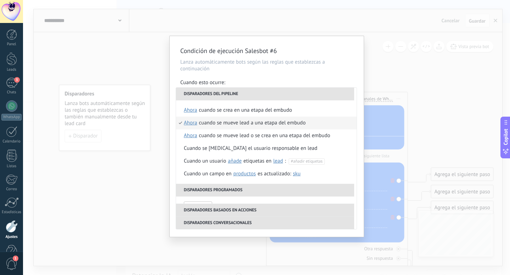
click at [154, 85] on div "Condición de ejecución Salesbot #6 Lanza automáticamente bots según las reglas …" at bounding box center [266, 137] width 487 height 275
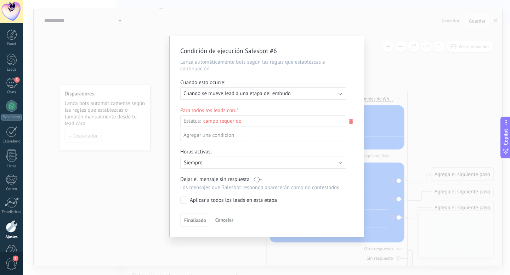
click at [224, 219] on span "Cancelar" at bounding box center [224, 220] width 18 height 6
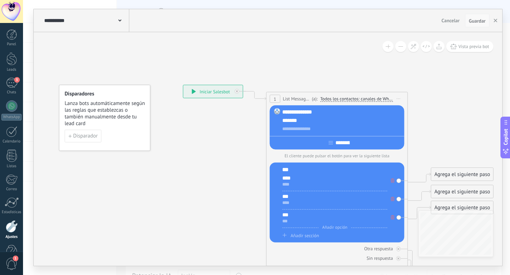
click at [476, 22] on span "Guardar" at bounding box center [477, 20] width 17 height 5
click at [493, 22] on button "button" at bounding box center [495, 20] width 11 height 13
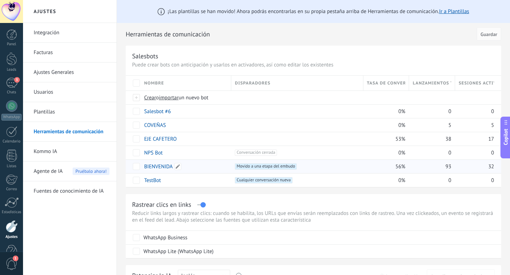
click at [154, 166] on link "BIENVENIDA" at bounding box center [158, 167] width 29 height 7
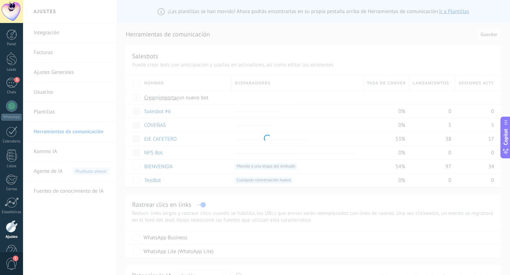
type input "**********"
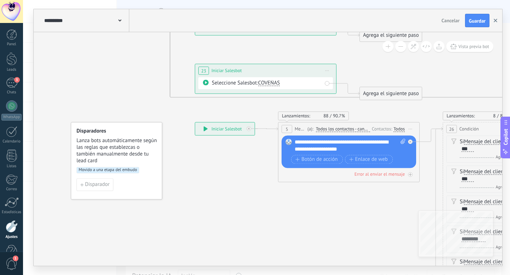
click at [497, 22] on button "button" at bounding box center [495, 20] width 11 height 13
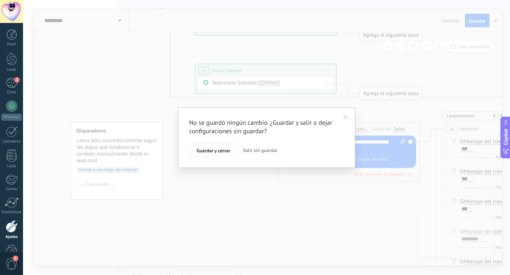
click at [269, 152] on span "Salir sin guardar" at bounding box center [260, 150] width 35 height 6
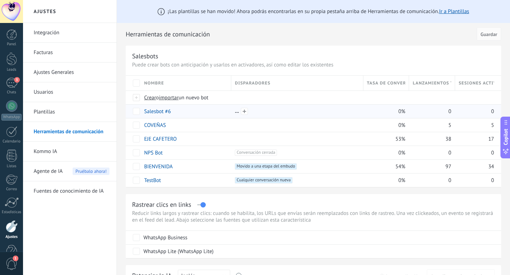
click at [237, 113] on div at bounding box center [297, 111] width 124 height 6
click at [242, 113] on span at bounding box center [244, 111] width 7 height 7
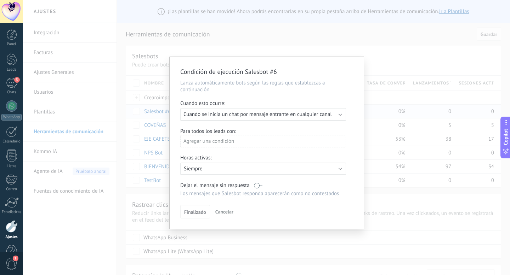
click at [218, 217] on button "Cancelar" at bounding box center [224, 212] width 24 height 11
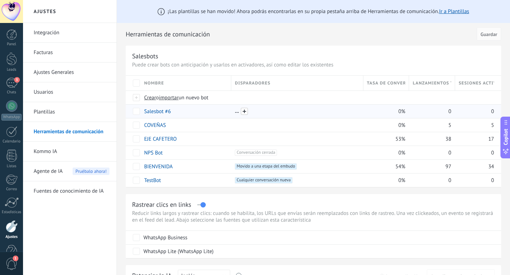
click at [243, 111] on span at bounding box center [244, 111] width 7 height 7
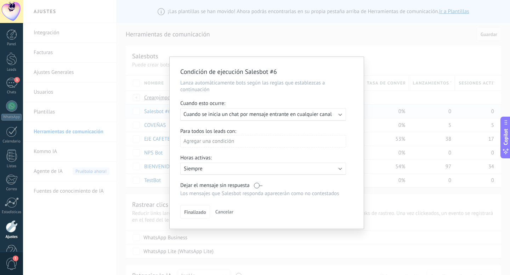
click at [213, 144] on div "Agregar una condición" at bounding box center [263, 141] width 166 height 12
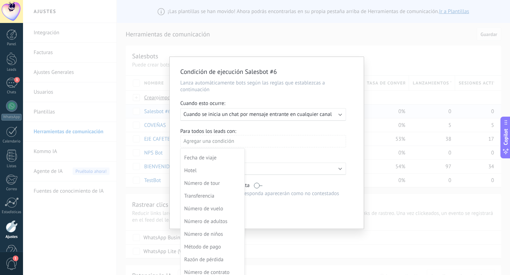
scroll to position [280, 0]
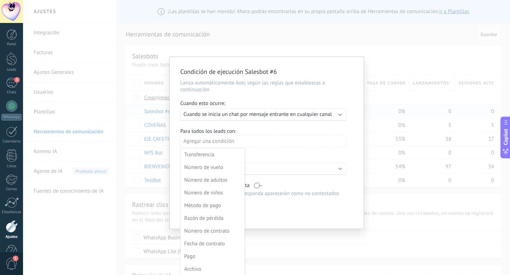
click at [254, 144] on div at bounding box center [267, 144] width 194 height 174
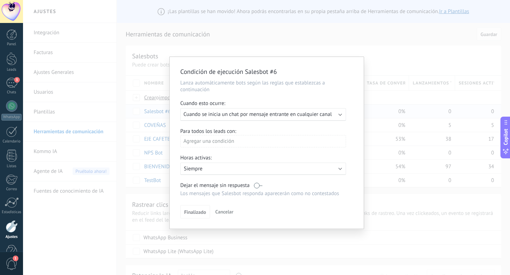
click at [246, 117] on span "Cuando se inicia un chat por mensaje entrante en cualquier canal" at bounding box center [257, 114] width 148 height 7
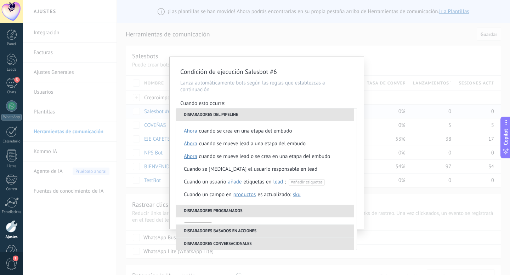
click at [392, 101] on div "Condición de ejecución Salesbot #6 Lanza automáticamente bots según las reglas …" at bounding box center [266, 137] width 487 height 275
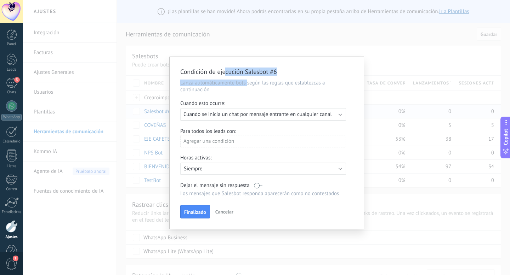
drag, startPoint x: 225, startPoint y: 70, endPoint x: 248, endPoint y: 80, distance: 24.4
click at [248, 80] on div "Condición de ejecución Salesbot #6 Lanza automáticamente bots según las reglas …" at bounding box center [267, 143] width 194 height 172
click at [225, 213] on span "Cancelar" at bounding box center [224, 212] width 18 height 6
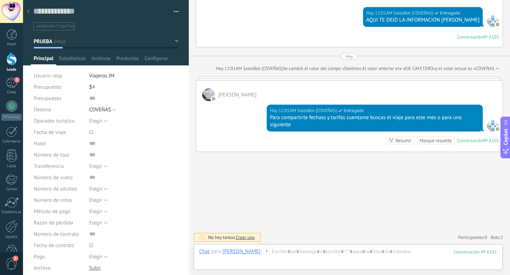
click at [263, 254] on icon at bounding box center [266, 251] width 6 height 6
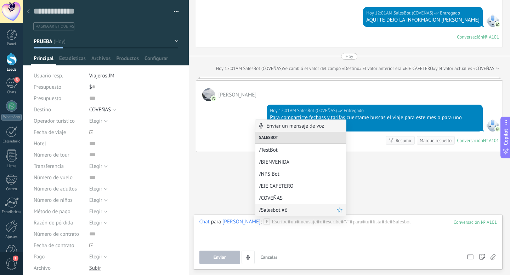
click at [285, 207] on span "/Salesbot #6" at bounding box center [298, 210] width 78 height 7
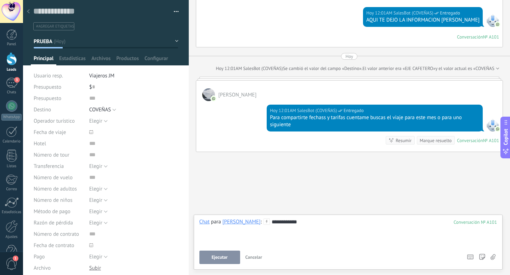
click at [217, 256] on span "Ejecutar" at bounding box center [220, 257] width 16 height 5
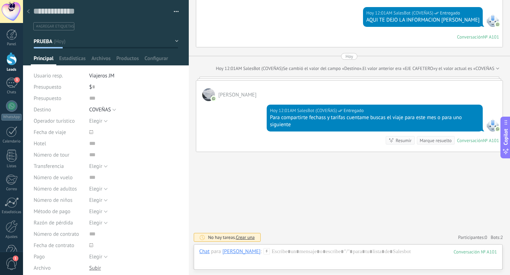
click at [263, 251] on use at bounding box center [266, 251] width 6 height 6
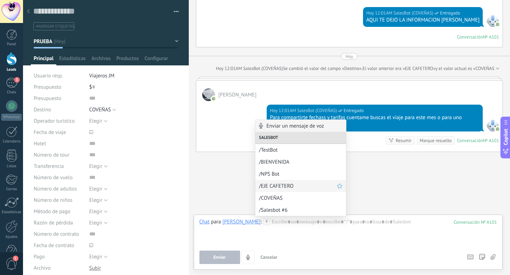
click at [277, 186] on span "/EJE CAFETERO" at bounding box center [298, 186] width 78 height 7
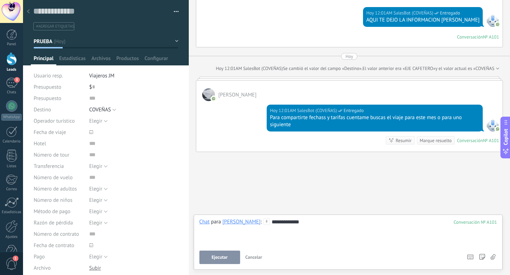
click at [218, 253] on button "Ejecutar" at bounding box center [219, 257] width 41 height 13
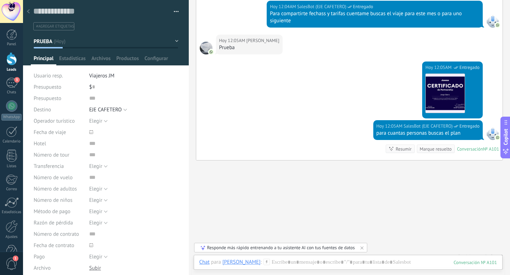
scroll to position [3271, 0]
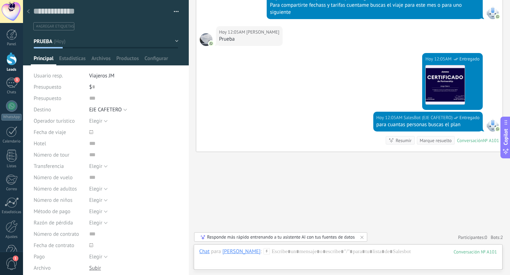
click at [263, 251] on use at bounding box center [266, 251] width 6 height 6
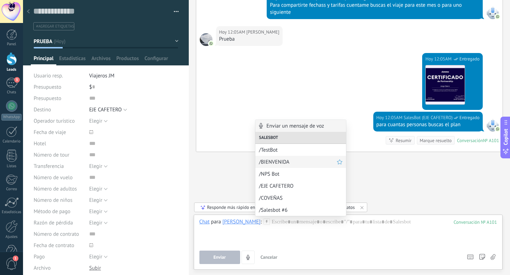
click at [274, 163] on span "/BIENVENIDA" at bounding box center [298, 162] width 78 height 7
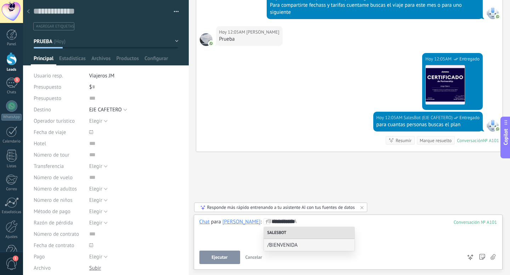
click at [226, 254] on button "Ejecutar" at bounding box center [219, 257] width 41 height 13
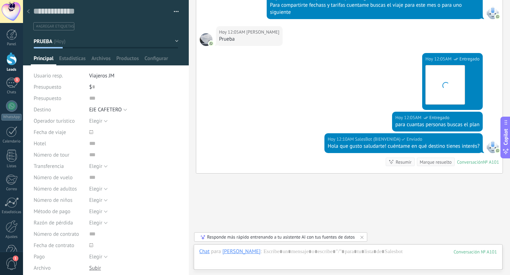
click at [226, 254] on div "Juanfer Muñoz" at bounding box center [241, 251] width 38 height 6
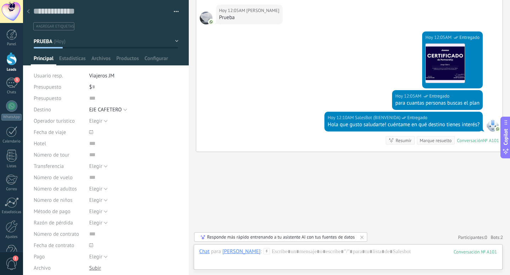
click at [263, 253] on icon at bounding box center [266, 251] width 6 height 6
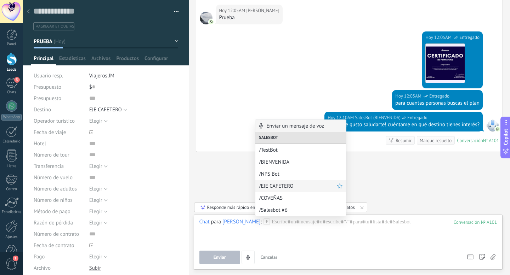
click at [283, 187] on span "/EJE CAFETERO" at bounding box center [298, 186] width 78 height 7
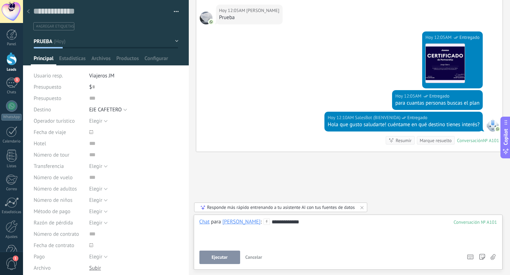
click at [224, 256] on span "Ejecutar" at bounding box center [220, 257] width 16 height 5
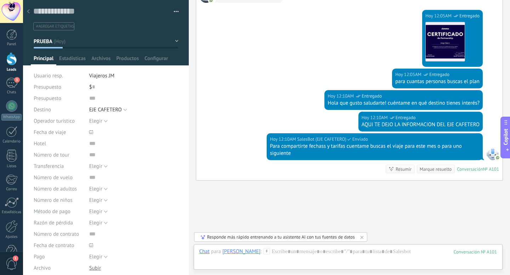
scroll to position [3342, 0]
